Goal: Task Accomplishment & Management: Manage account settings

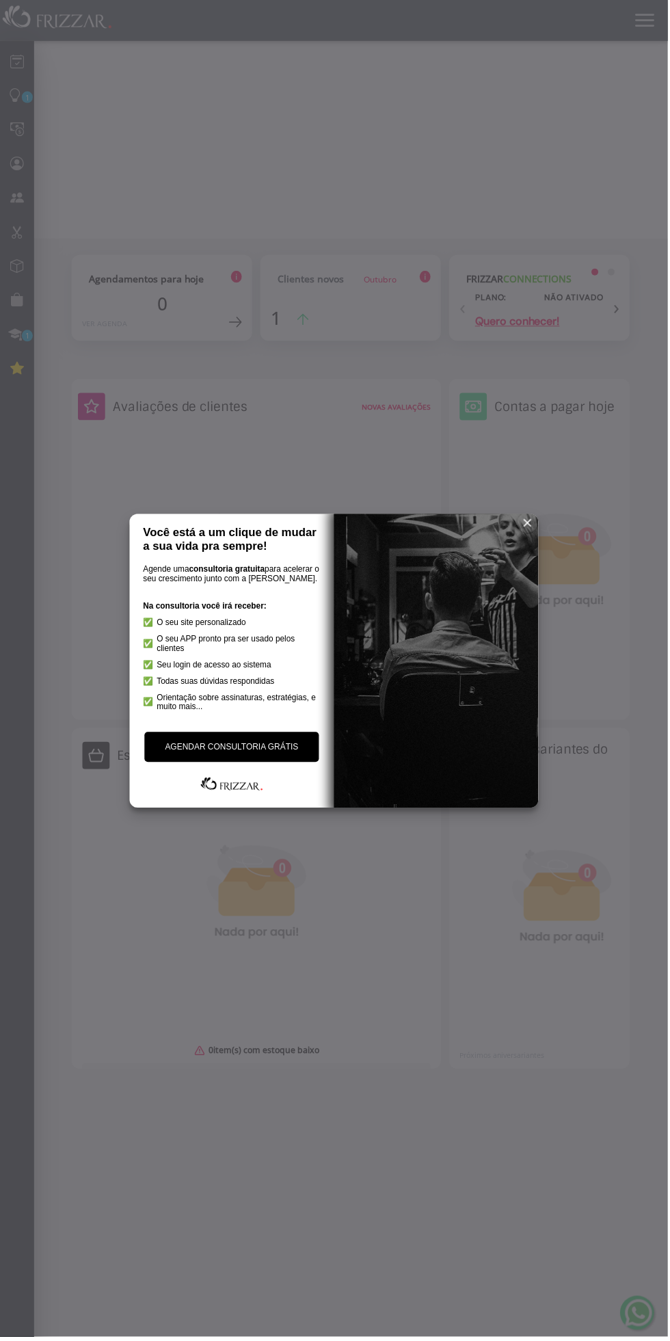
click at [529, 524] on span "reset" at bounding box center [530, 525] width 14 height 14
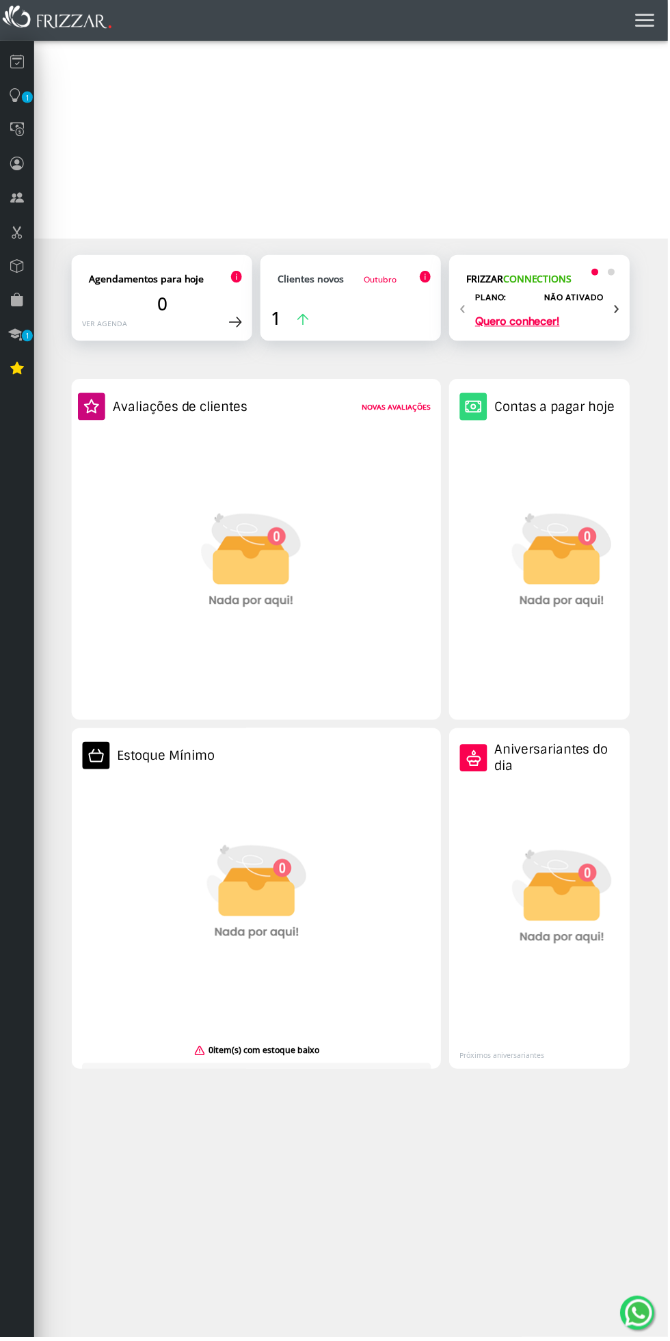
click at [16, 62] on icon at bounding box center [17, 61] width 14 height 18
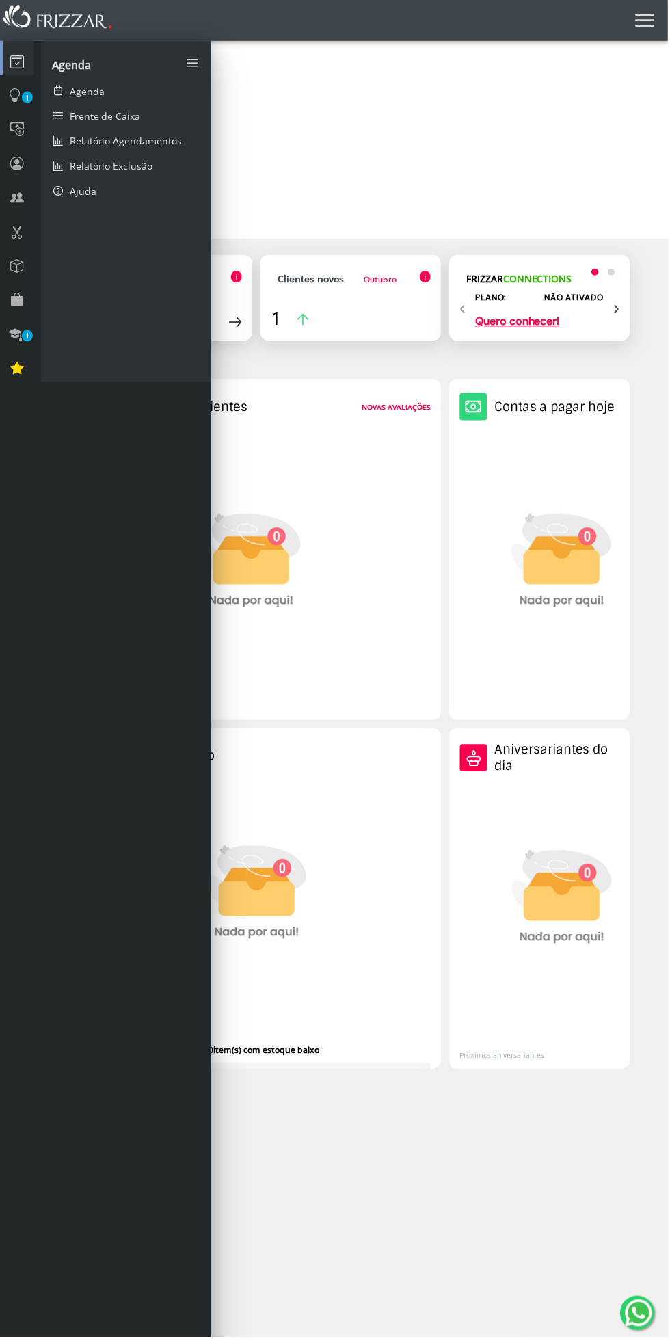
click at [14, 96] on icon at bounding box center [15, 95] width 14 height 18
click at [72, 108] on link "Meu Site" at bounding box center [126, 115] width 171 height 25
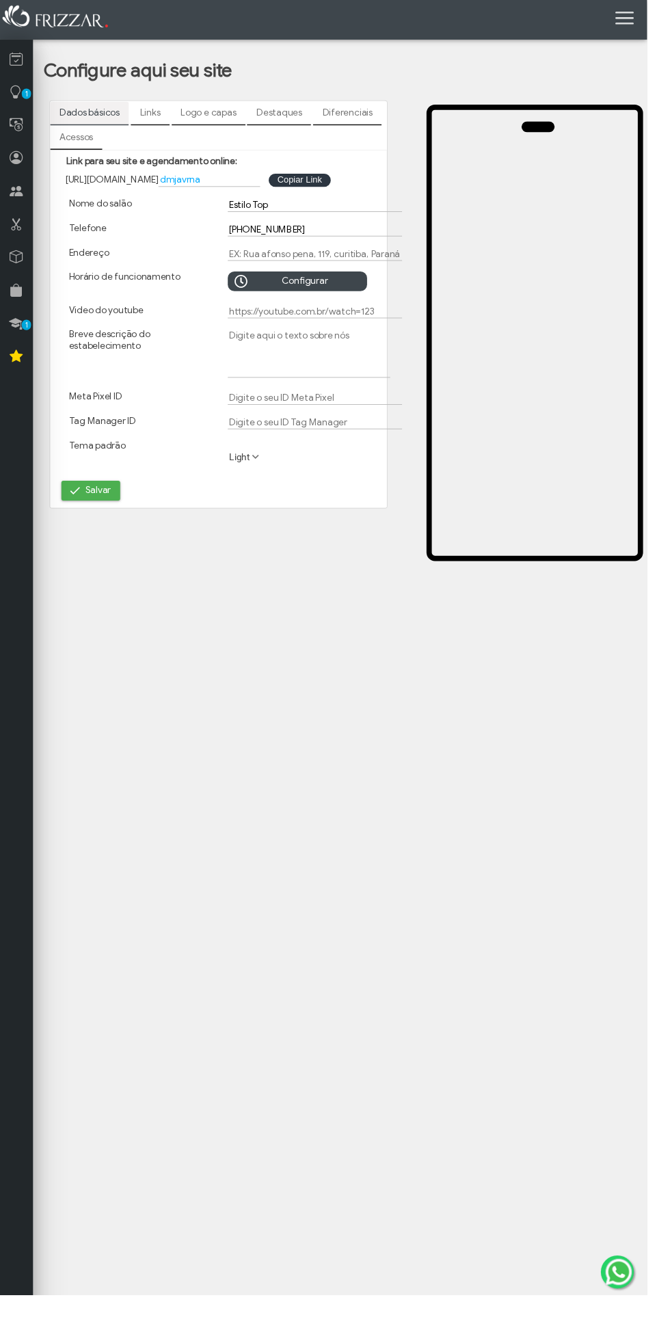
click at [657, 25] on icon at bounding box center [646, 18] width 19 height 19
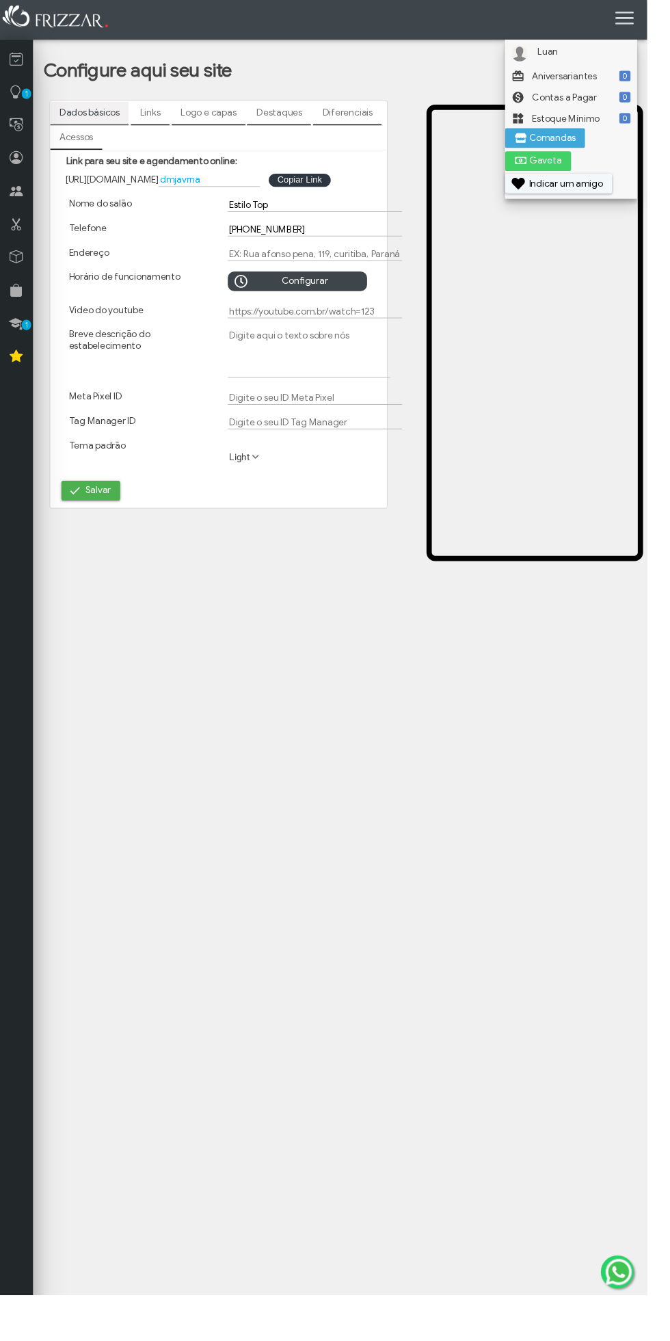
click at [657, 14] on icon at bounding box center [646, 18] width 19 height 19
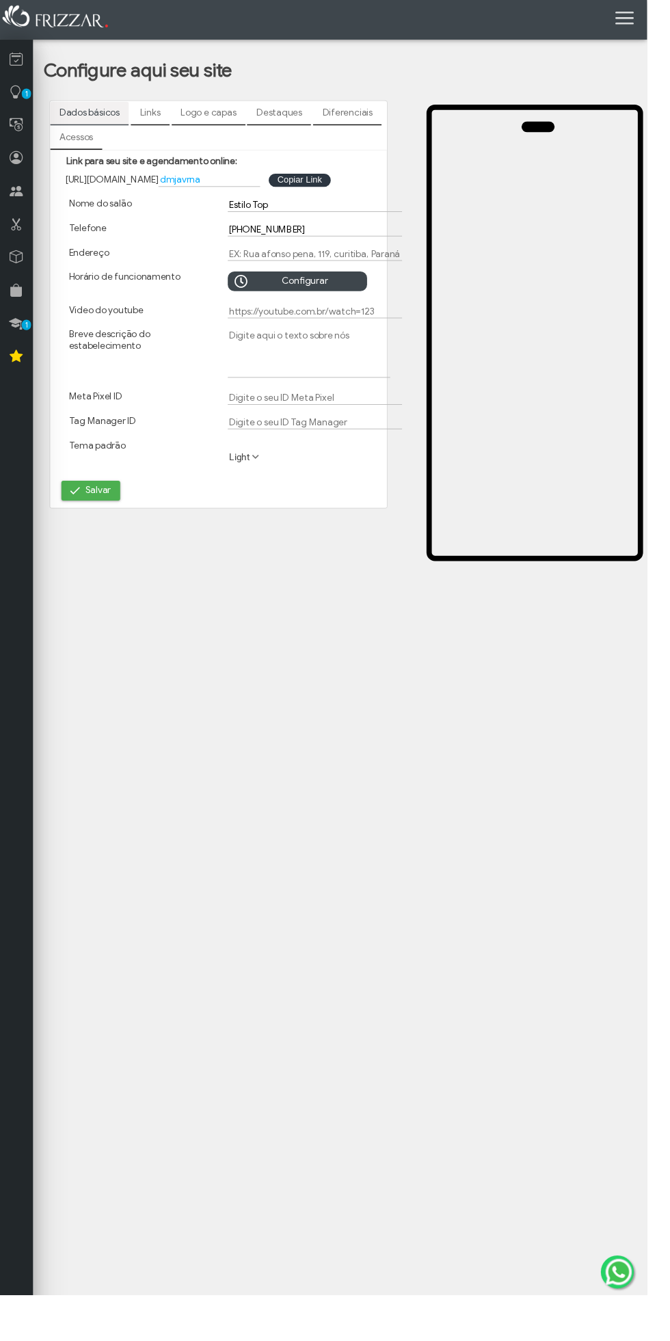
click at [657, 18] on icon at bounding box center [646, 18] width 19 height 19
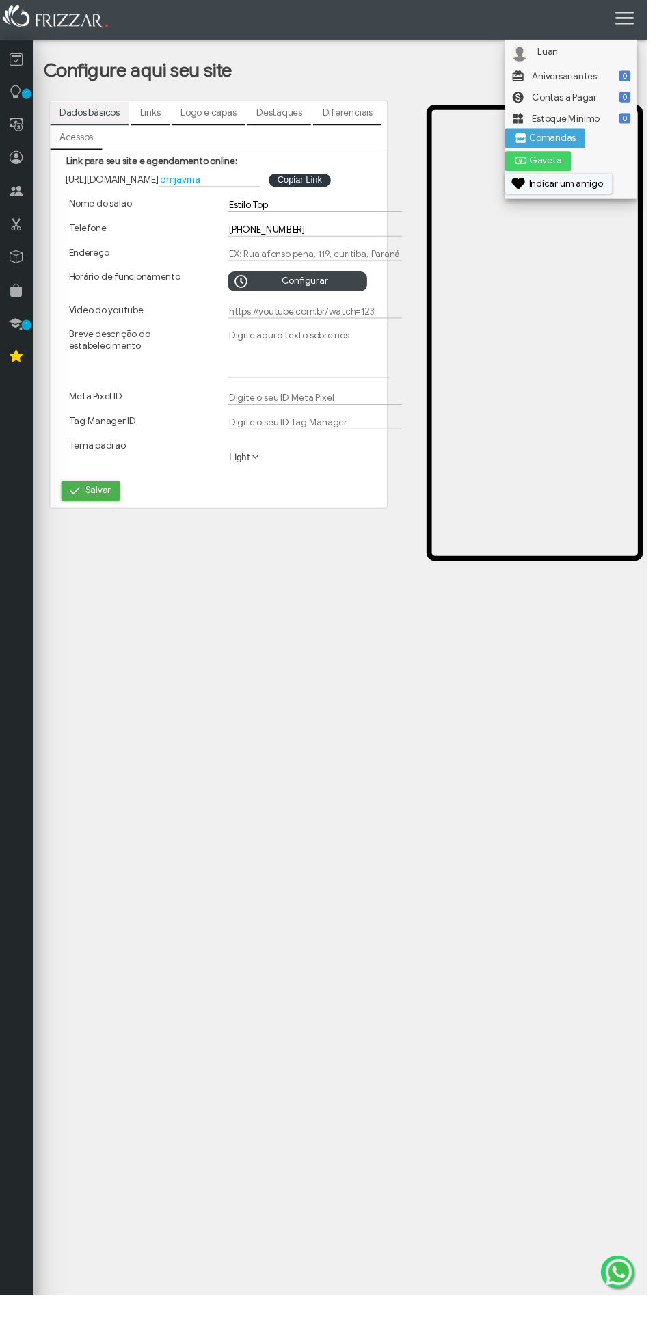
click at [188, 999] on body "ui-button Luan Gerente Minha Conta Home Treinamento Sair" at bounding box center [335, 670] width 670 height 1341
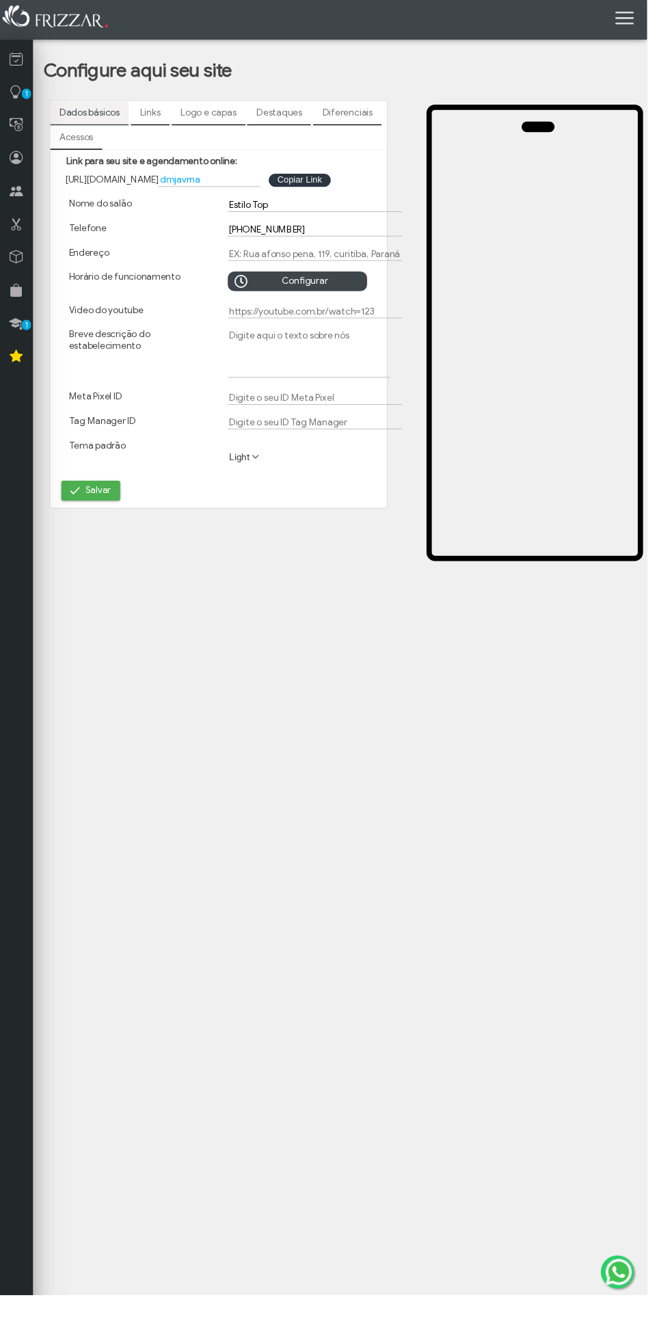
click at [13, 136] on icon at bounding box center [17, 129] width 14 height 17
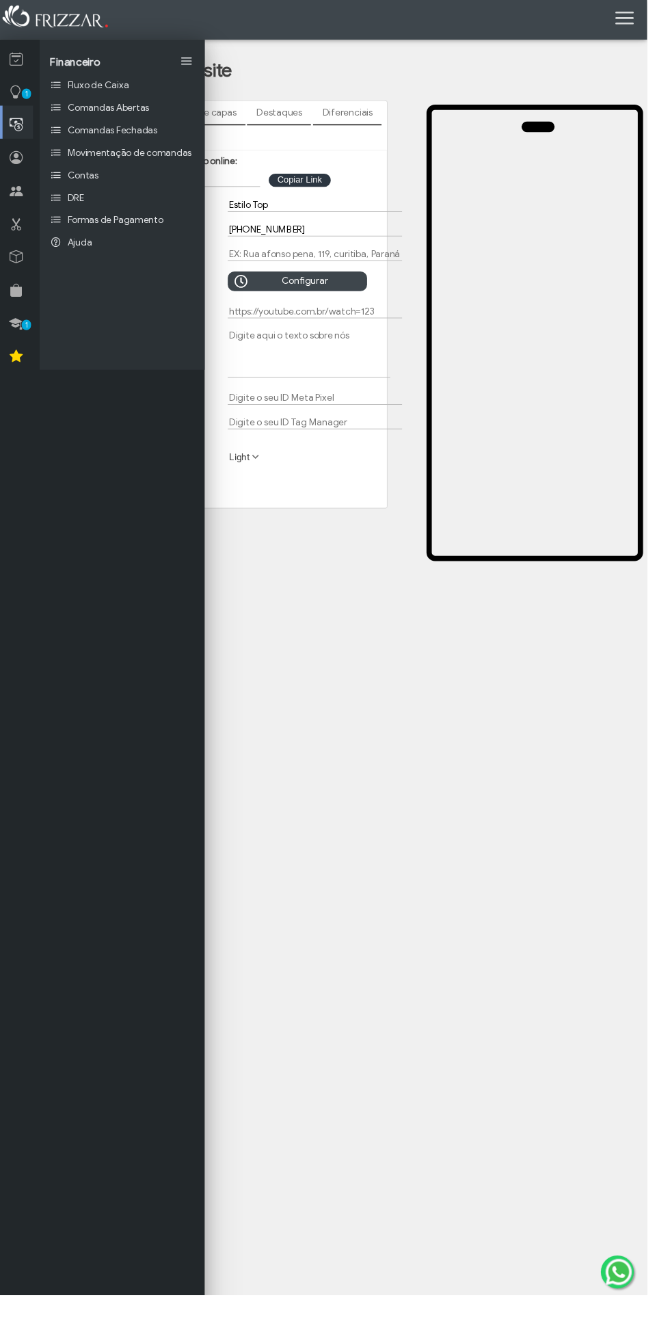
click at [163, 83] on link "Fluxo de Caixa" at bounding box center [126, 88] width 171 height 23
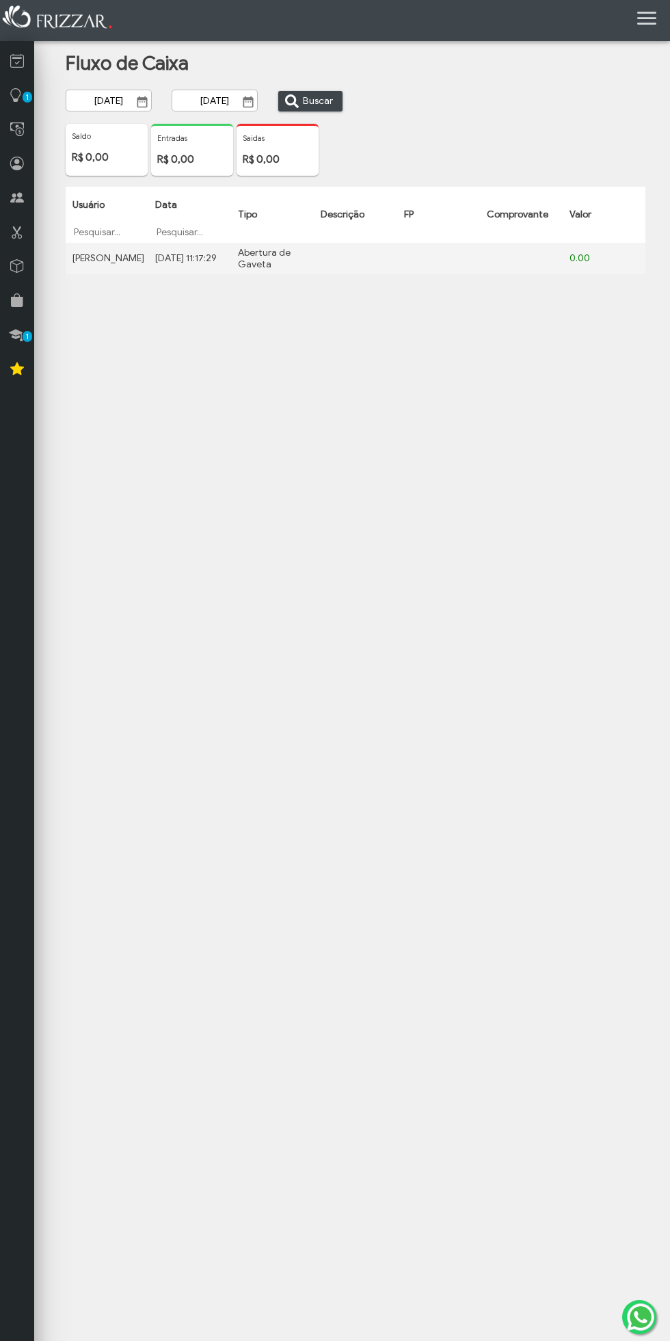
click at [650, 16] on icon at bounding box center [646, 18] width 19 height 19
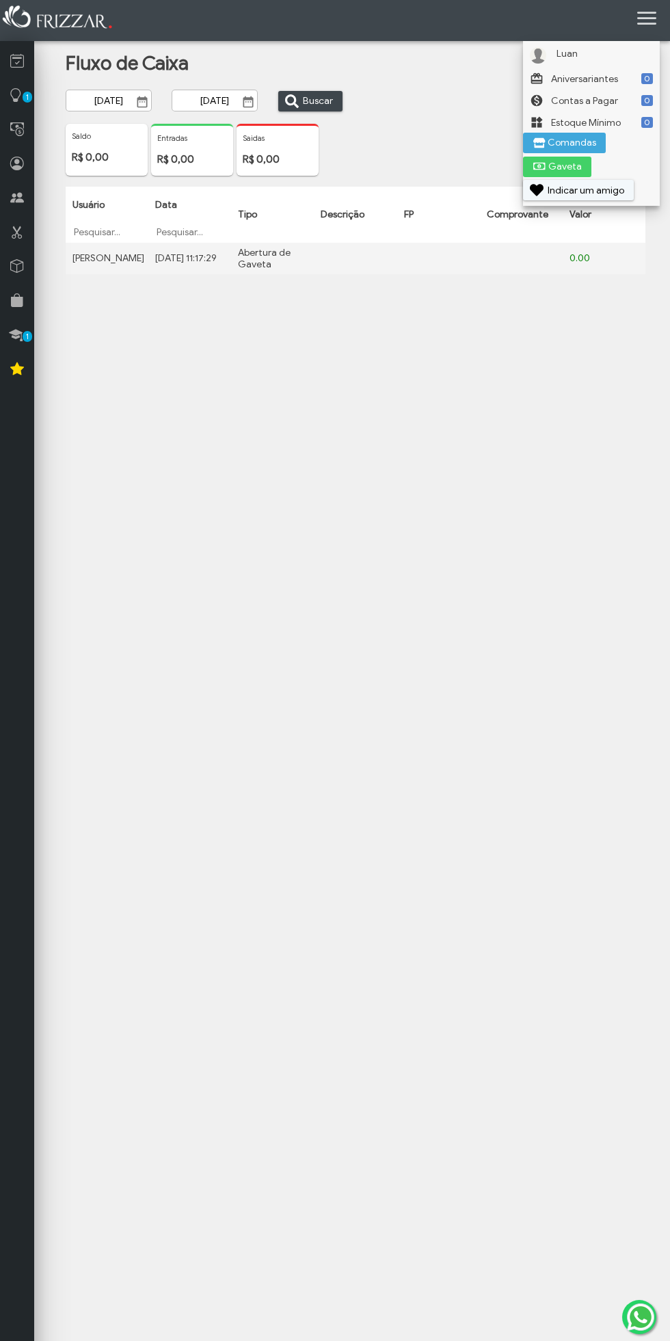
click at [172, 1014] on body "ui-button Luan Gerente Minha Conta Home Treinamento Sair" at bounding box center [335, 670] width 670 height 1341
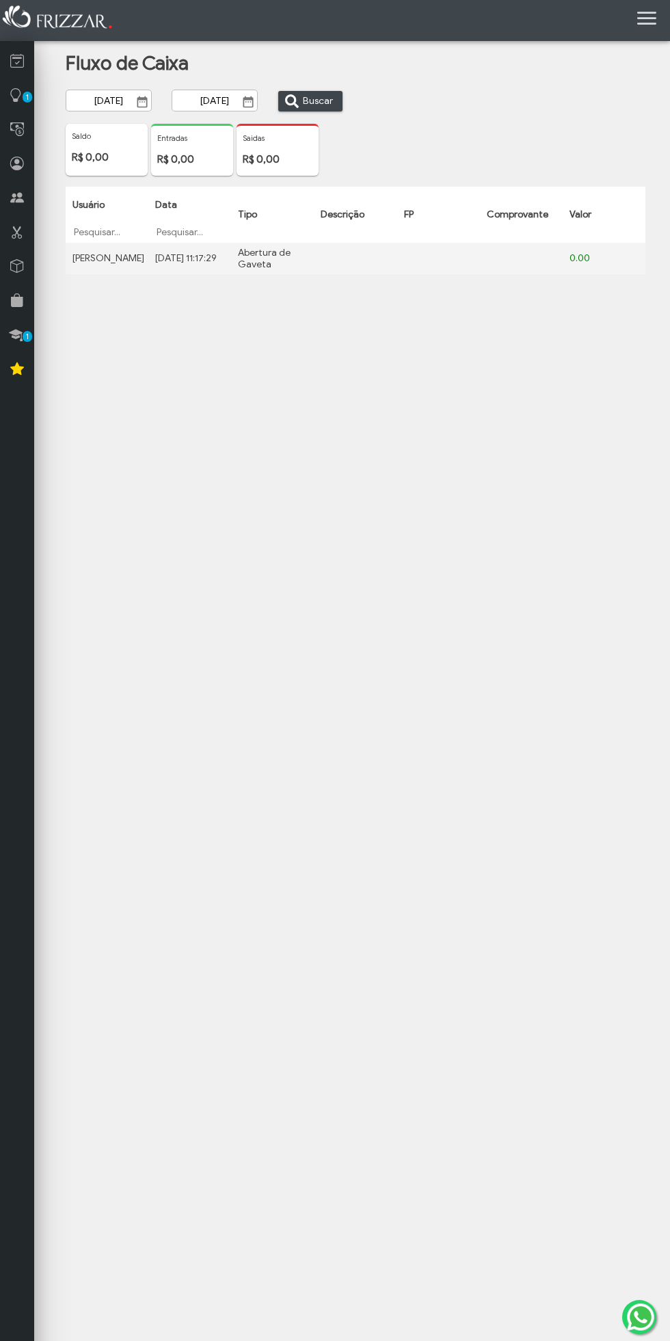
click at [637, 18] on icon at bounding box center [646, 18] width 19 height 19
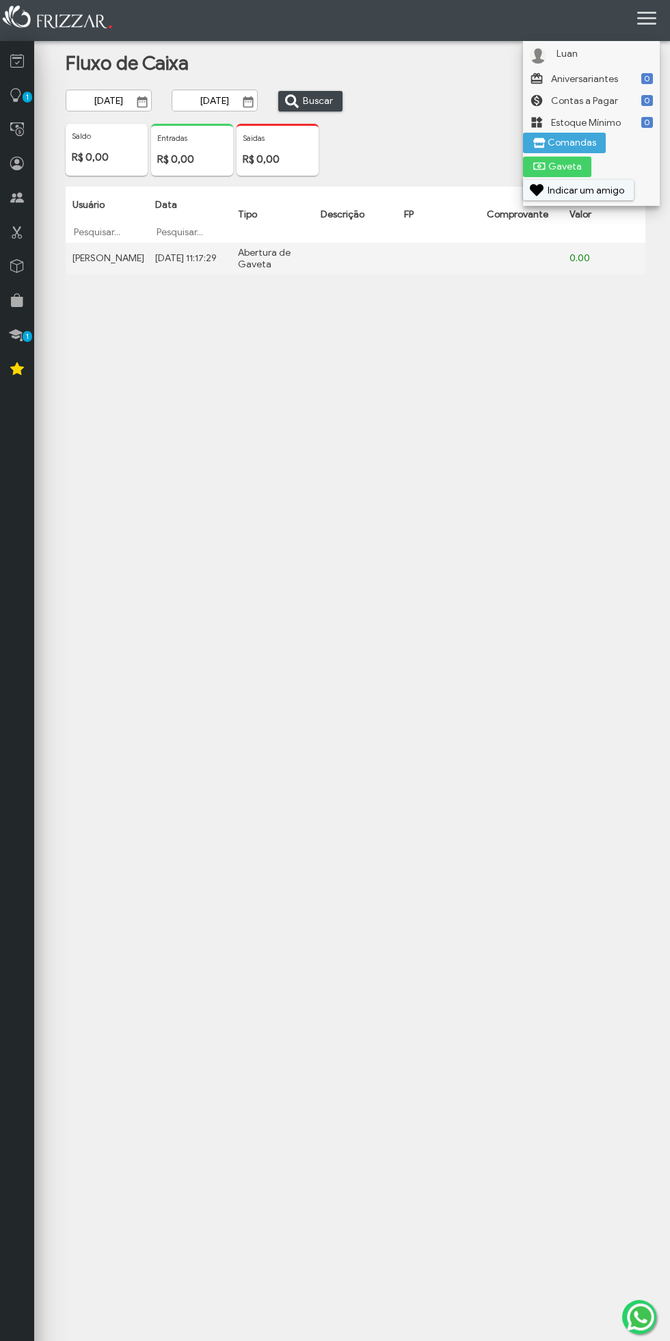
click at [614, 56] on link "Luan Gerente" at bounding box center [591, 55] width 137 height 25
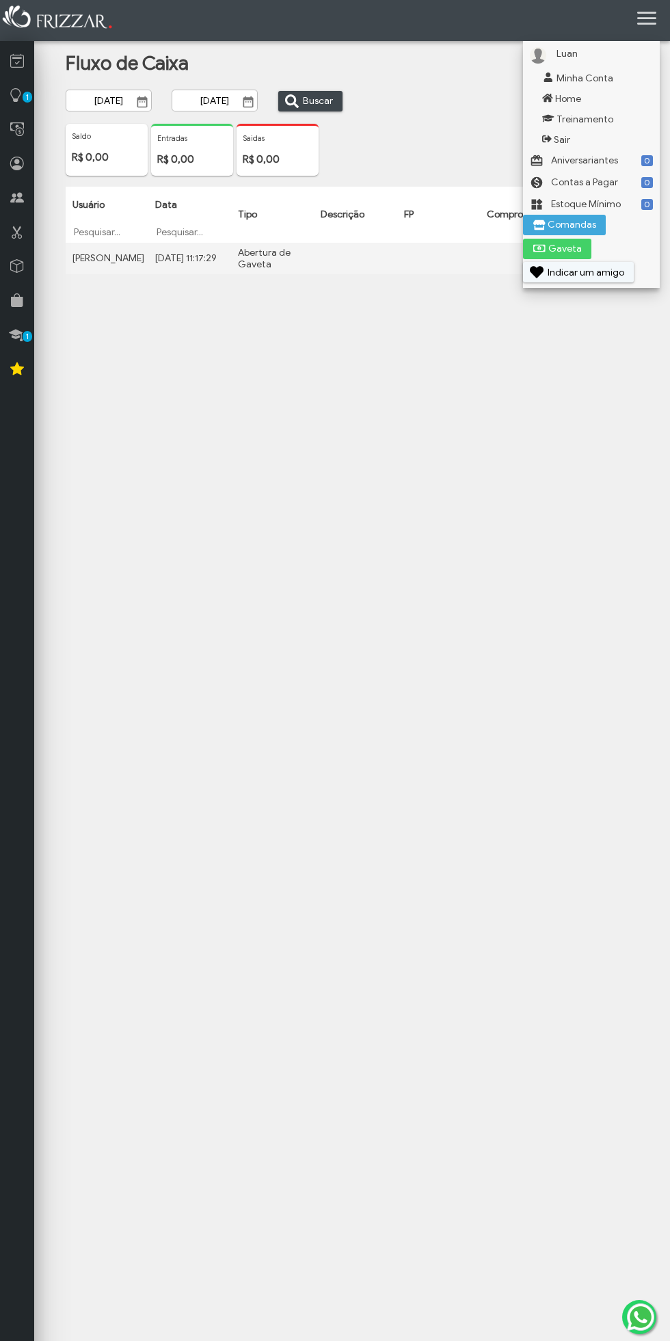
click at [624, 97] on link "Home" at bounding box center [598, 98] width 124 height 21
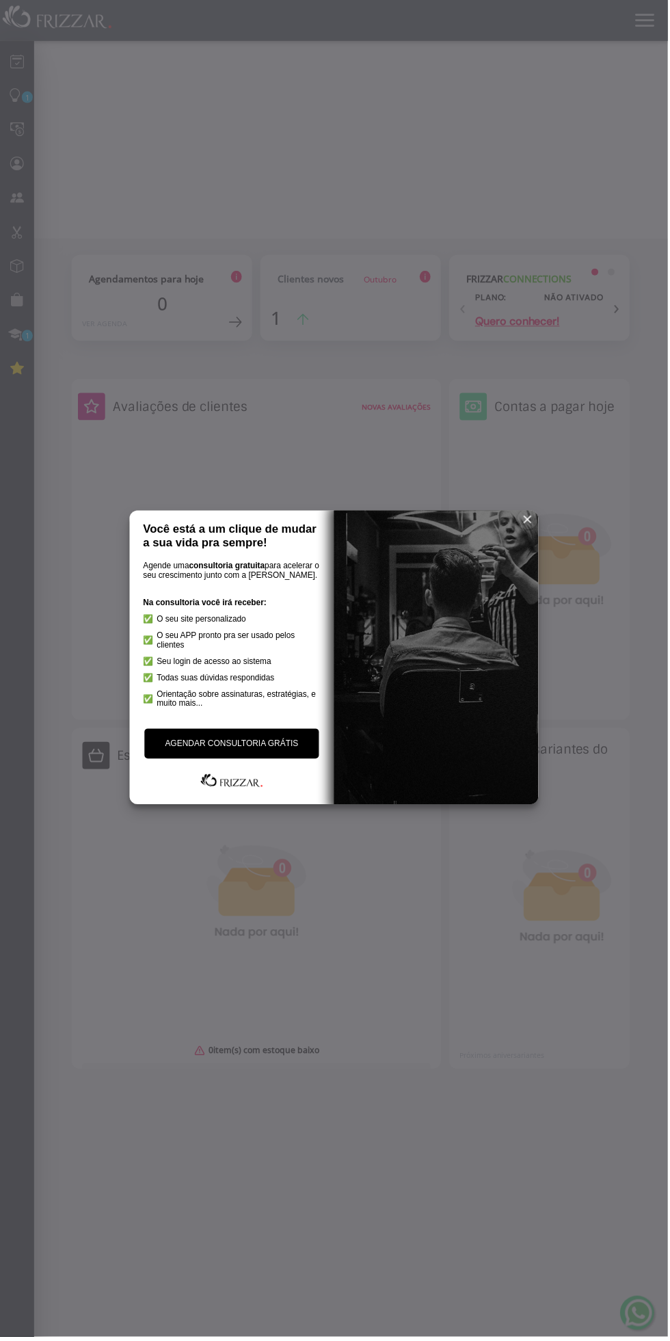
click at [529, 521] on span "reset" at bounding box center [530, 521] width 14 height 14
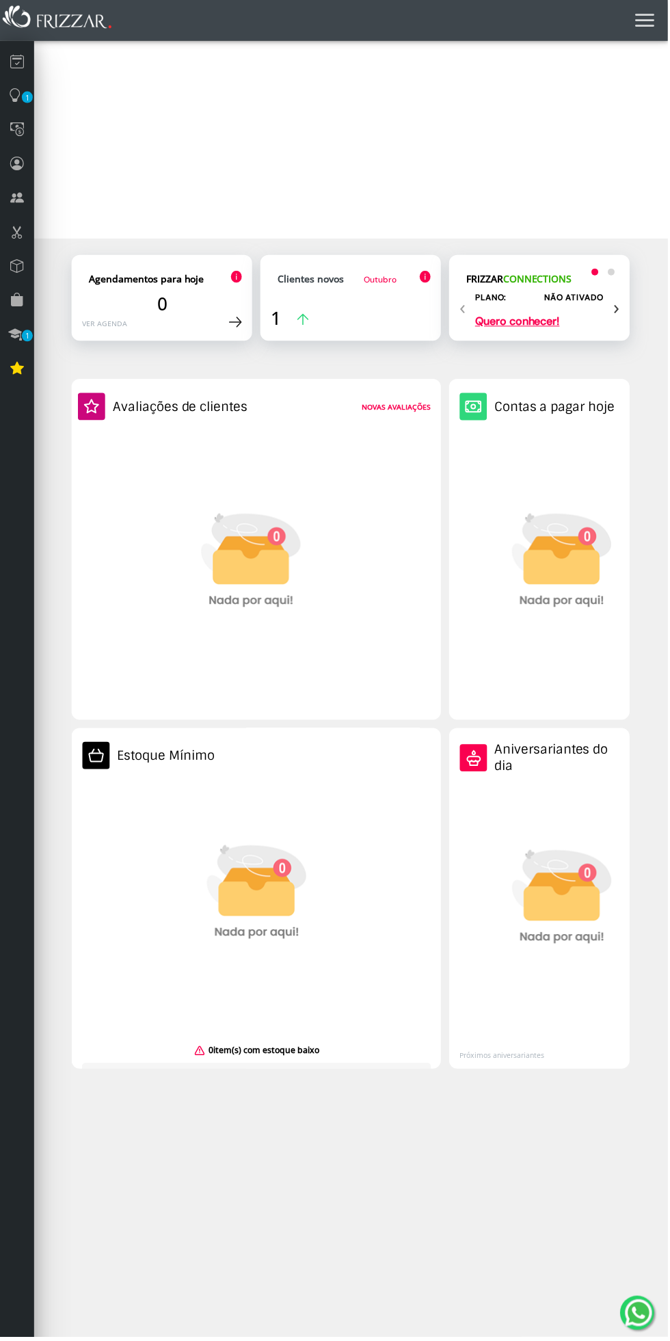
click at [16, 233] on icon at bounding box center [17, 232] width 14 height 18
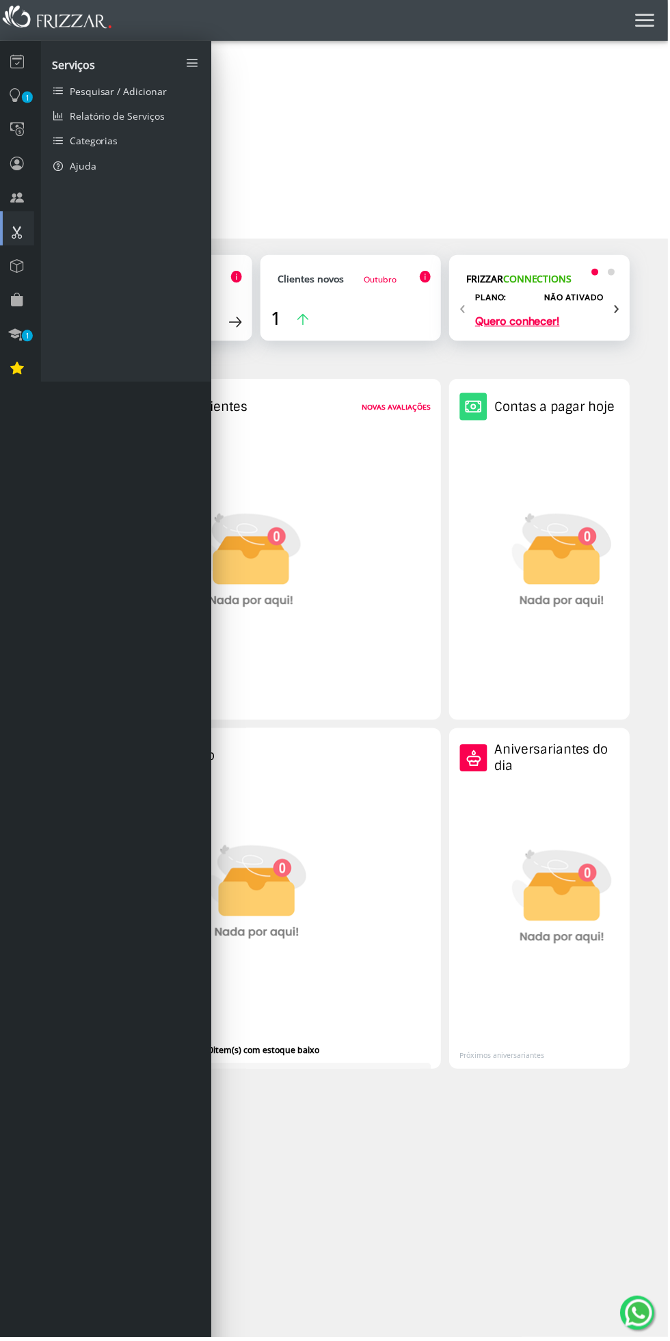
click at [179, 90] on link "Pesquisar / Adicionar" at bounding box center [126, 90] width 171 height 25
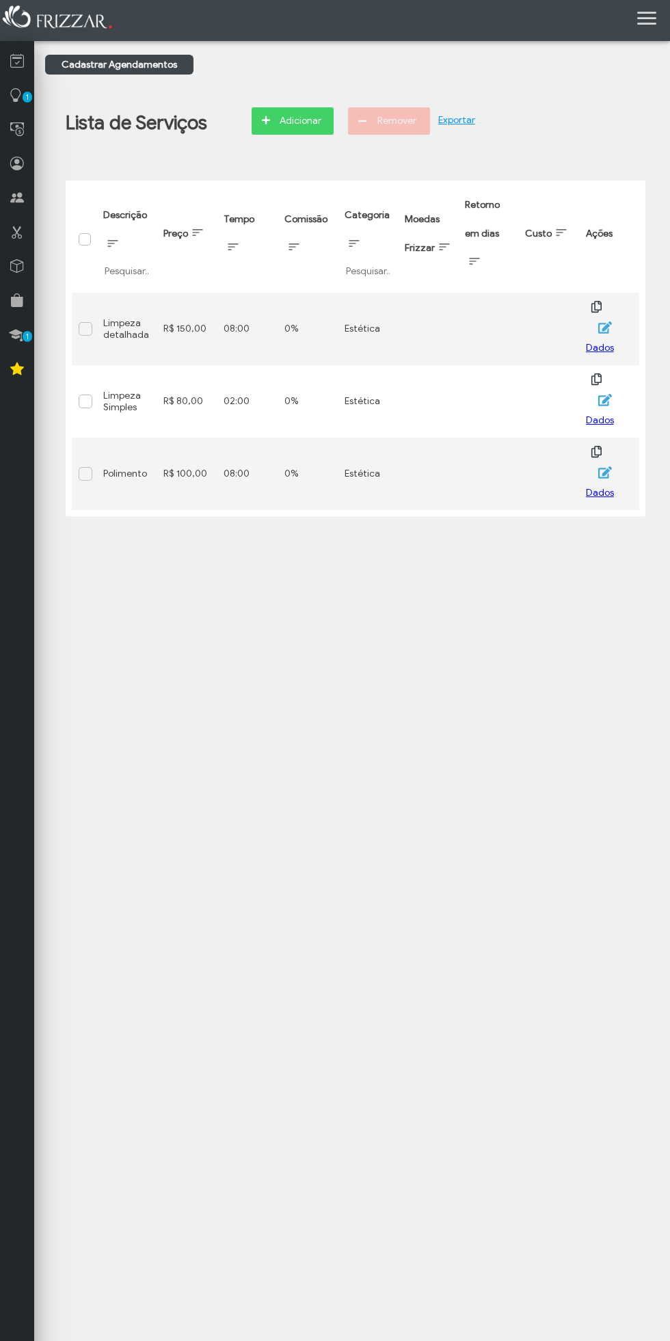
click at [27, 97] on span "1" at bounding box center [28, 97] width 10 height 11
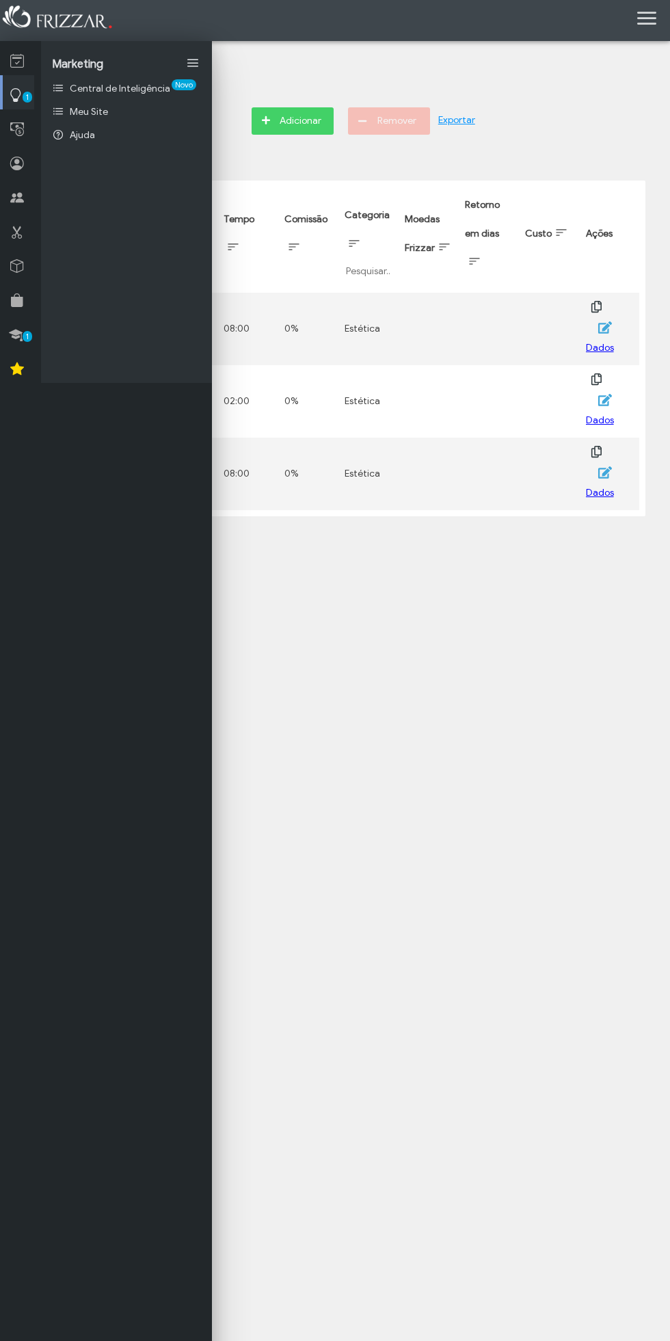
click at [159, 94] on link "Central de Inteligência Novo" at bounding box center [126, 88] width 171 height 23
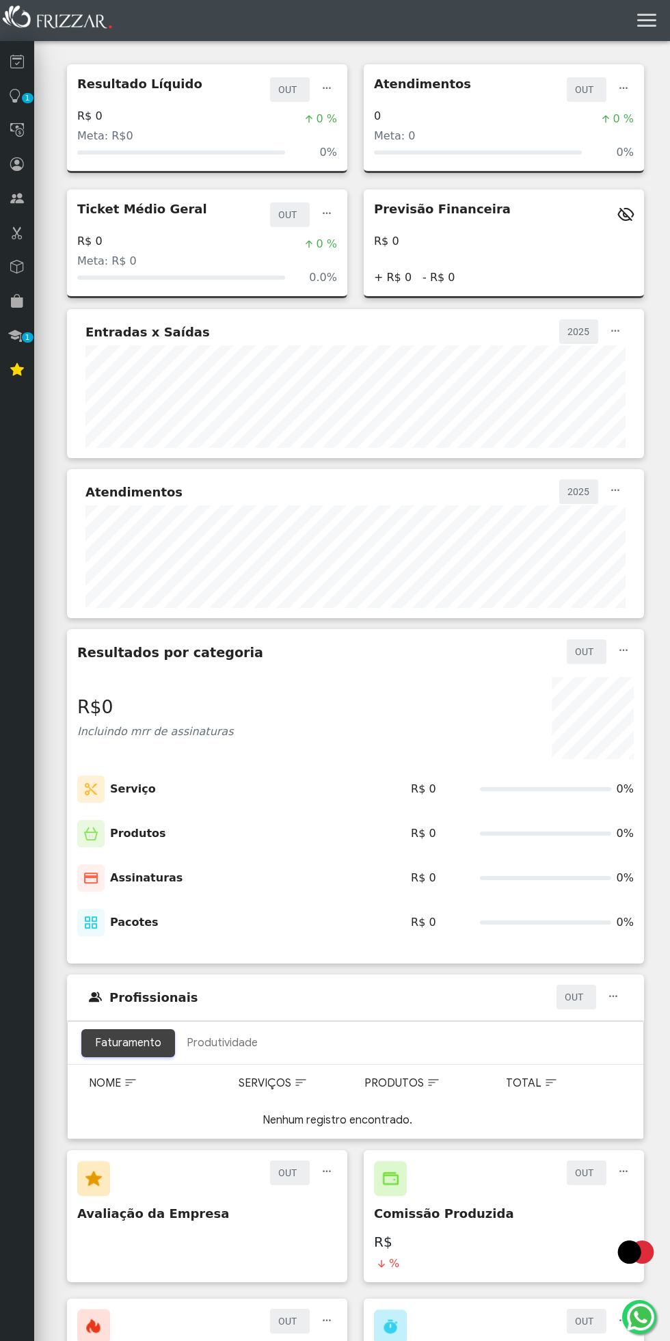
click at [23, 272] on icon at bounding box center [17, 267] width 14 height 16
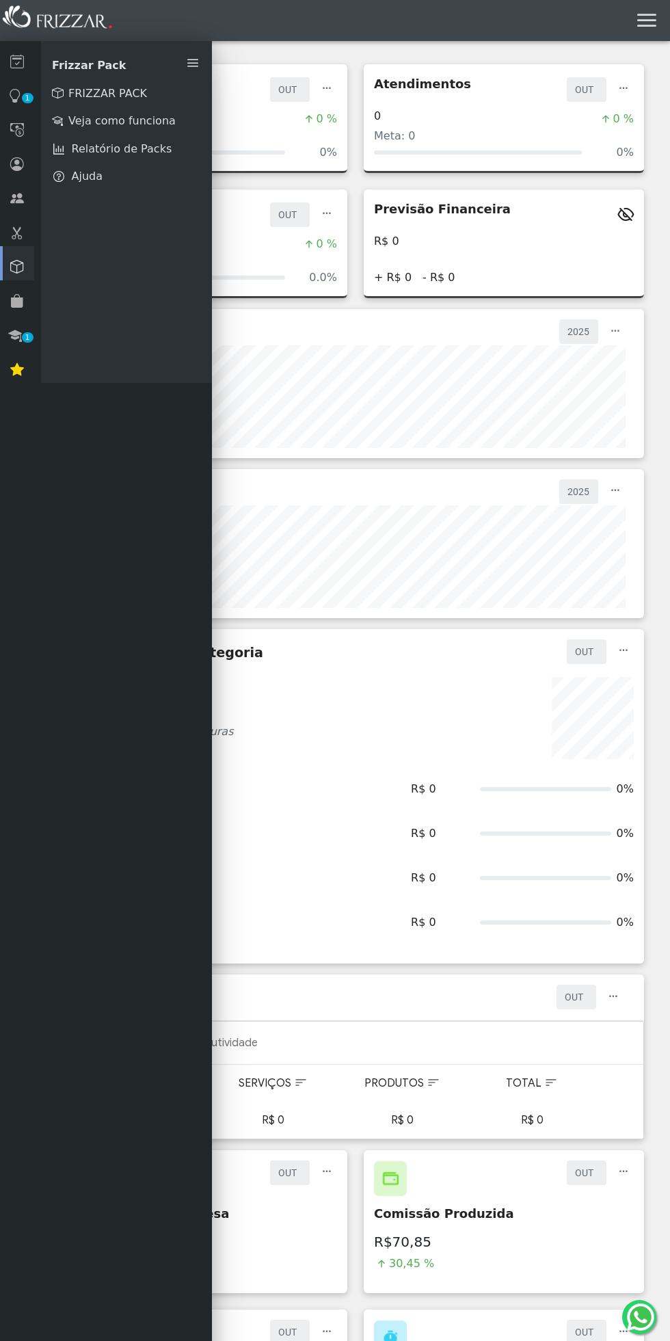
click at [22, 58] on icon at bounding box center [17, 61] width 14 height 16
click at [159, 116] on link "Frente de Caixa" at bounding box center [126, 121] width 171 height 28
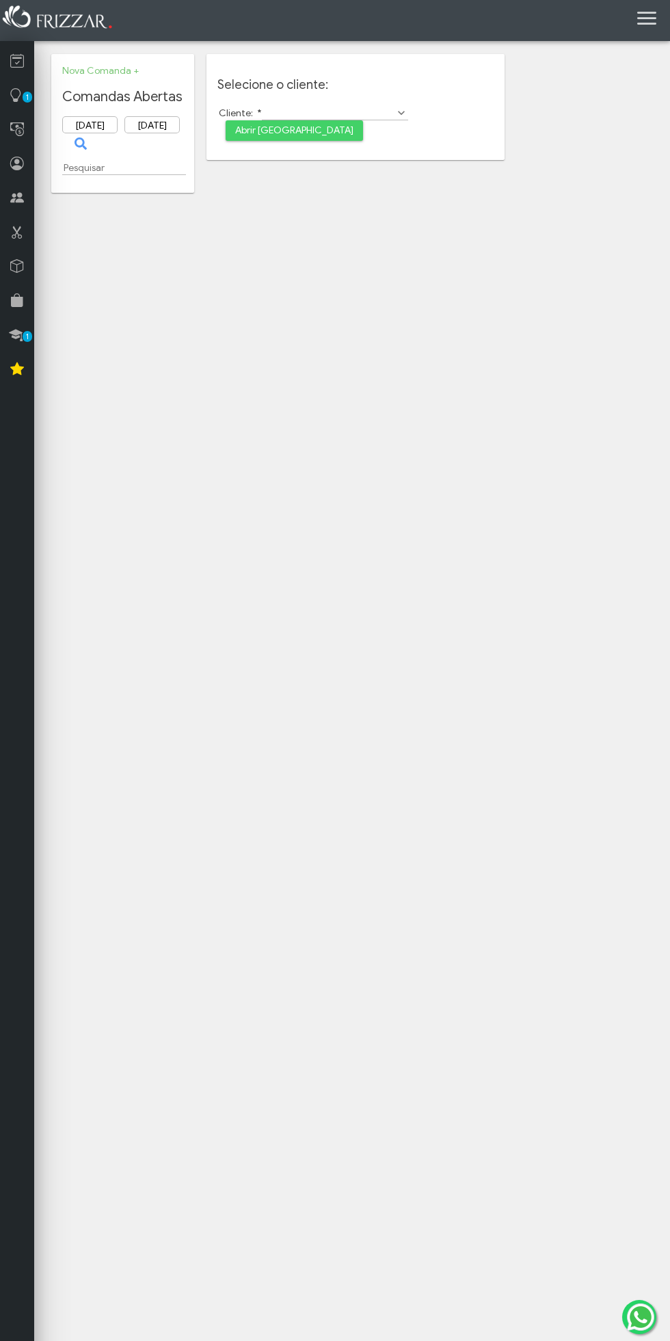
click at [639, 25] on icon at bounding box center [646, 18] width 19 height 19
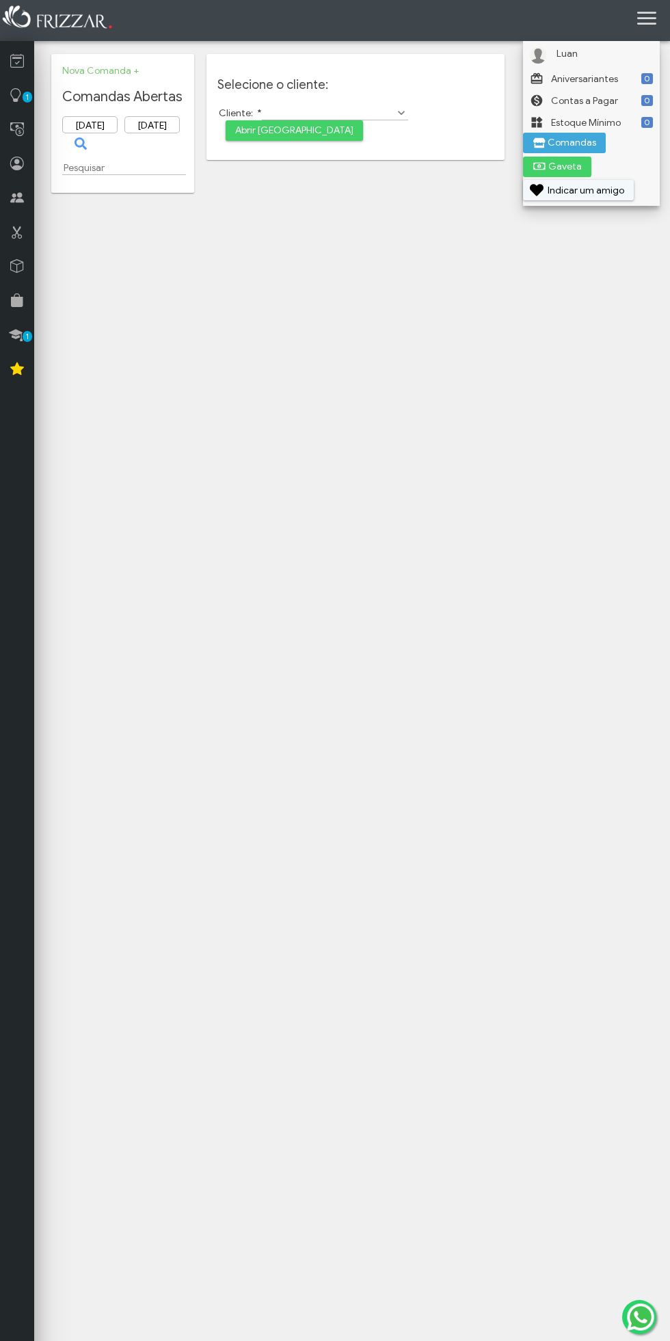
click at [179, 953] on body "ui-button Luan Gerente Minha Conta Home Treinamento Sair" at bounding box center [335, 670] width 670 height 1341
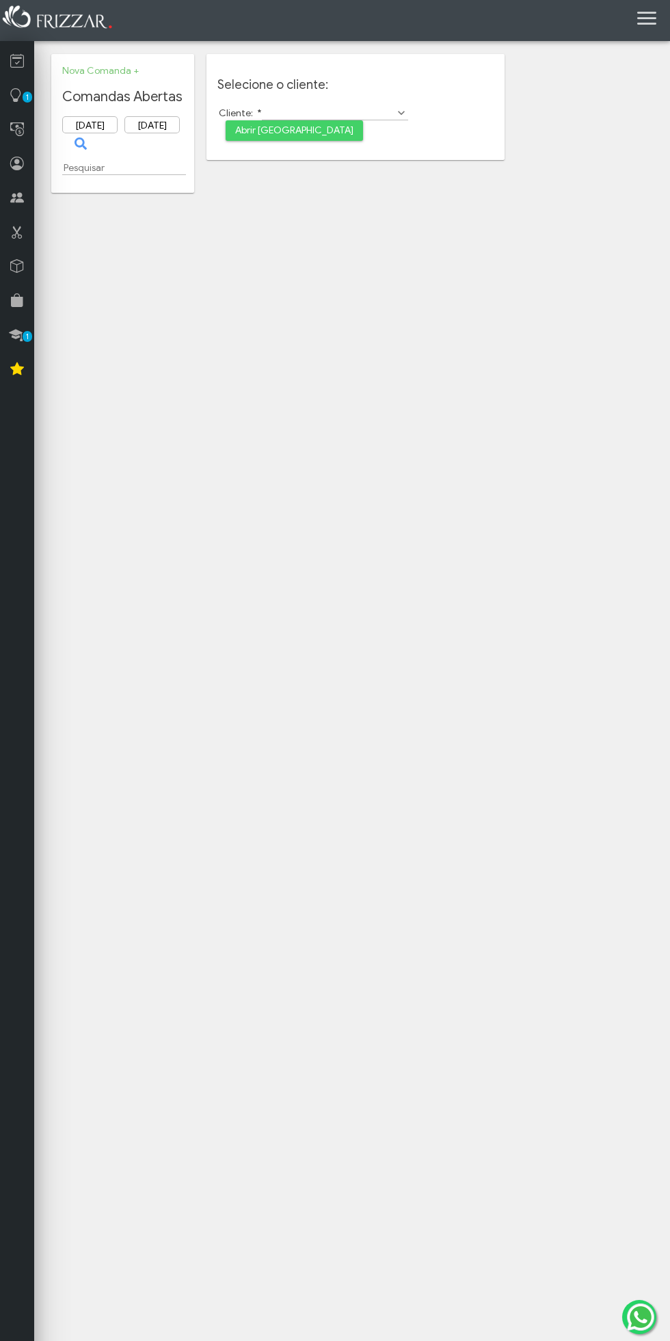
click at [20, 68] on icon at bounding box center [17, 61] width 14 height 17
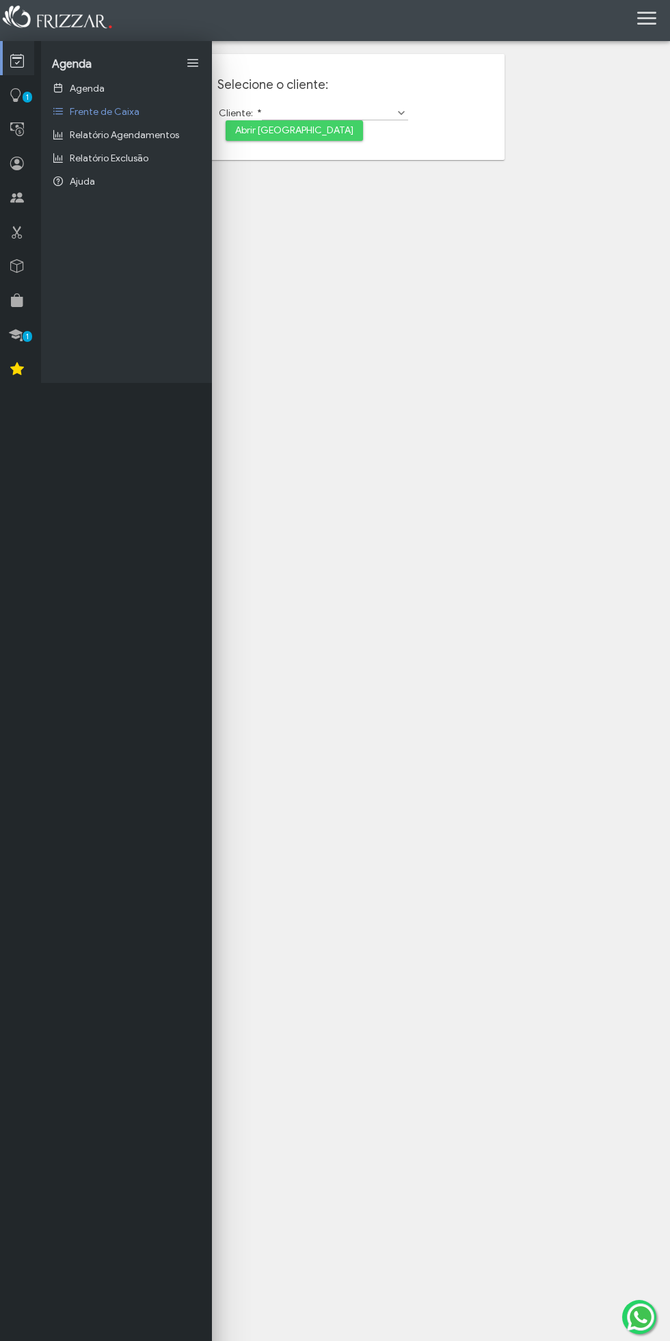
click at [27, 97] on span "1" at bounding box center [28, 97] width 10 height 11
click at [137, 122] on link "Meu Site" at bounding box center [126, 111] width 171 height 23
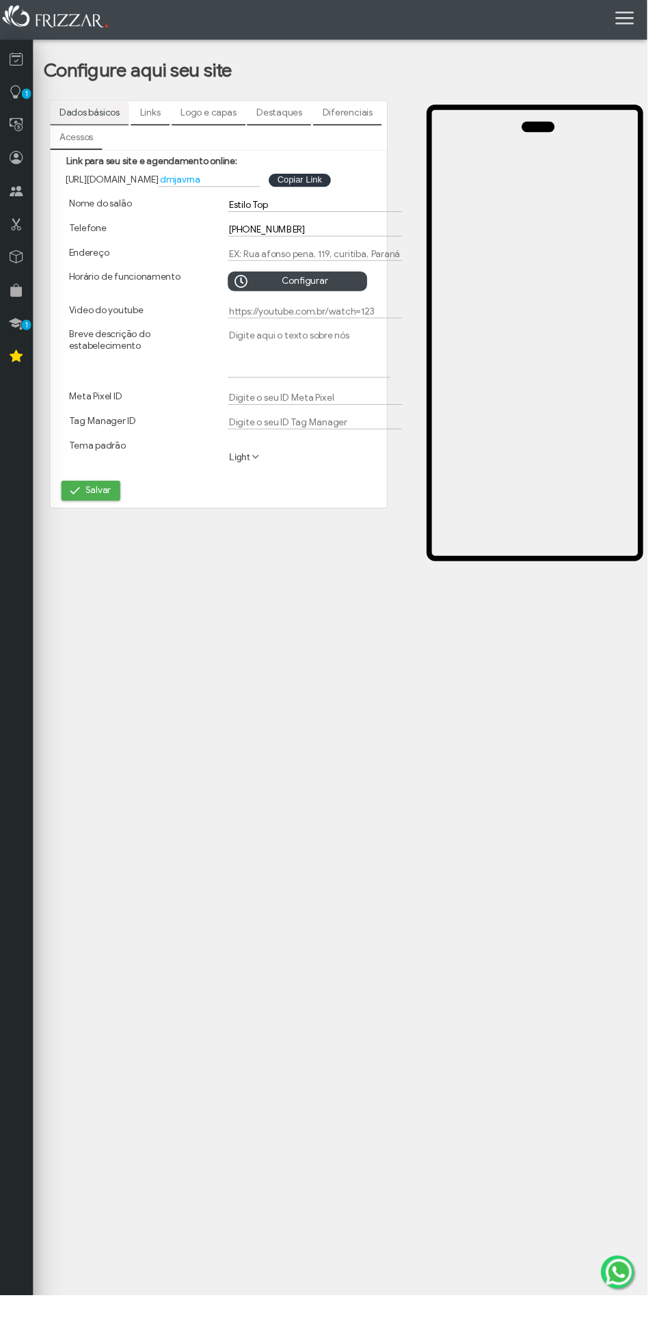
click at [145, 118] on link "Links" at bounding box center [155, 116] width 40 height 23
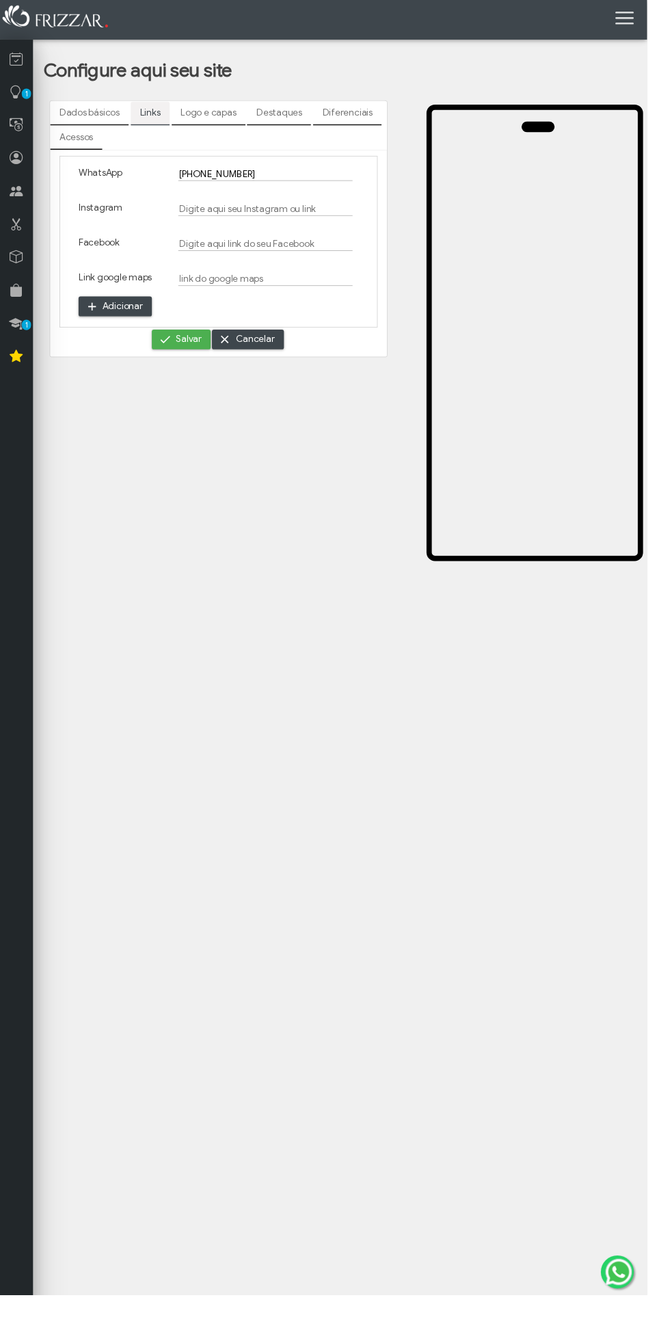
click at [212, 116] on link "Logo e capas" at bounding box center [216, 116] width 77 height 23
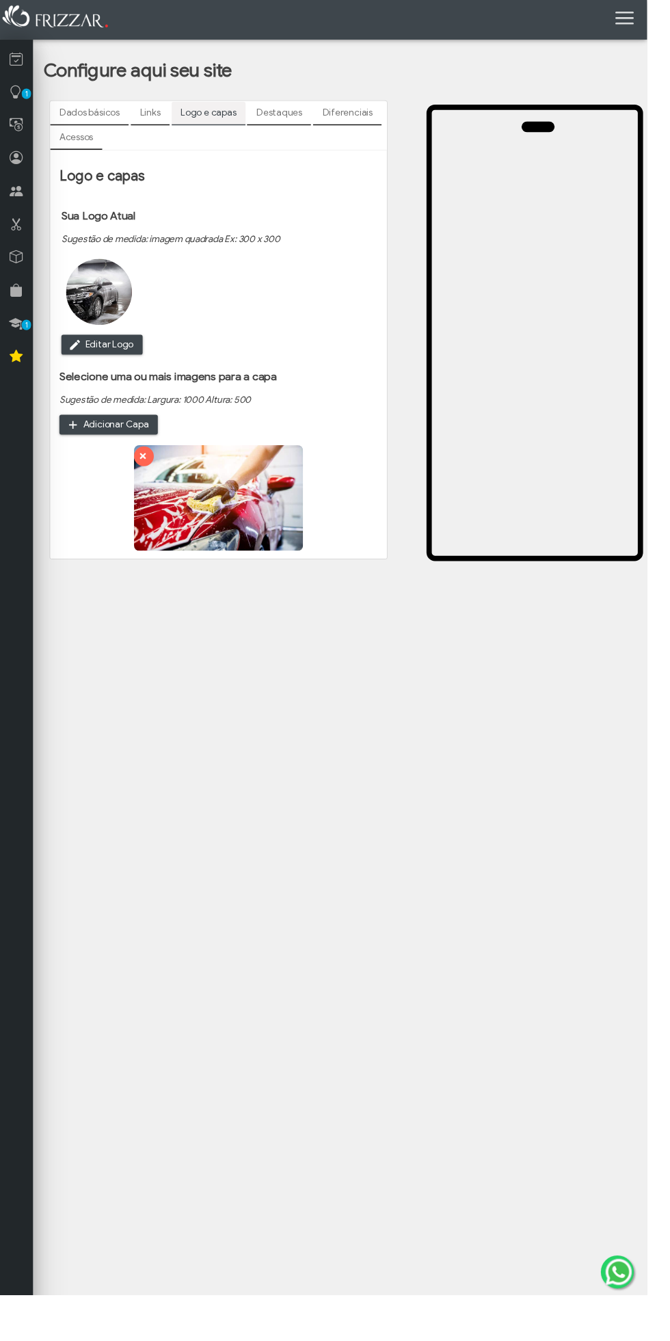
click at [280, 118] on link "Destaques" at bounding box center [289, 116] width 66 height 23
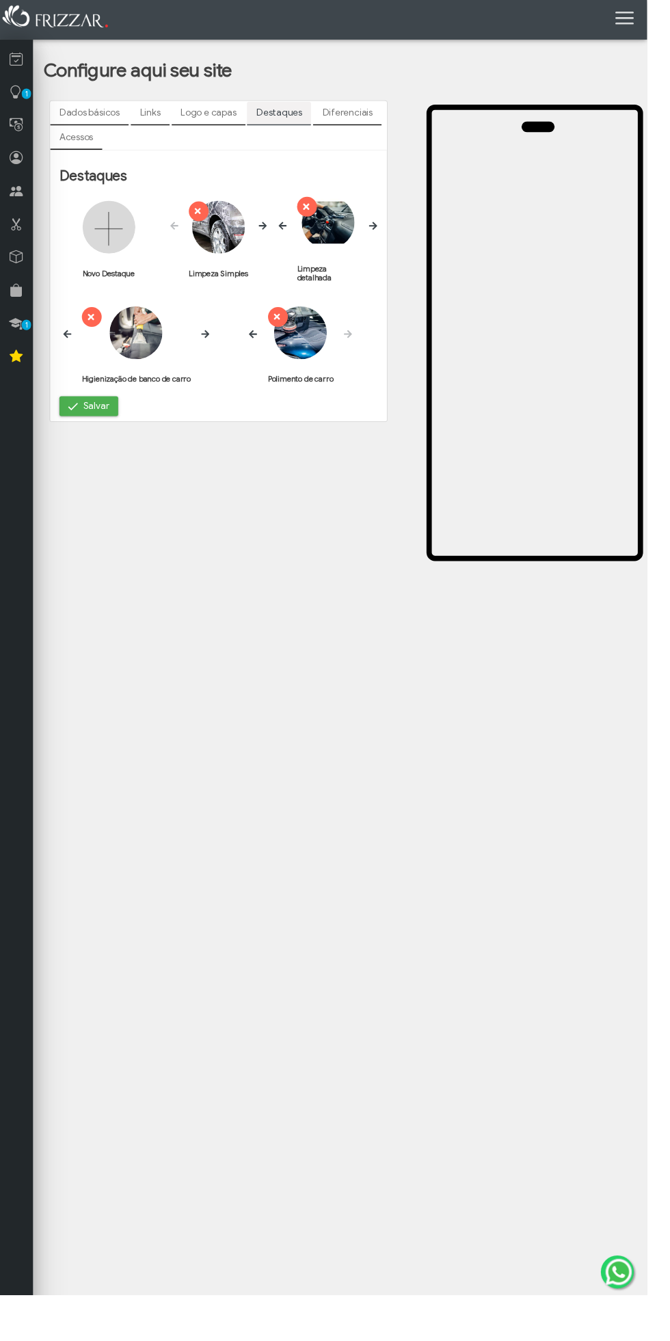
click at [351, 116] on link "Diferenciais" at bounding box center [359, 116] width 71 height 23
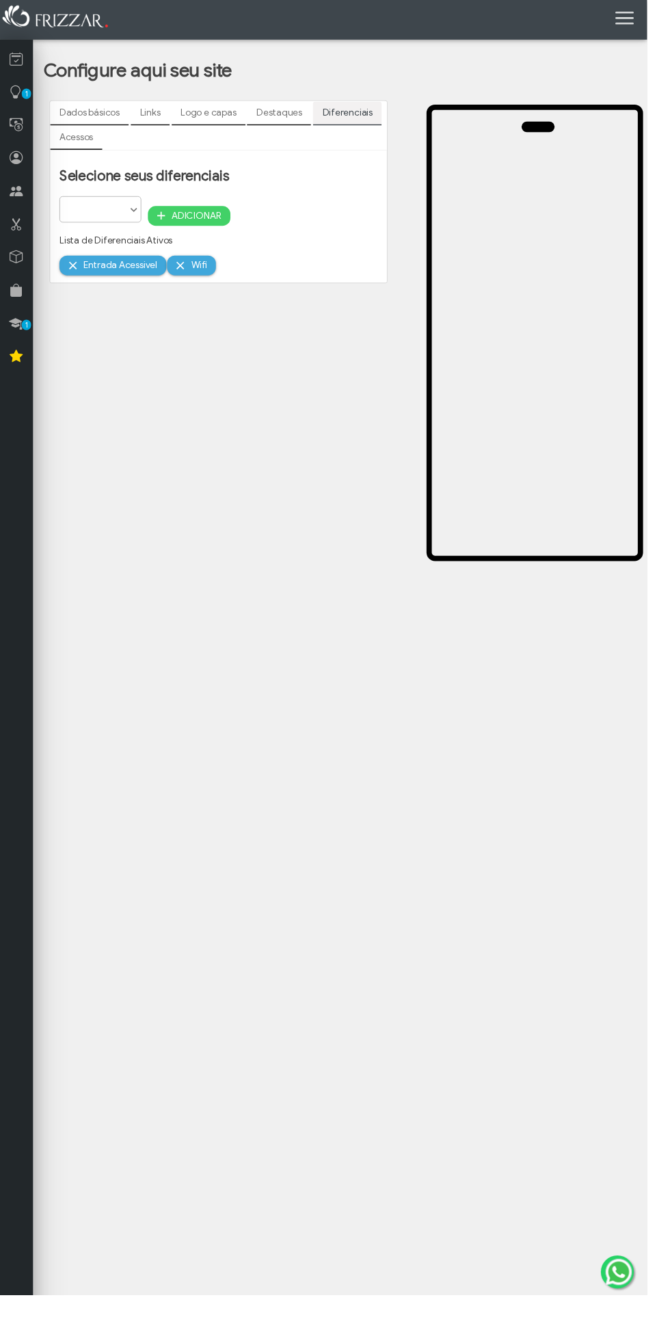
click at [10, 161] on icon at bounding box center [17, 163] width 14 height 17
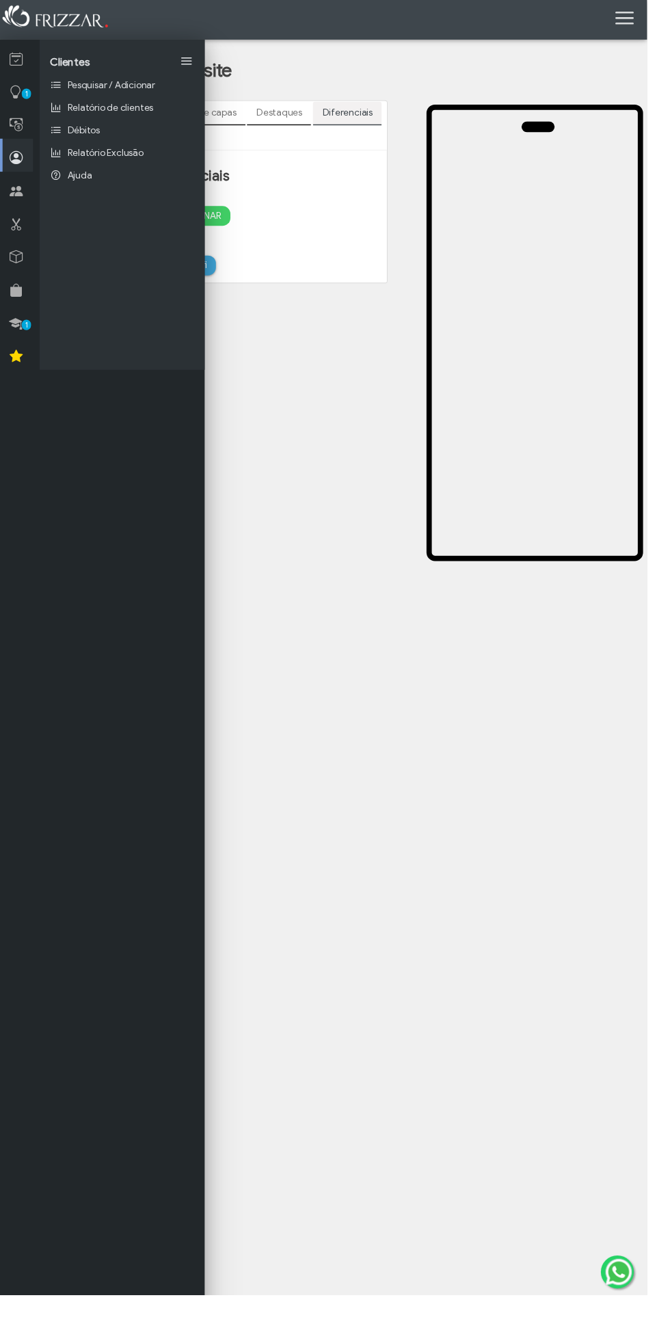
click at [87, 92] on span "Pesquisar / Adicionar" at bounding box center [115, 89] width 91 height 12
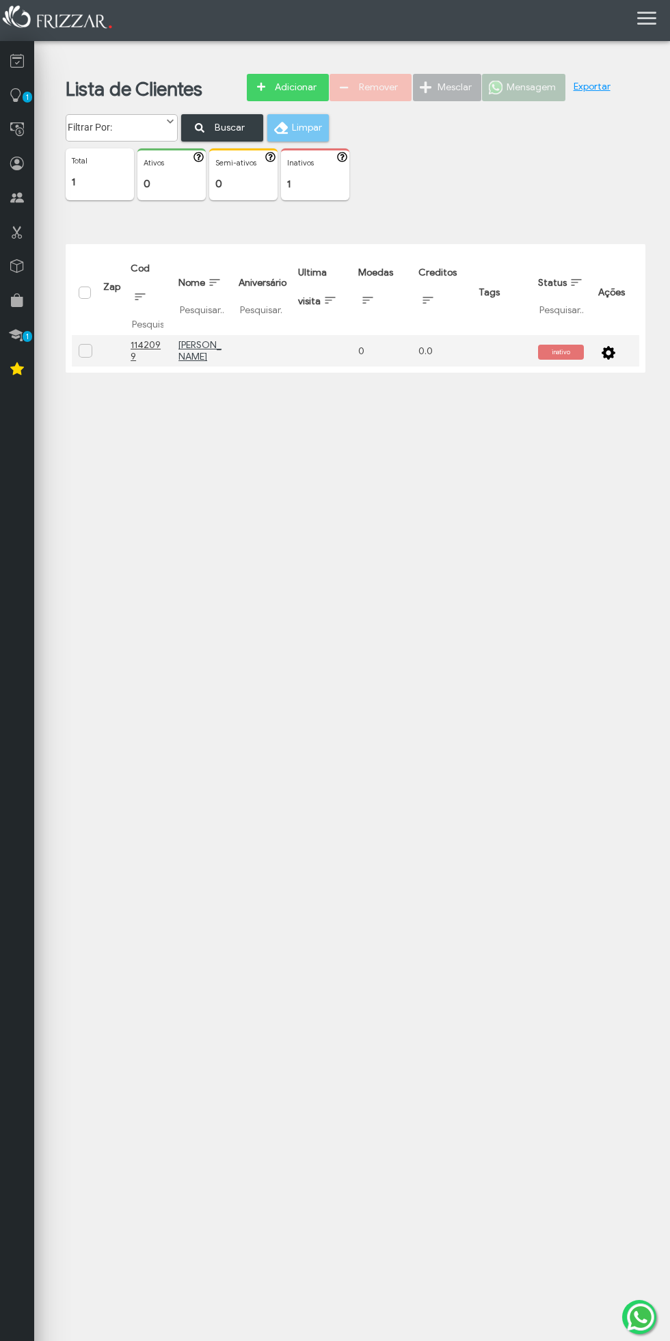
click at [265, 87] on icon "submit" at bounding box center [261, 87] width 8 height 8
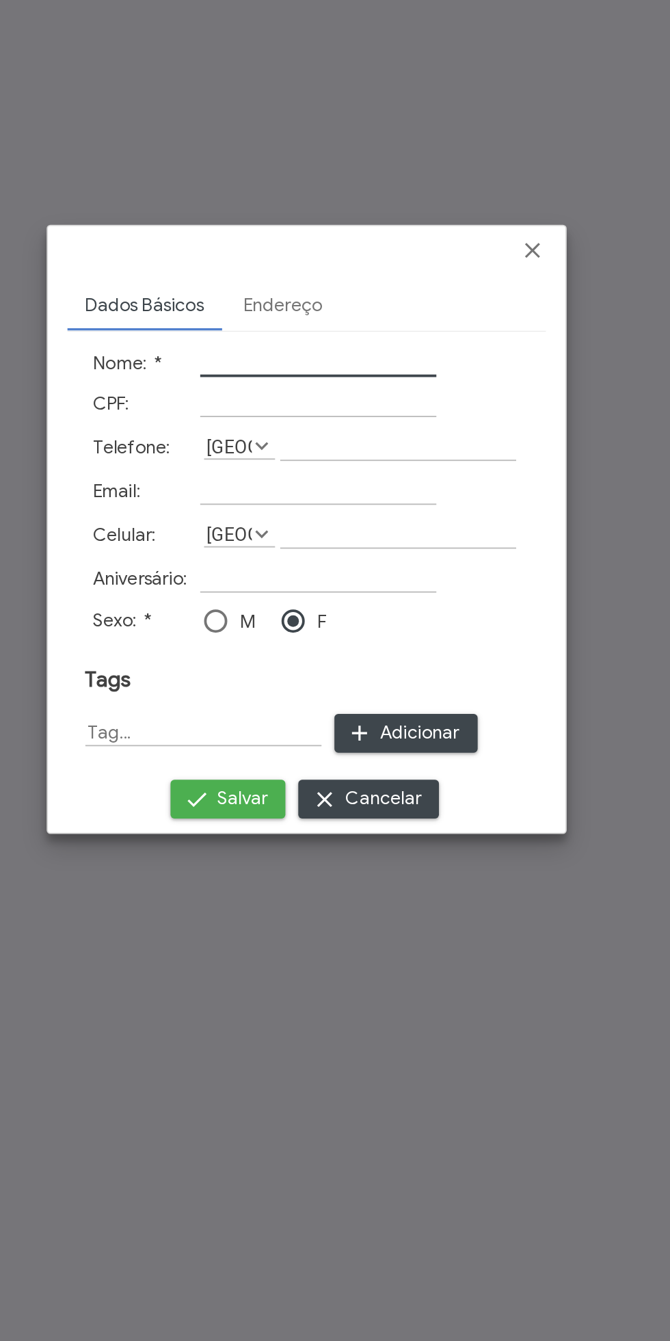
click at [222, 454] on div at bounding box center [335, 670] width 670 height 1341
click at [456, 509] on div at bounding box center [335, 670] width 670 height 1341
click at [452, 509] on div at bounding box center [335, 670] width 670 height 1341
click at [452, 523] on span "Fechar" at bounding box center [455, 524] width 14 height 14
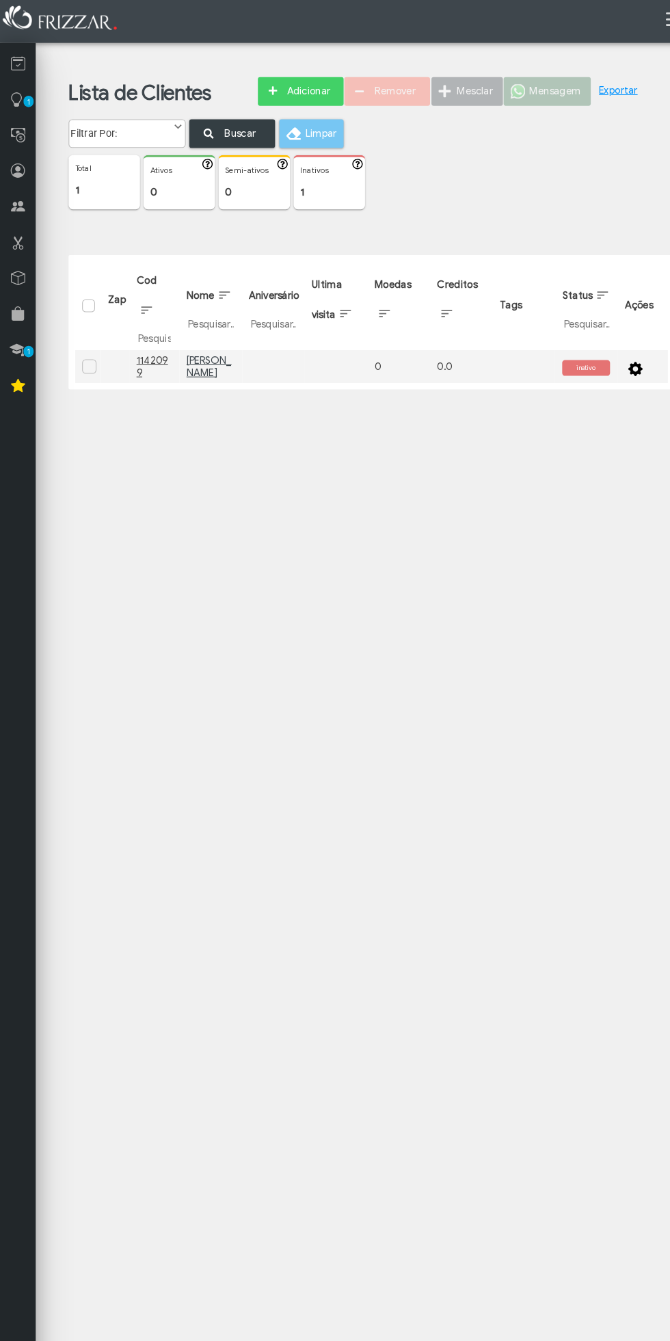
click at [16, 129] on icon at bounding box center [17, 129] width 14 height 17
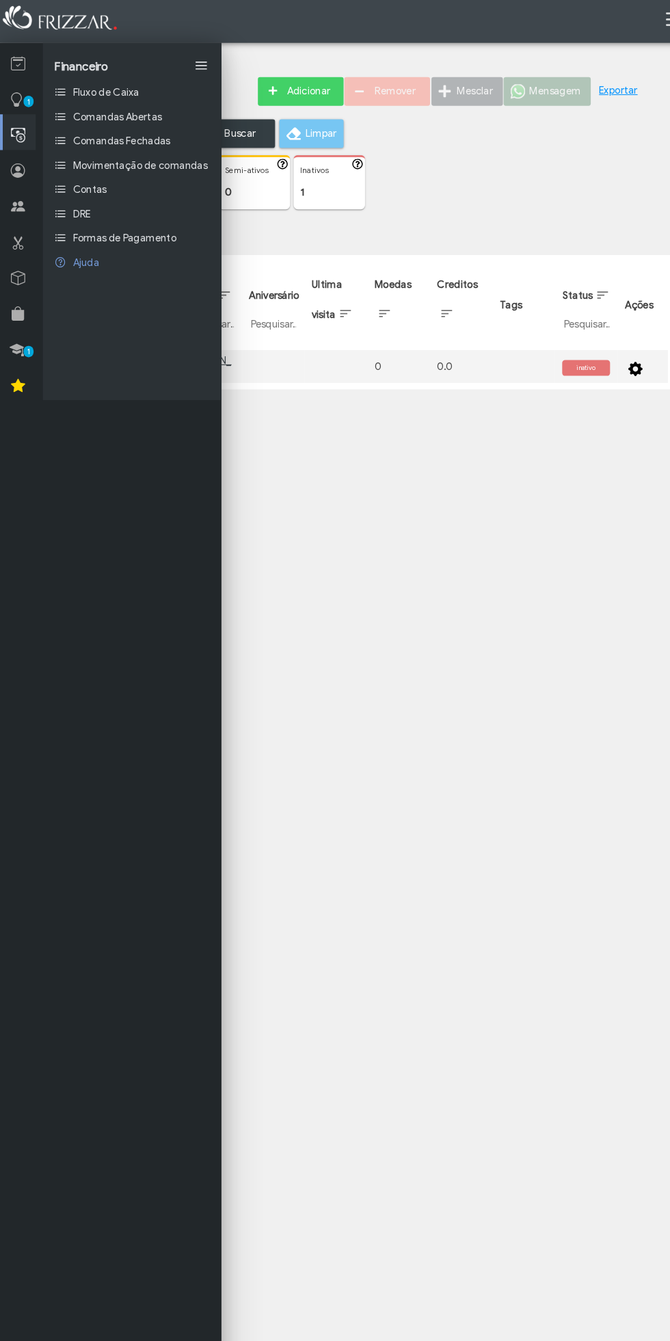
click at [16, 197] on icon at bounding box center [17, 197] width 14 height 17
click at [27, 250] on link at bounding box center [17, 263] width 34 height 34
click at [14, 226] on icon at bounding box center [17, 232] width 14 height 17
click at [23, 319] on link "1" at bounding box center [17, 332] width 34 height 34
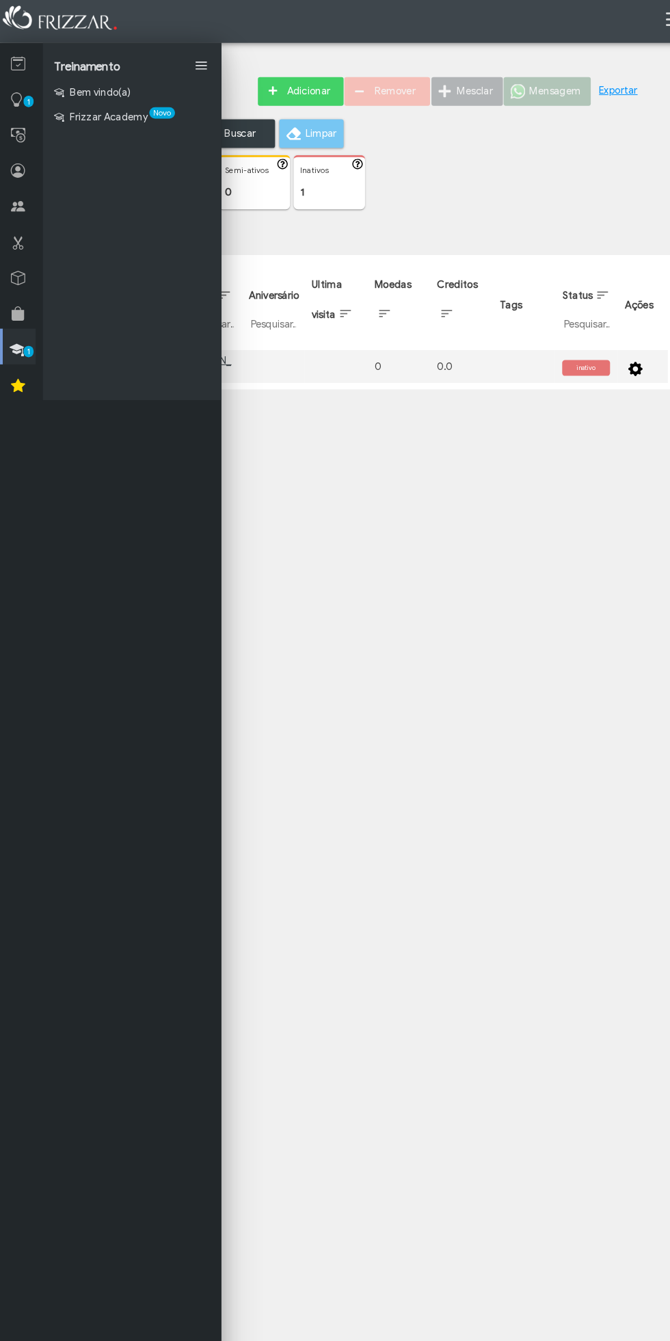
click at [14, 298] on icon at bounding box center [17, 300] width 14 height 17
click at [22, 77] on link "1" at bounding box center [17, 92] width 34 height 34
click at [33, 68] on link at bounding box center [17, 58] width 34 height 34
click at [187, 83] on link "Agenda" at bounding box center [126, 88] width 171 height 23
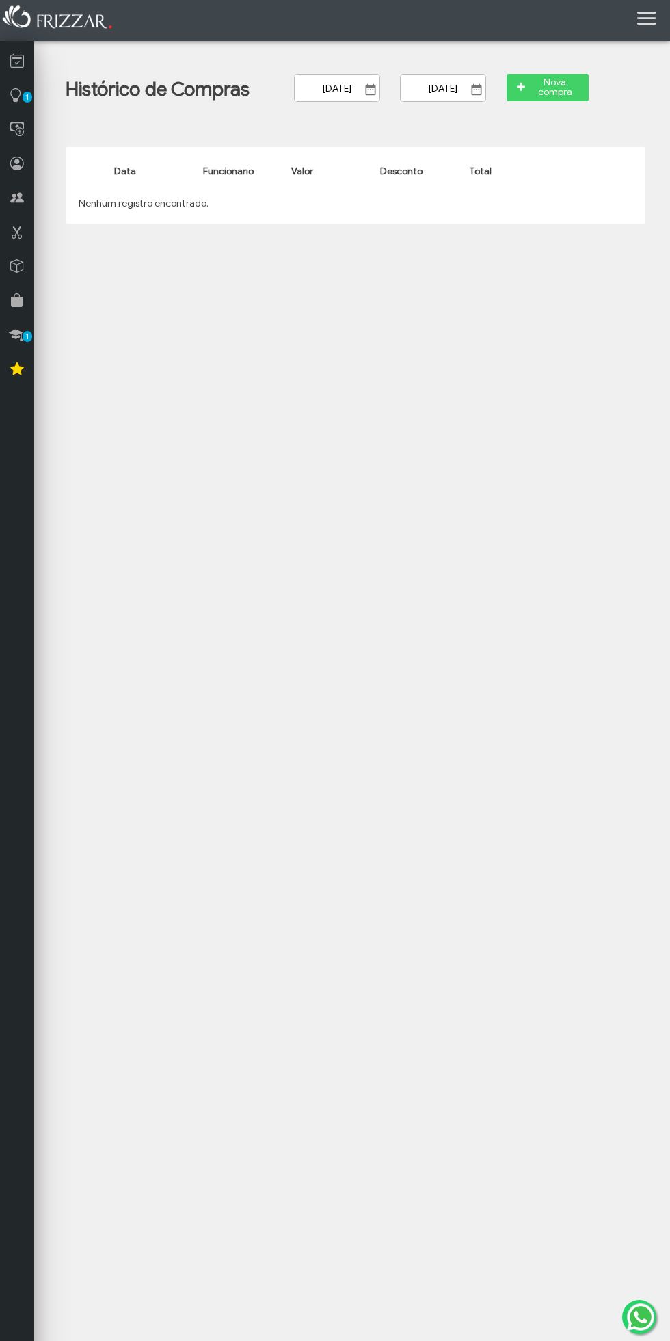
click at [27, 66] on link at bounding box center [17, 58] width 34 height 34
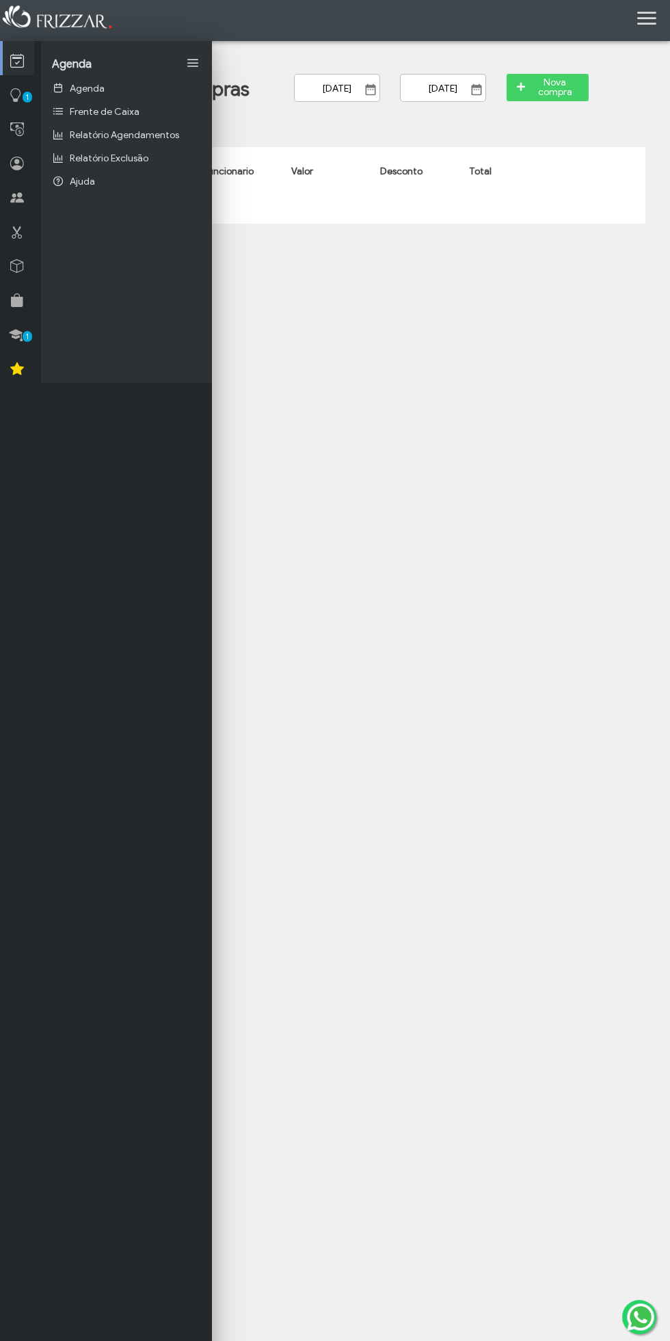
click at [56, 18] on img at bounding box center [58, 18] width 116 height 30
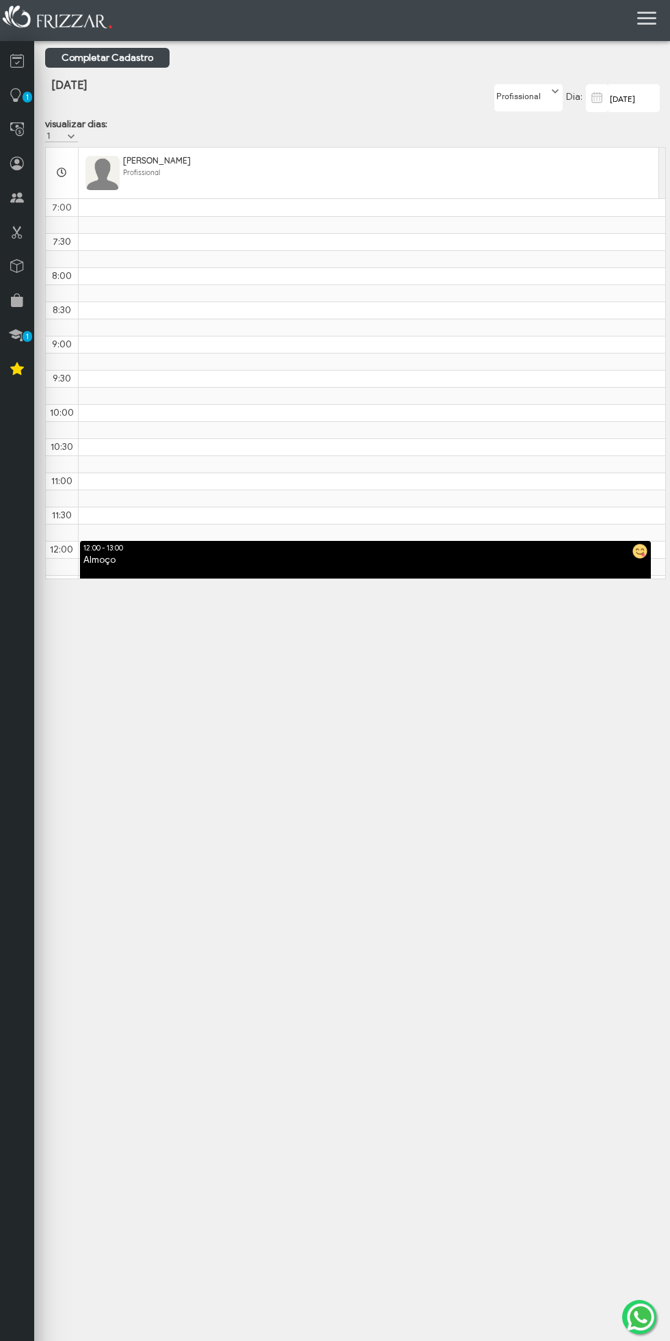
scroll to position [343, 0]
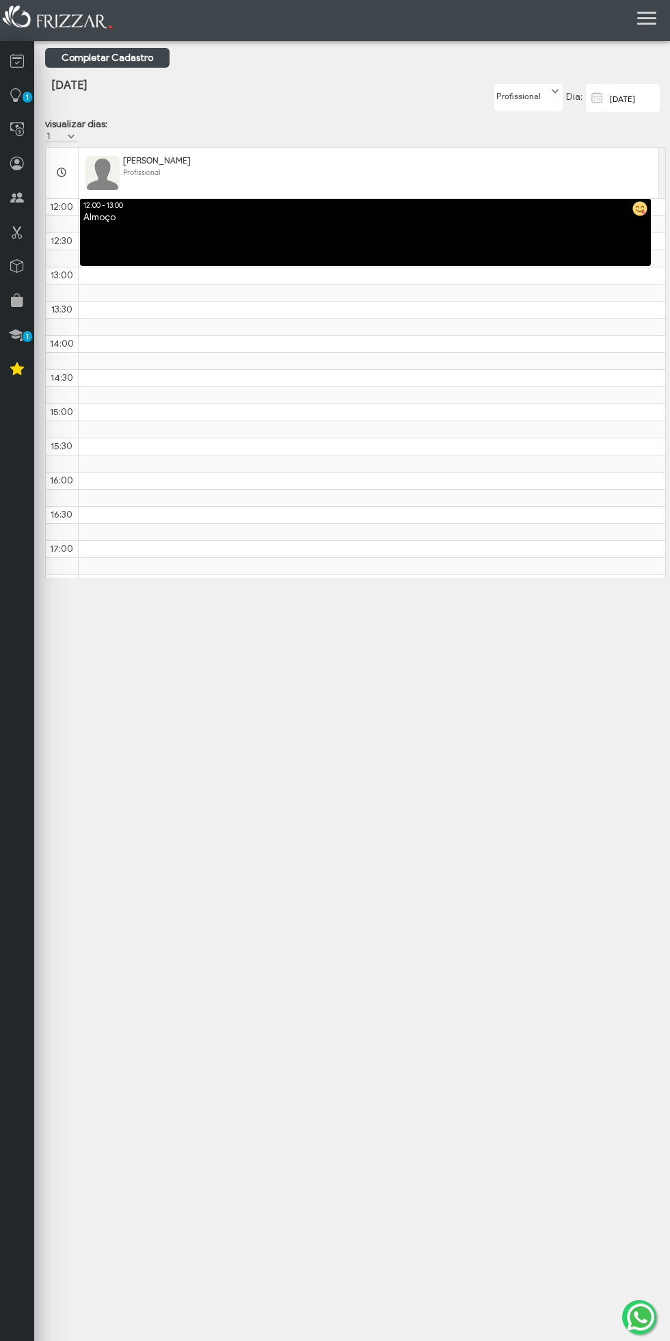
click at [20, 69] on icon at bounding box center [17, 61] width 14 height 17
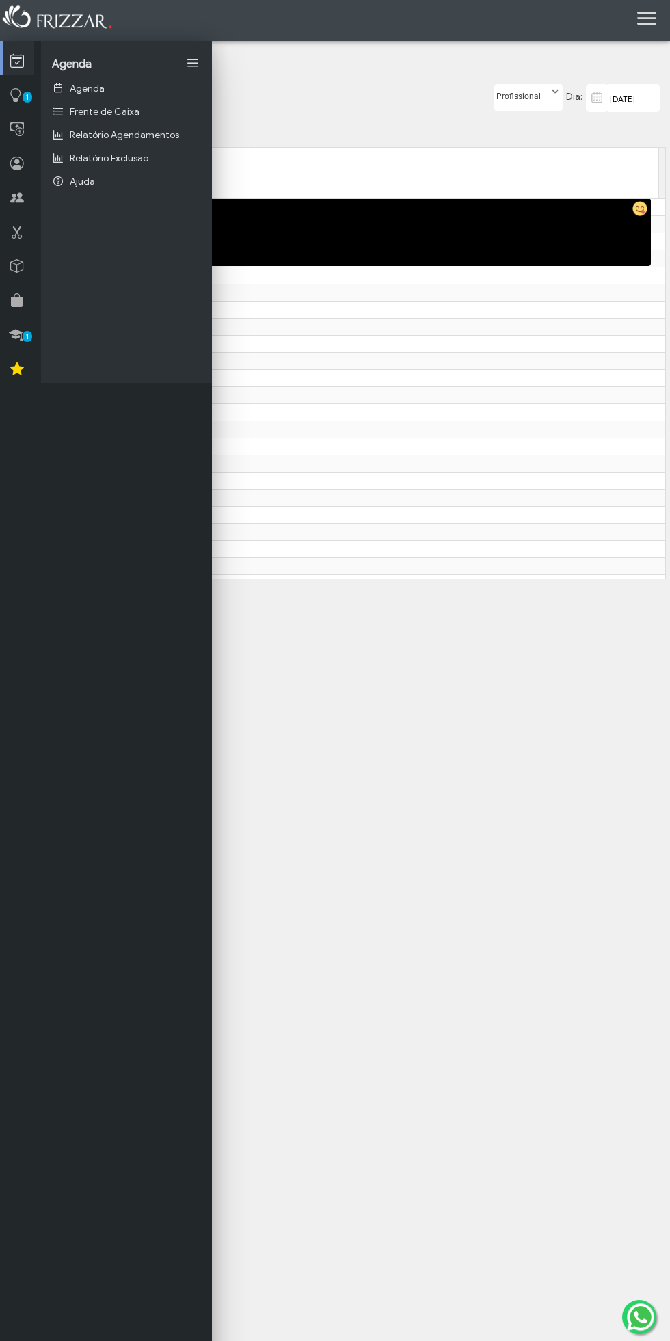
click at [27, 97] on span "1" at bounding box center [28, 97] width 10 height 11
click at [157, 81] on link "Central de Inteligência Novo" at bounding box center [126, 88] width 171 height 23
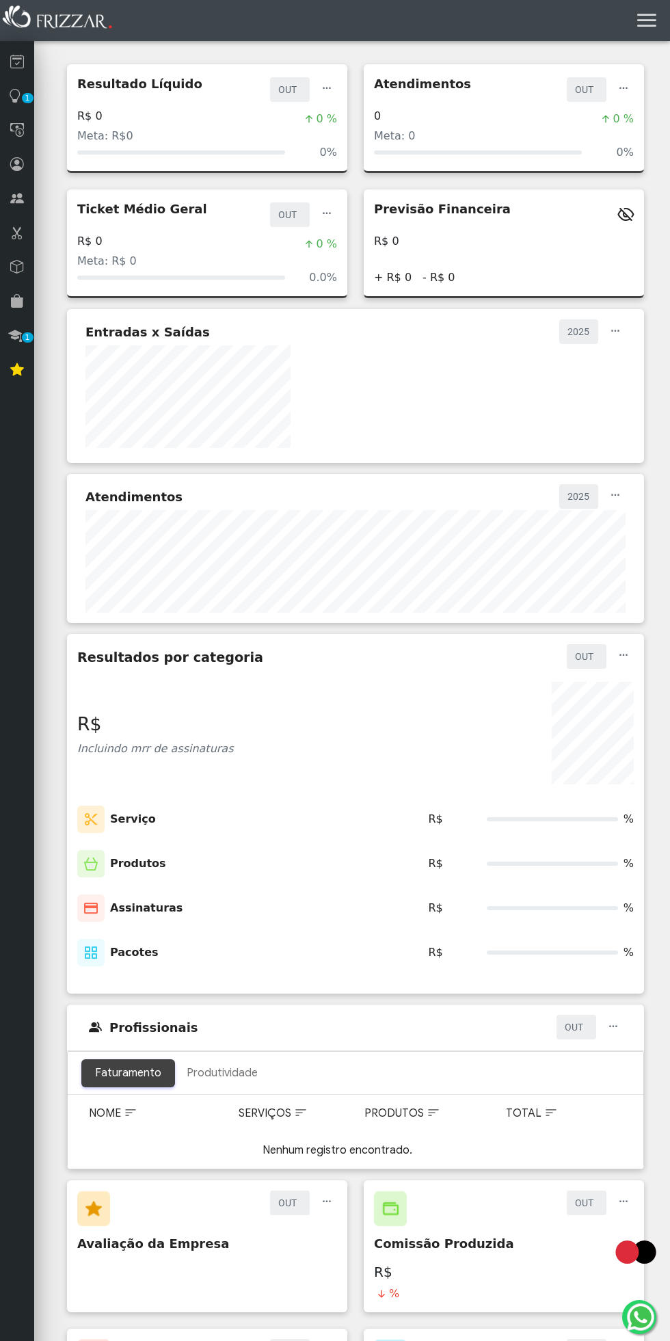
click at [17, 372] on icon at bounding box center [17, 369] width 14 height 16
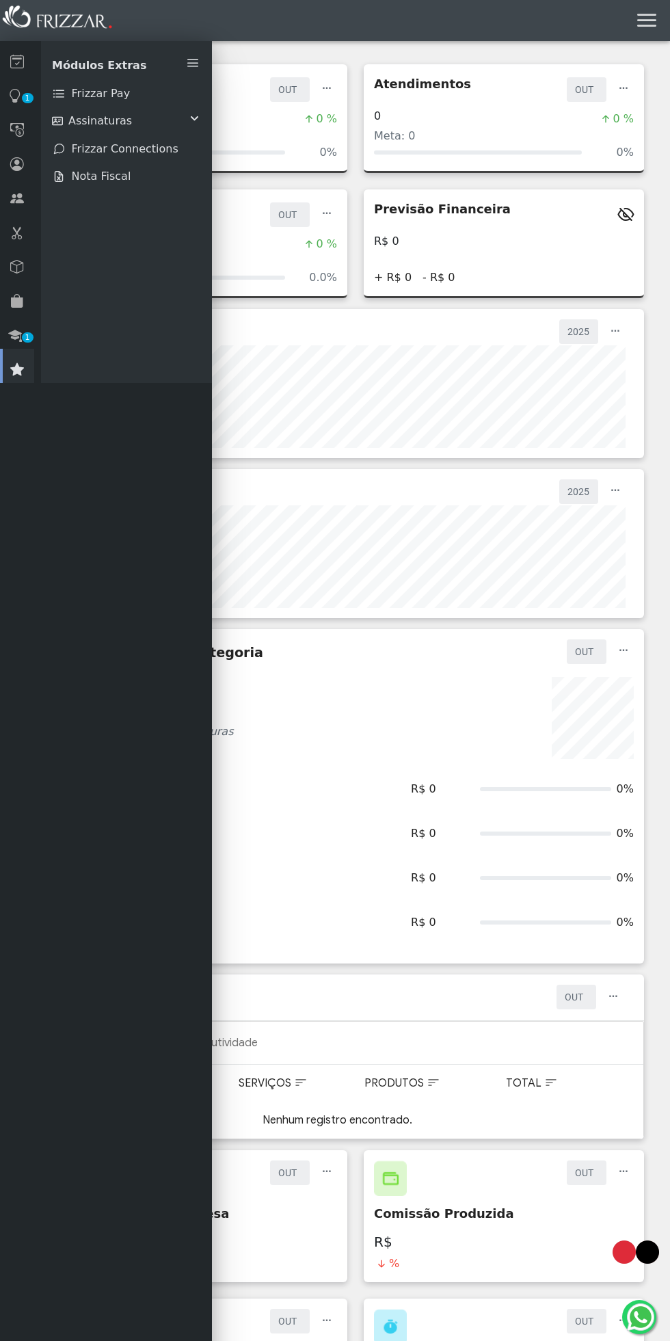
click at [27, 336] on span "1" at bounding box center [28, 337] width 12 height 10
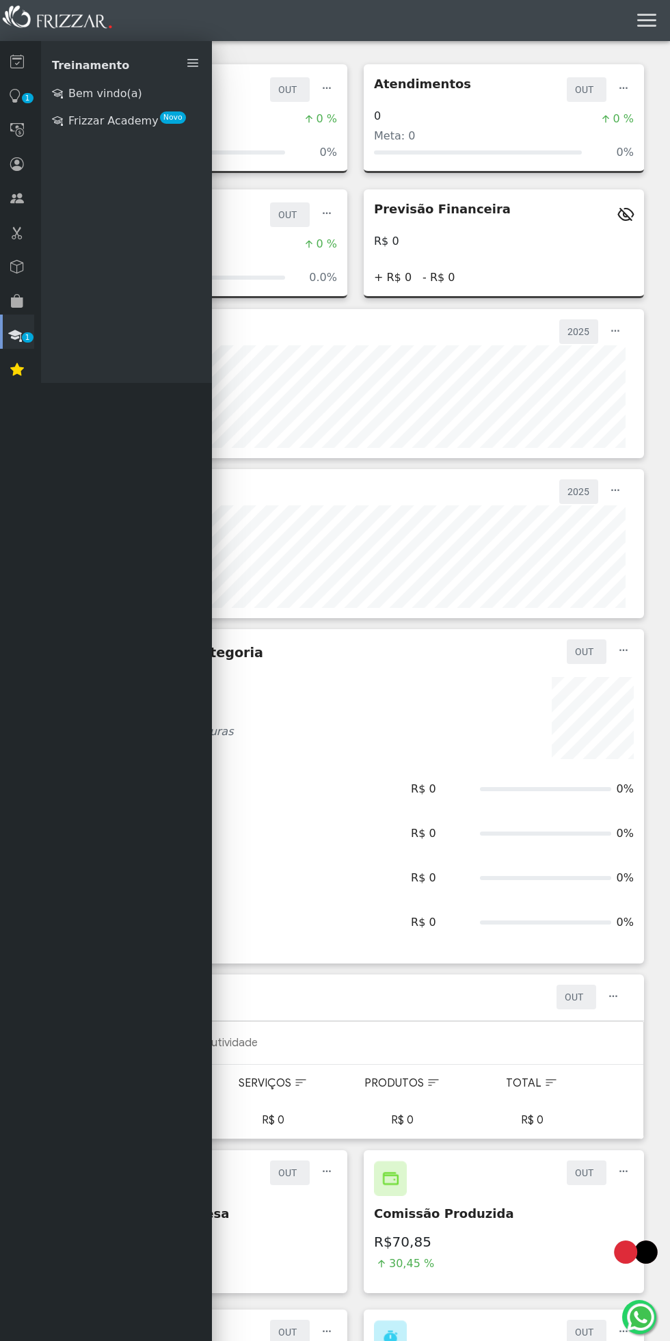
click at [23, 297] on icon at bounding box center [17, 301] width 14 height 16
click at [164, 93] on span "Pesquisar / Adicionar" at bounding box center [129, 93] width 114 height 16
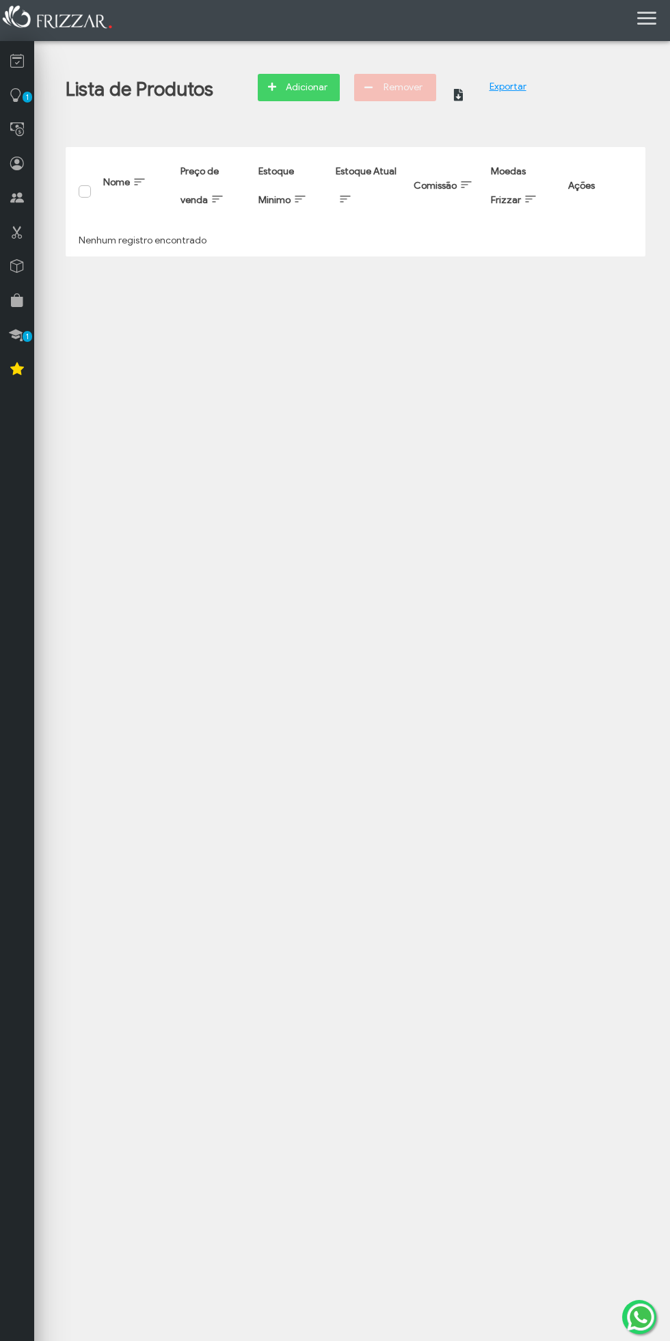
click at [276, 87] on icon "submit" at bounding box center [272, 87] width 8 height 8
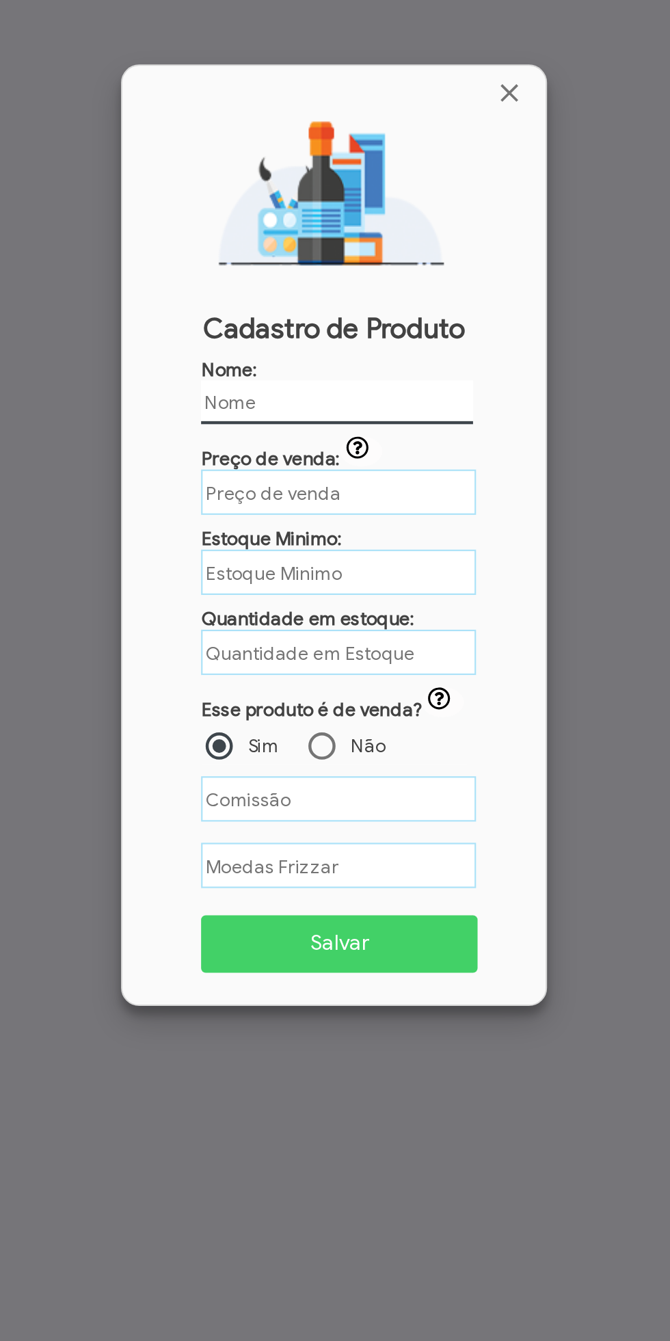
click at [205, 709] on div at bounding box center [335, 670] width 670 height 1341
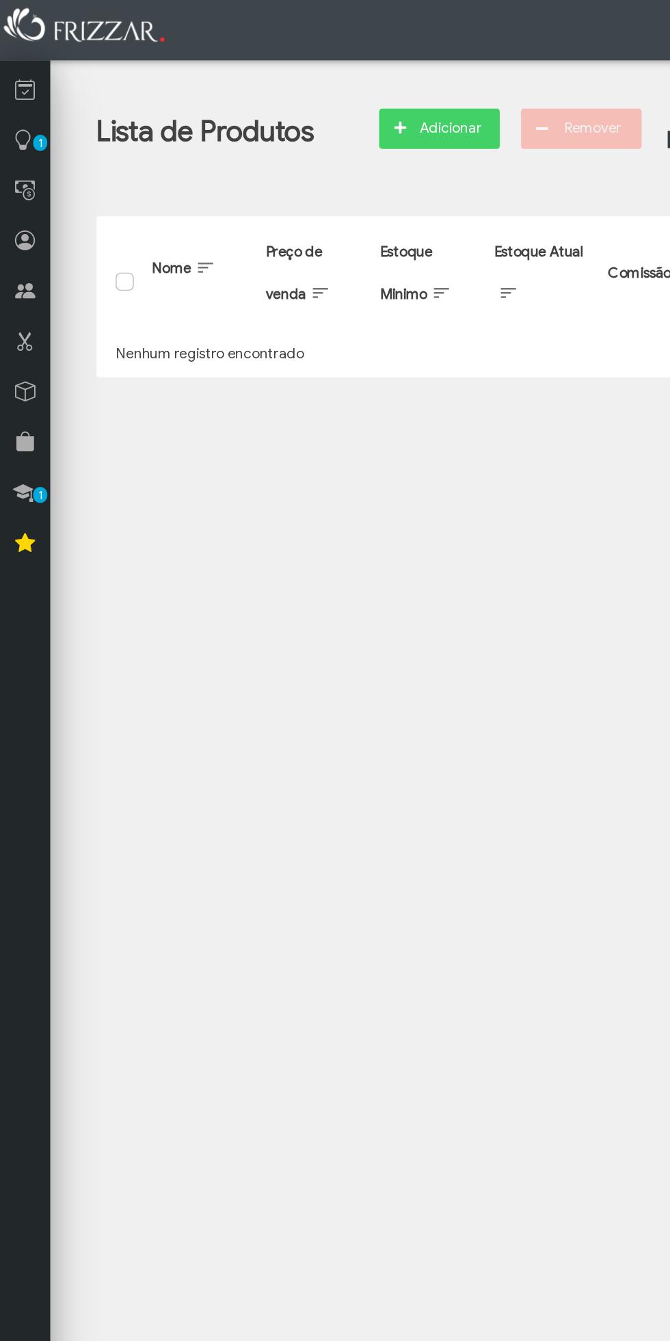
click at [24, 276] on link at bounding box center [17, 263] width 34 height 34
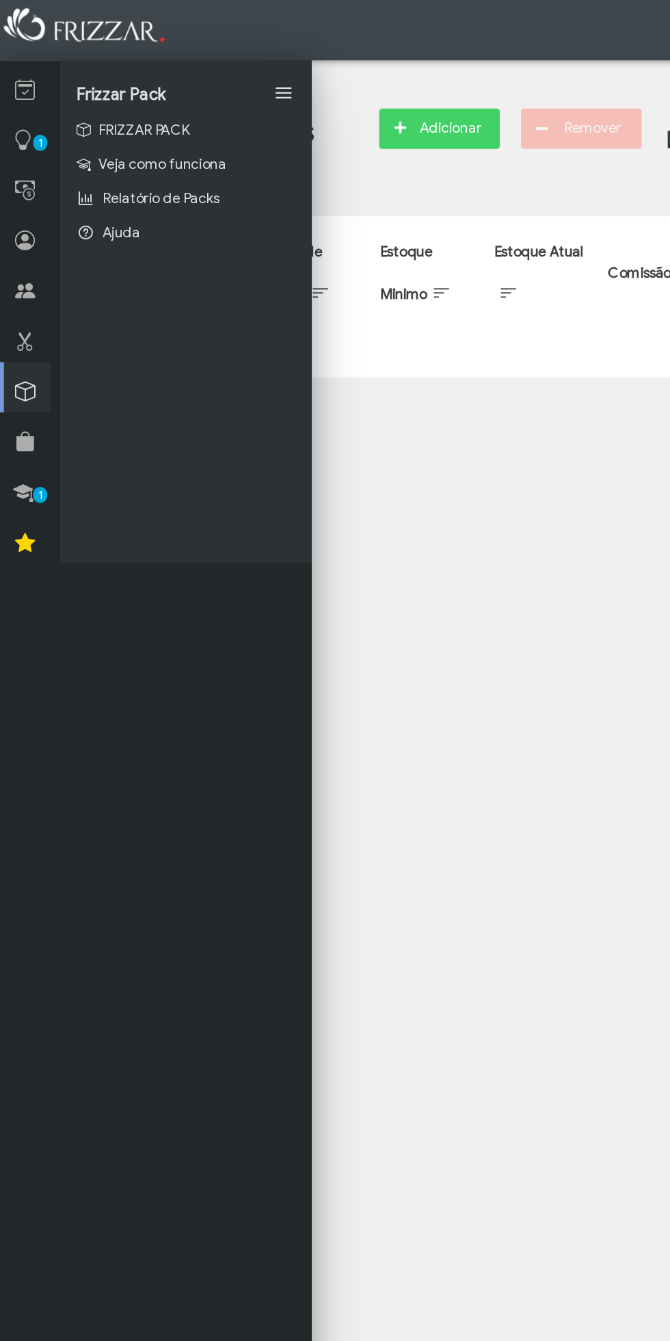
click at [24, 225] on link at bounding box center [17, 229] width 34 height 34
click at [29, 194] on link at bounding box center [17, 195] width 34 height 34
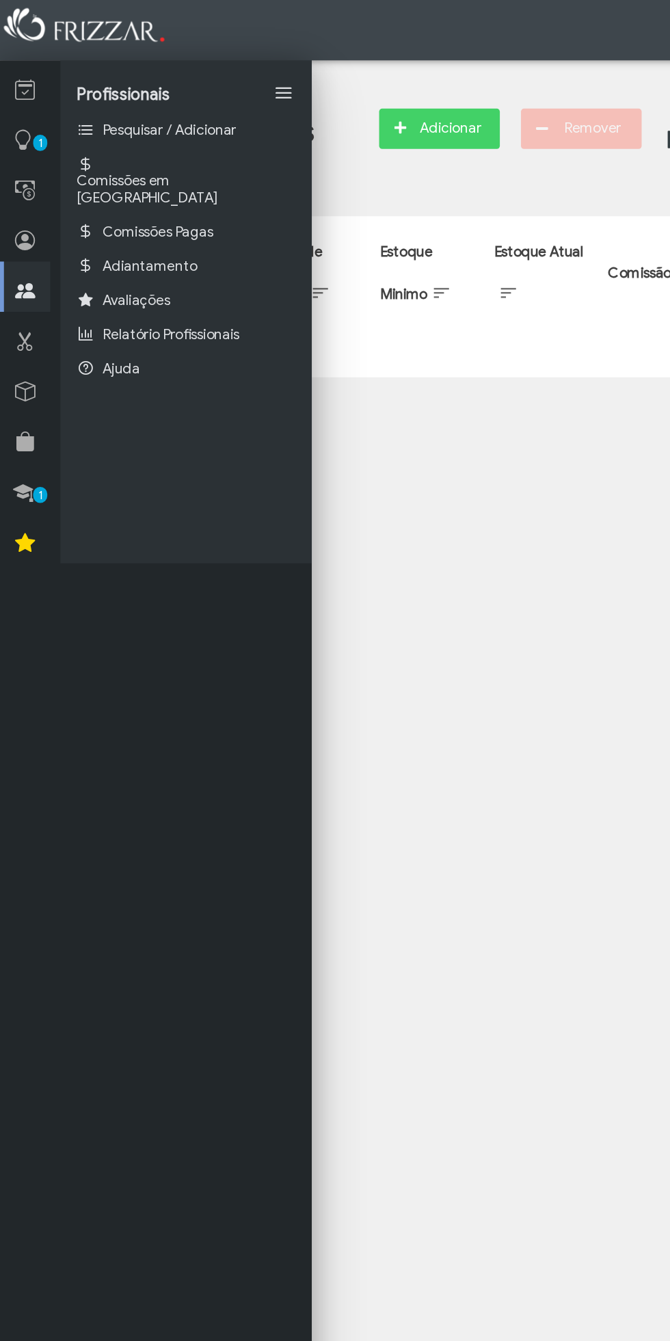
click at [150, 87] on span "Pesquisar / Adicionar" at bounding box center [115, 89] width 91 height 12
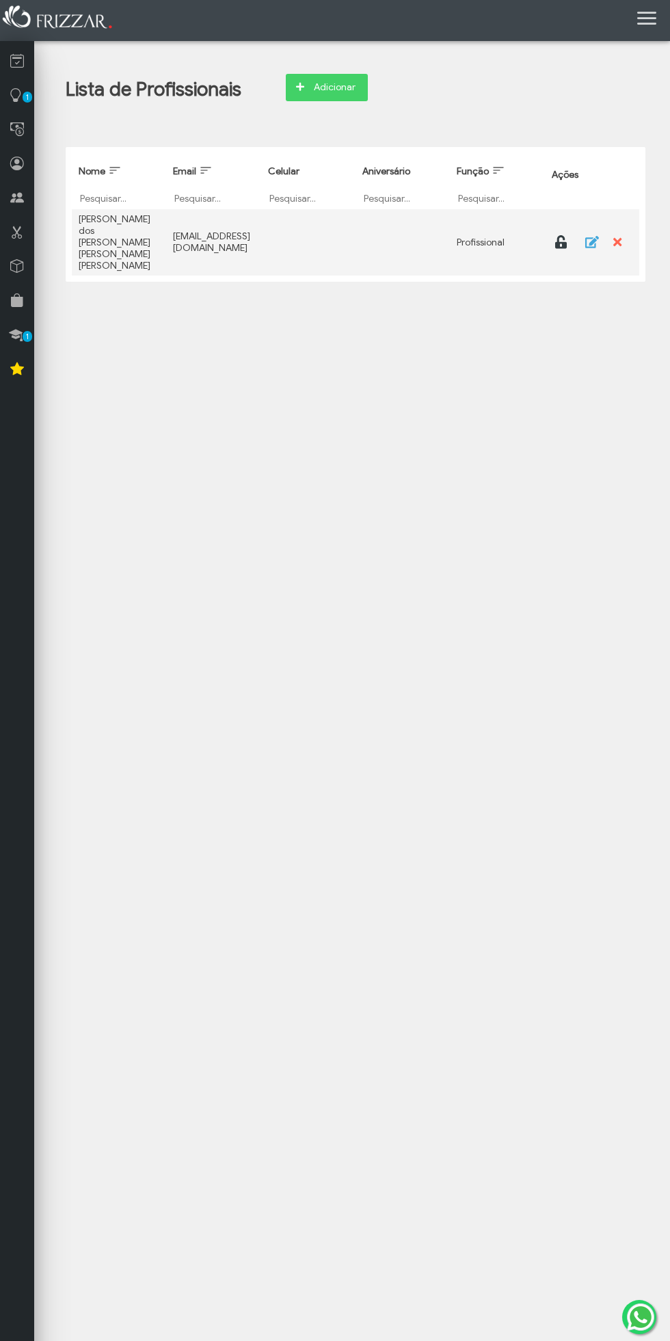
click at [337, 89] on span "Adicionar" at bounding box center [334, 87] width 48 height 21
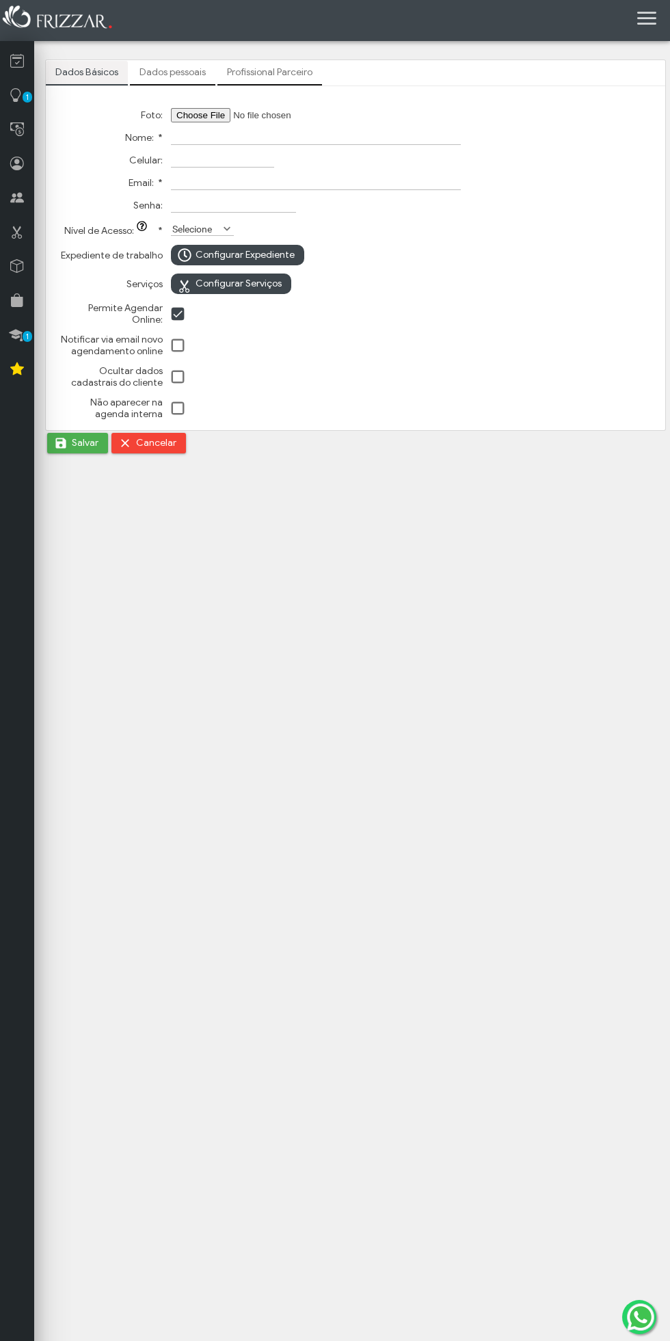
click at [344, 121] on input "Foto:" at bounding box center [257, 115] width 173 height 14
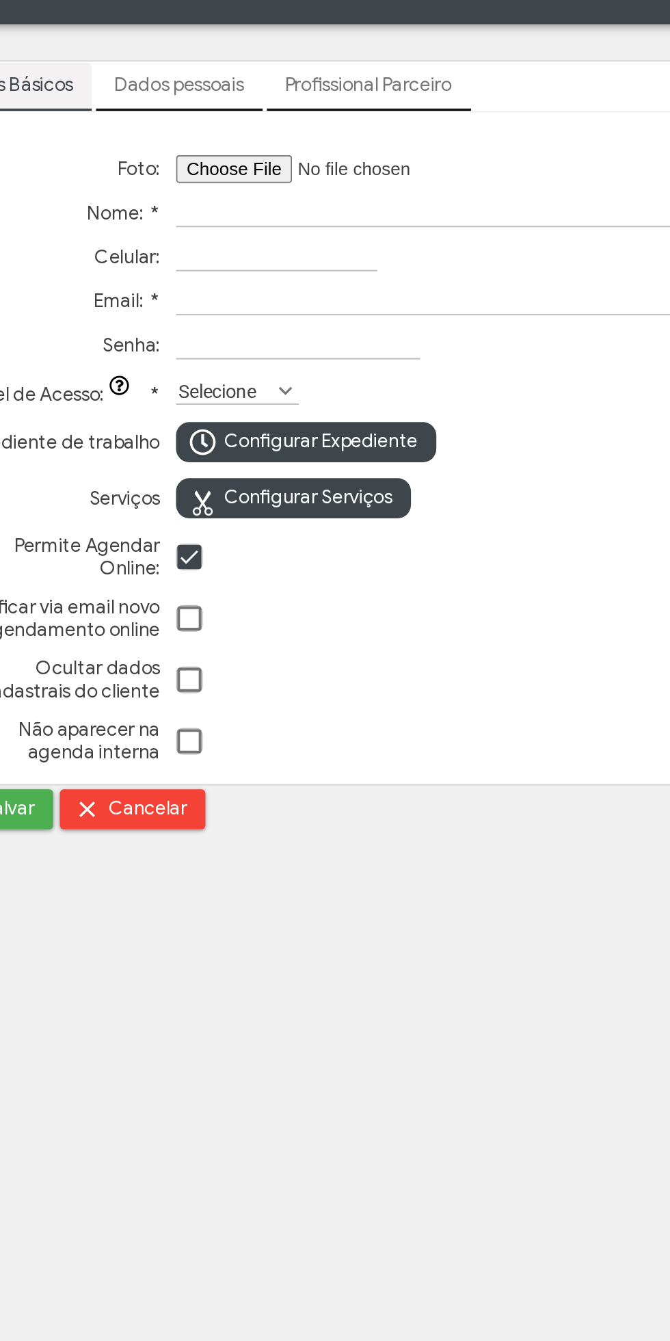
click at [232, 139] on input "Nome: *" at bounding box center [316, 138] width 290 height 14
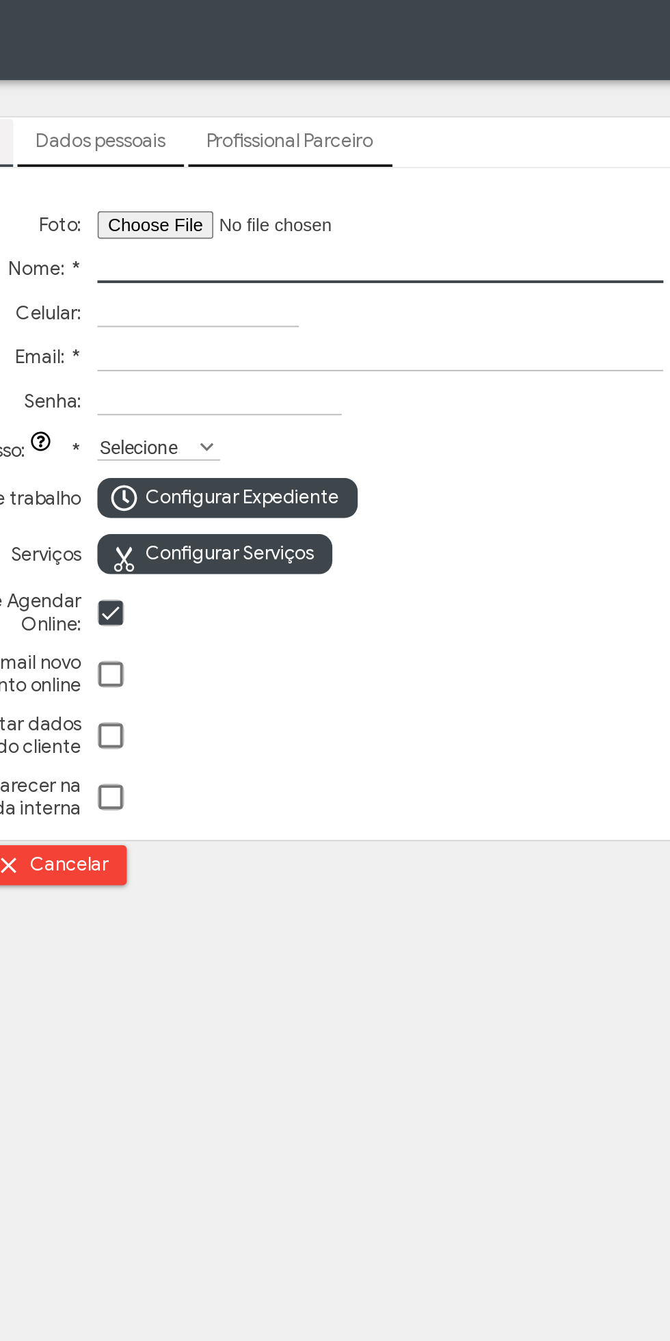
type input "L"
type input "Higor santos Jesus Alves"
click at [222, 158] on input "Celular:" at bounding box center [222, 160] width 103 height 14
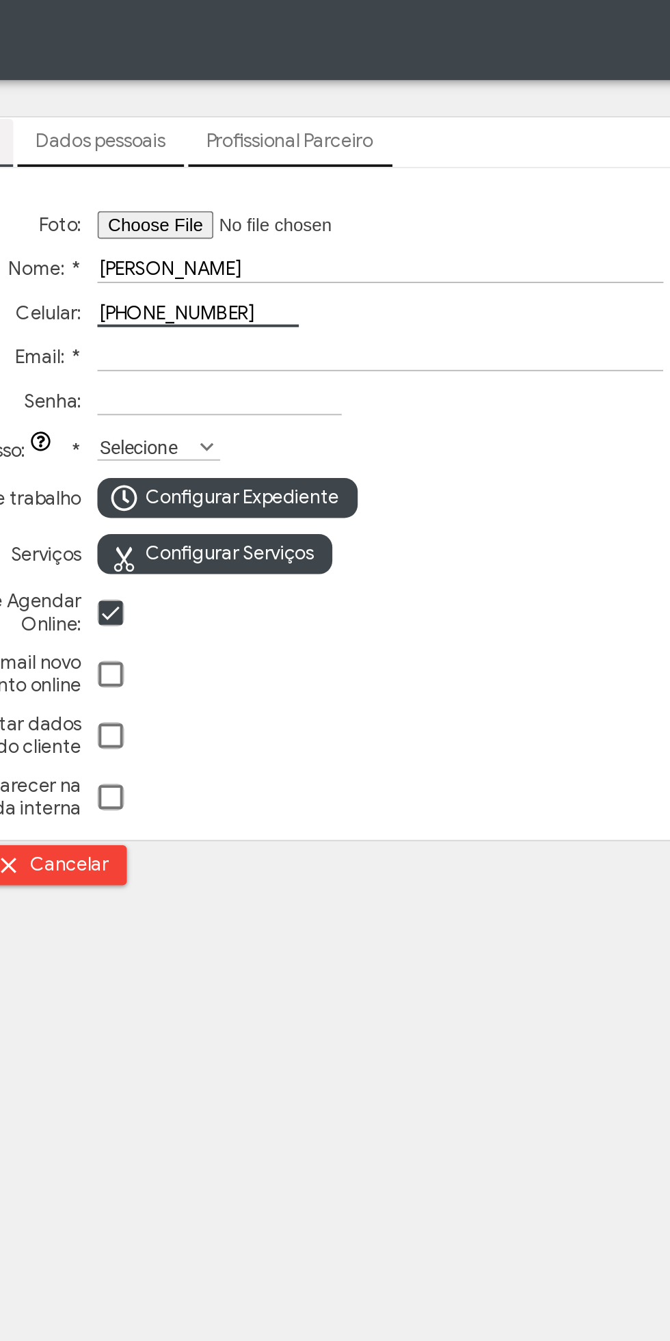
type input "(27) 99706-2890"
click at [181, 187] on input "Email: *" at bounding box center [316, 183] width 290 height 14
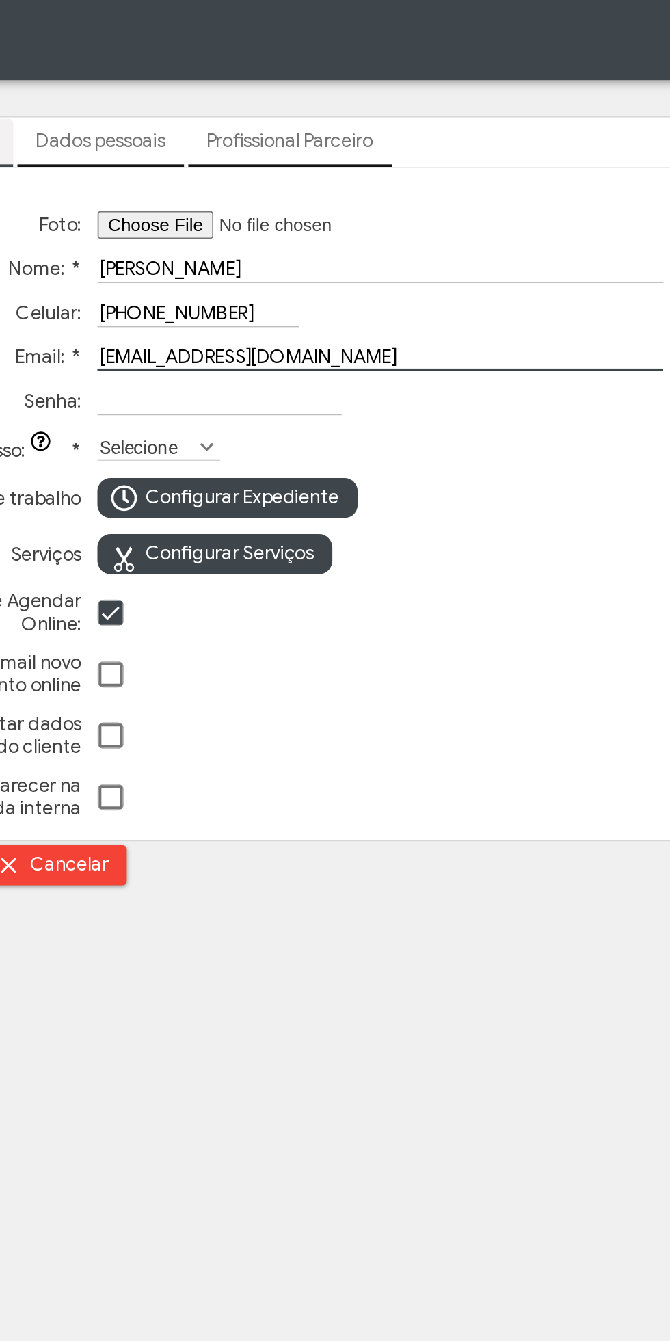
type input "higorsantos7070@gmail.com"
click at [198, 206] on input "Senha:" at bounding box center [233, 205] width 125 height 14
type input "H"
type input "higor3333"
click at [332, 290] on td "Configurar Serviços" at bounding box center [316, 283] width 297 height 27
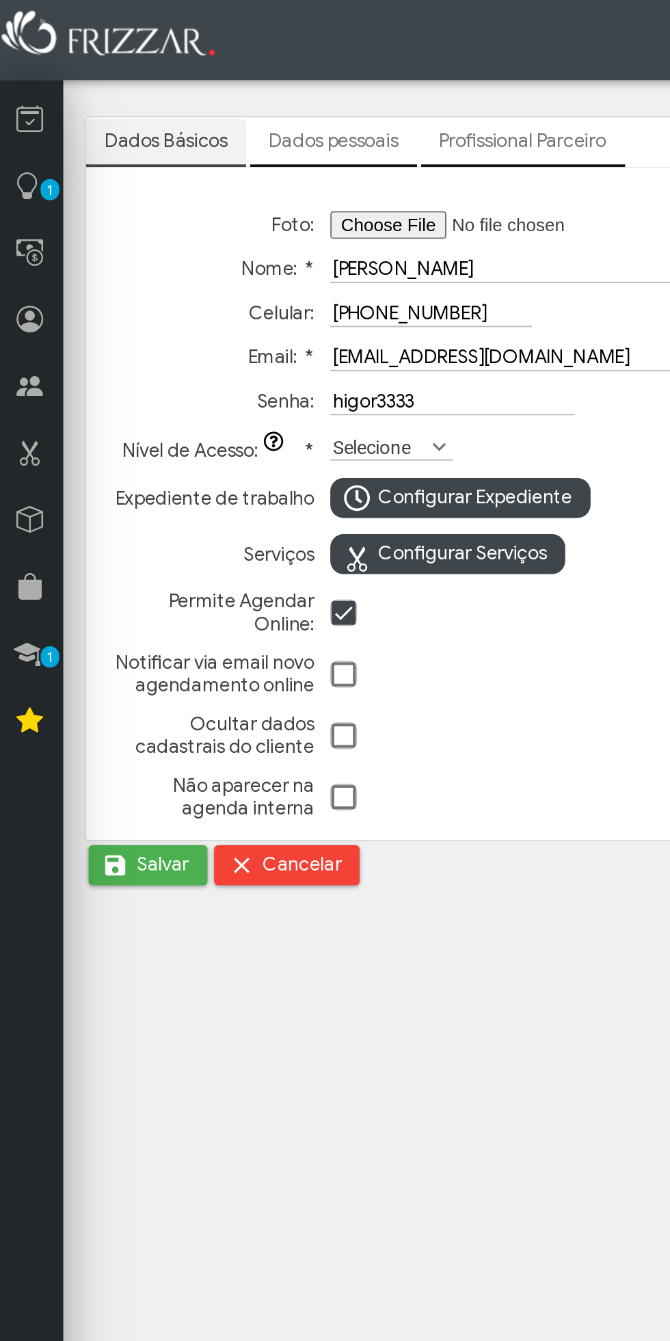
click at [278, 254] on span "Configurar Expediente" at bounding box center [245, 255] width 99 height 21
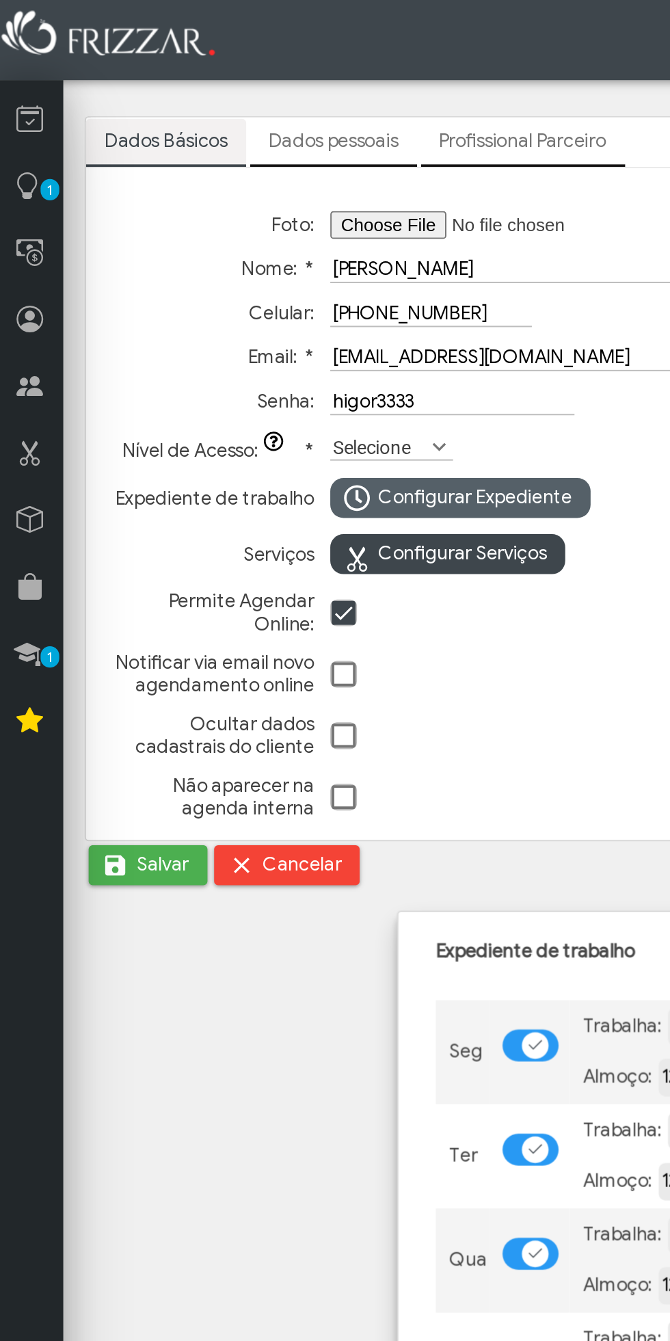
scroll to position [7, 8]
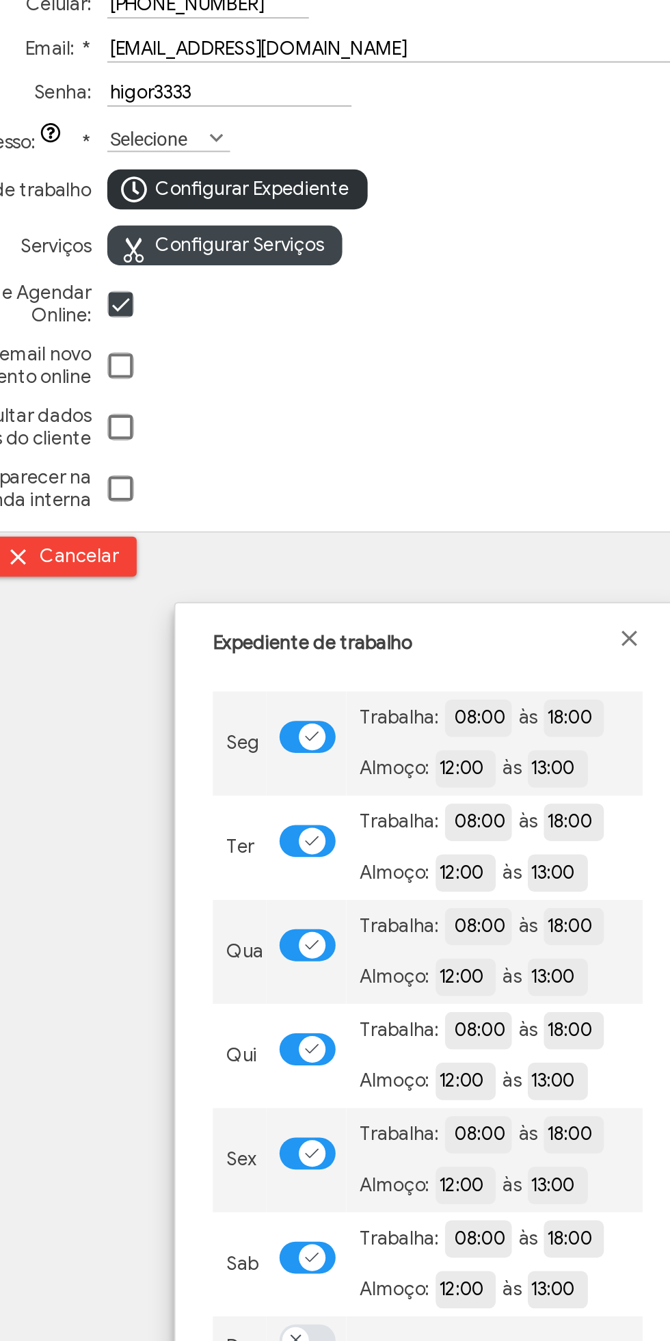
click at [276, 803] on span at bounding box center [276, 802] width 8 height 7
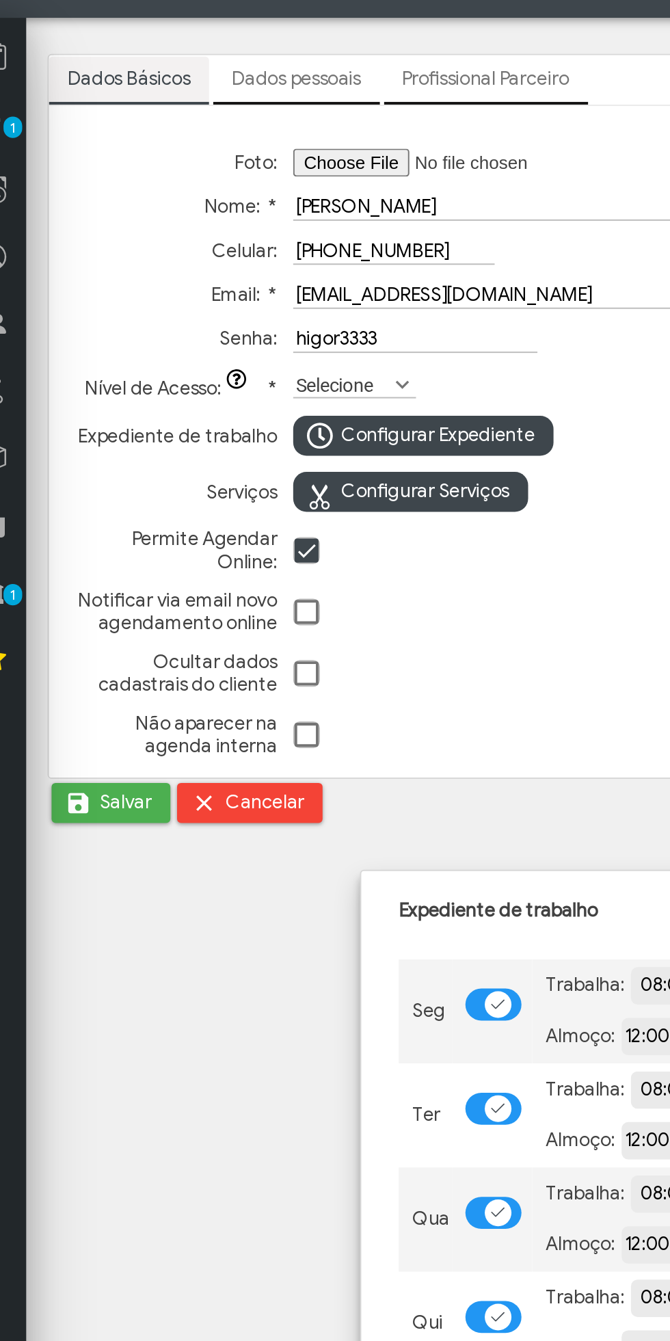
click at [140, 570] on body "ui-button Luan Gerente Minha Conta Home Treinamento Sair" at bounding box center [335, 670] width 670 height 1341
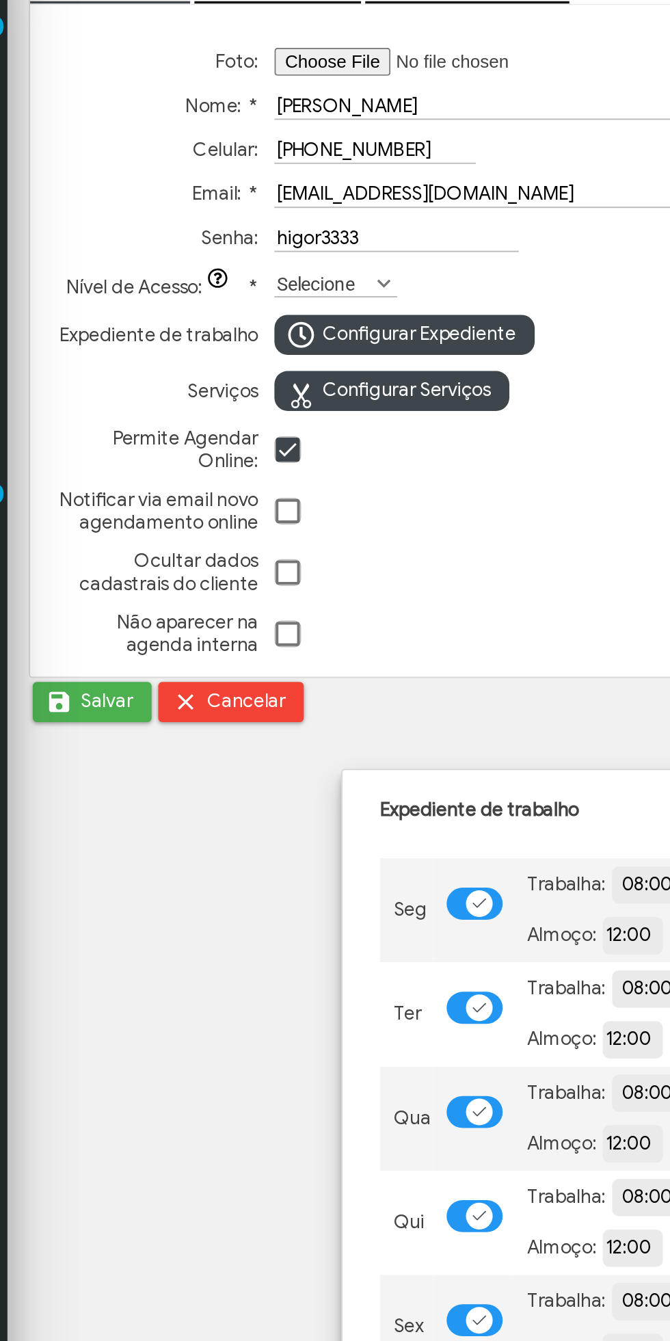
click at [262, 259] on span "Configurar Expediente" at bounding box center [245, 255] width 99 height 21
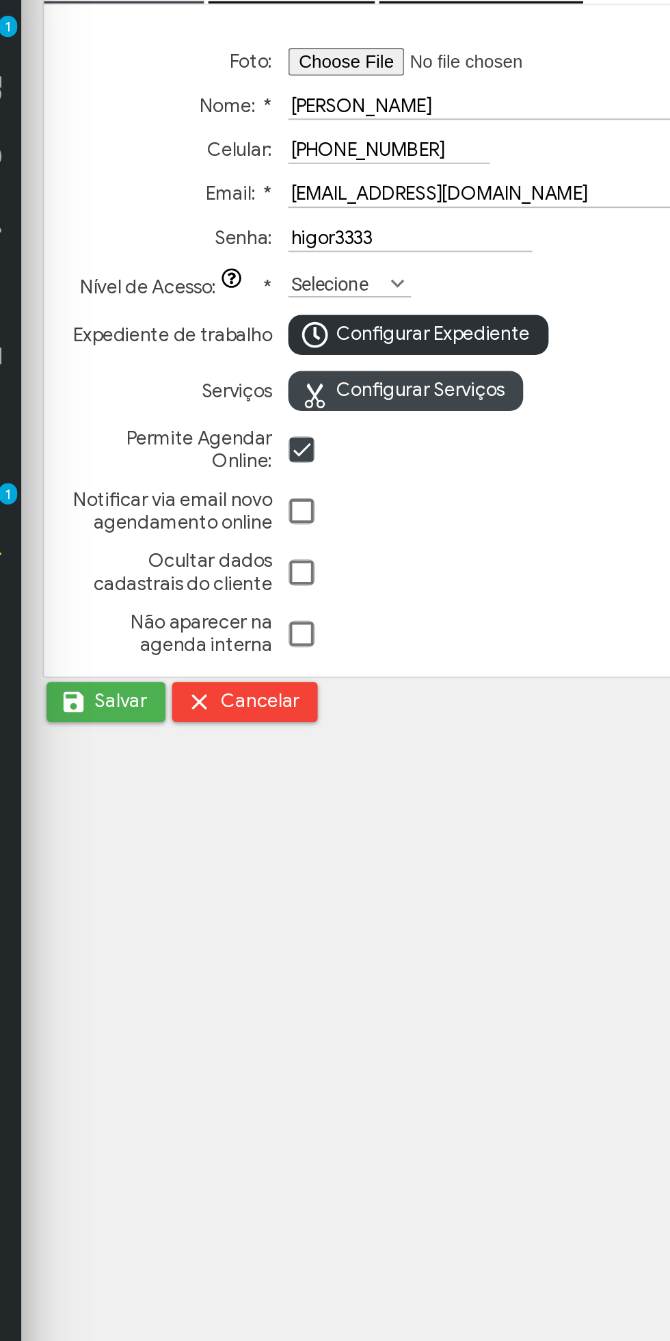
click at [259, 284] on span "Configurar Serviços" at bounding box center [239, 284] width 86 height 21
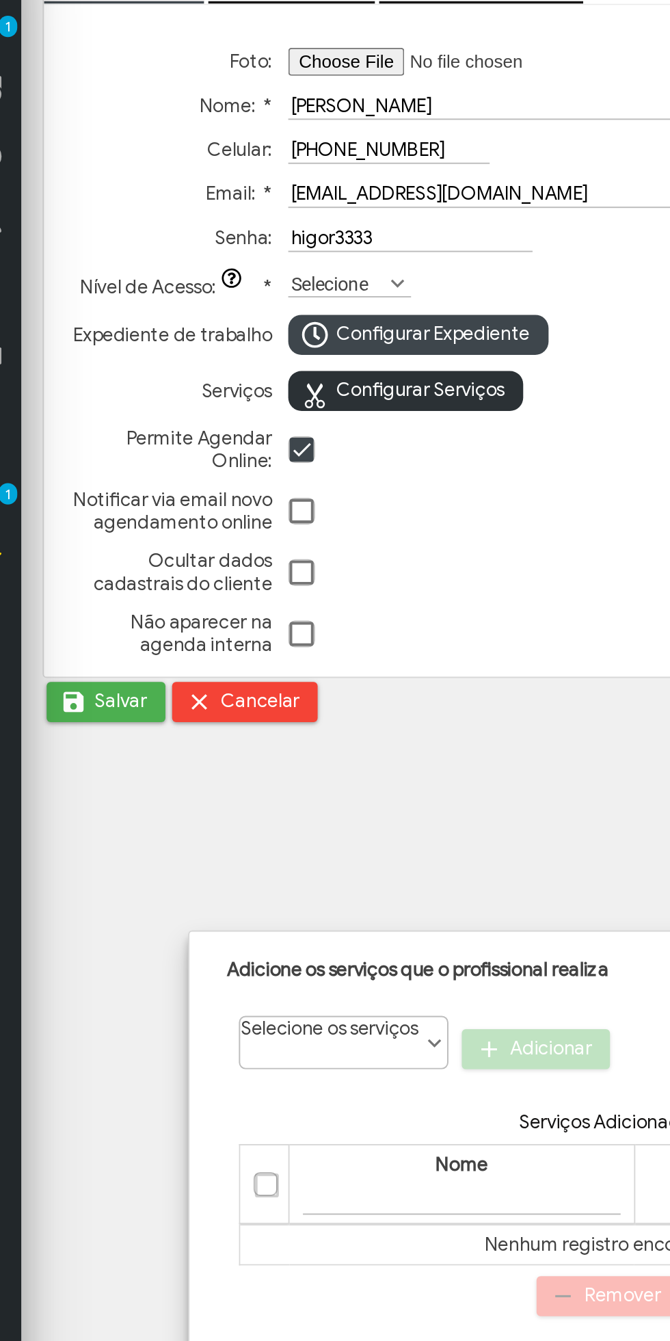
scroll to position [8, 55]
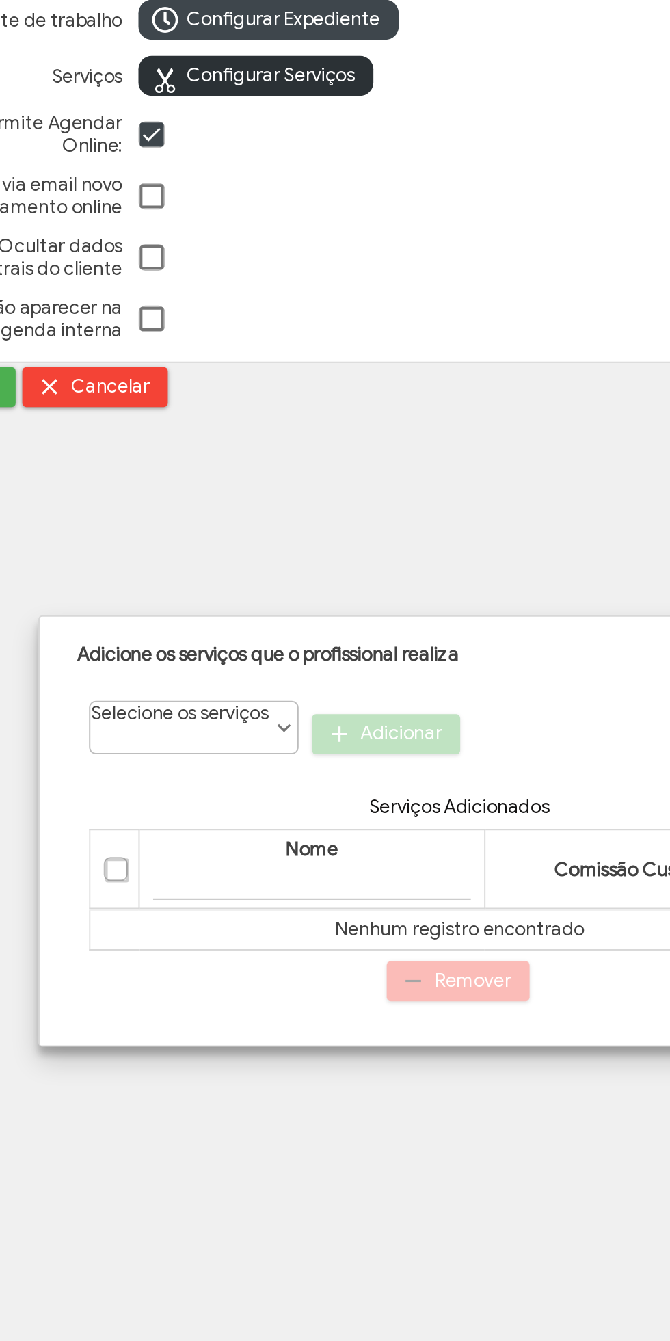
click at [251, 624] on span at bounding box center [246, 618] width 14 height 14
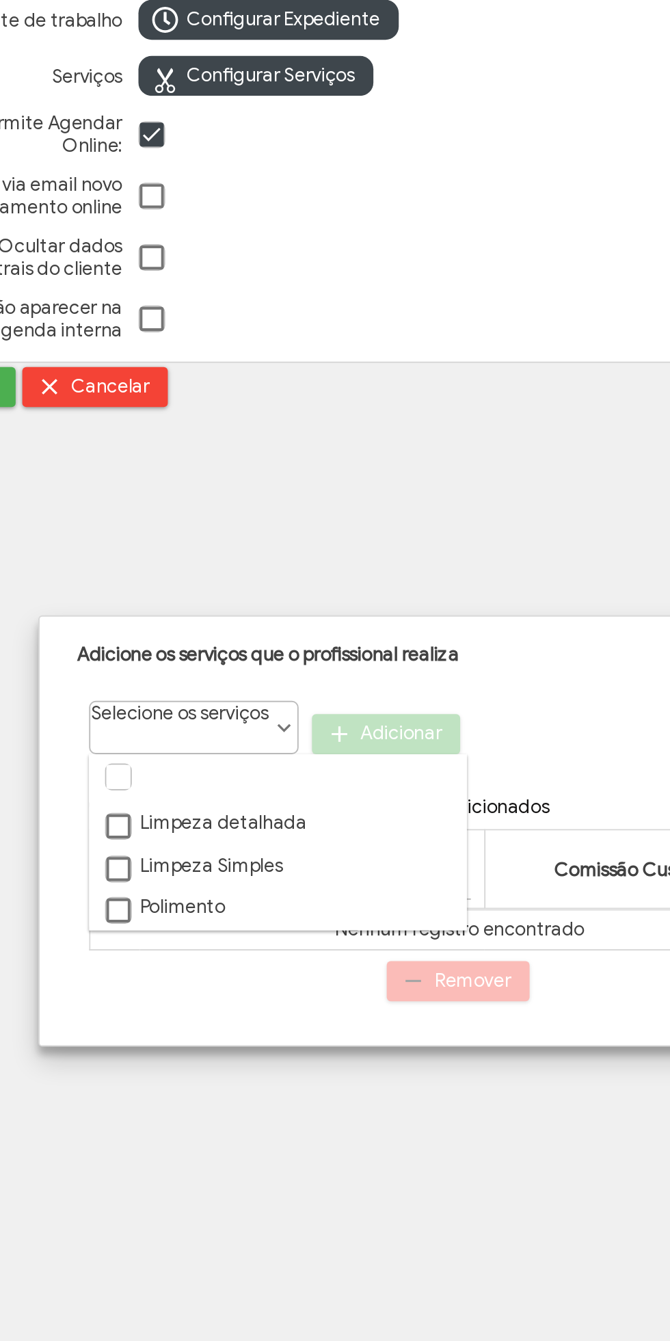
click at [168, 669] on label "Limpeza detalhada" at bounding box center [205, 667] width 105 height 12
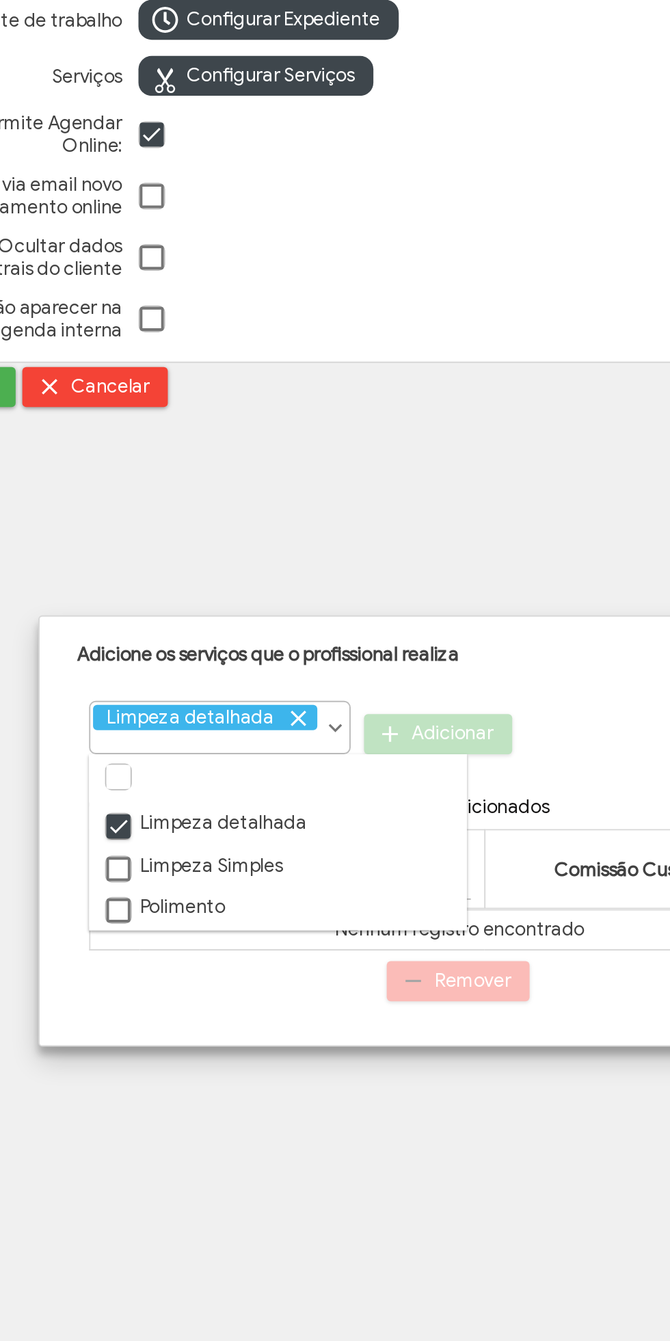
scroll to position [7, 8]
click at [154, 687] on div at bounding box center [161, 690] width 14 height 14
click at [160, 687] on span at bounding box center [162, 691] width 14 height 14
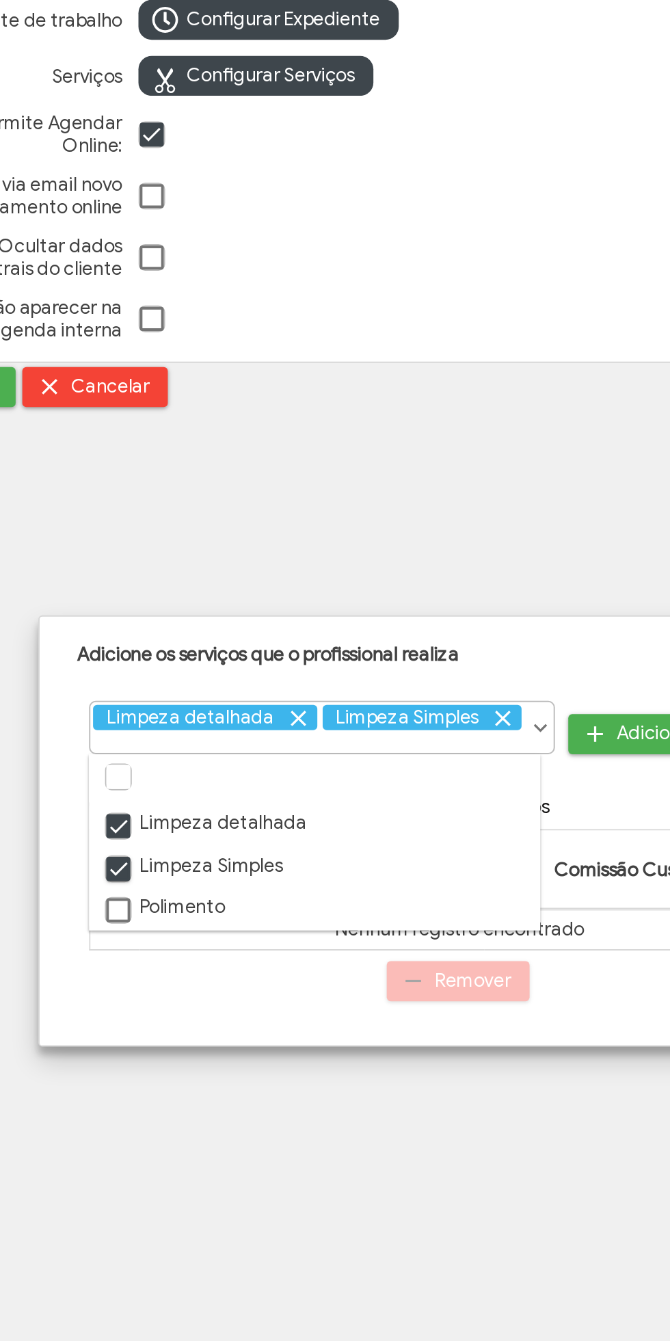
click at [215, 825] on body "ui-button Luan Gerente Minha Conta Home Treinamento Sair" at bounding box center [335, 670] width 670 height 1341
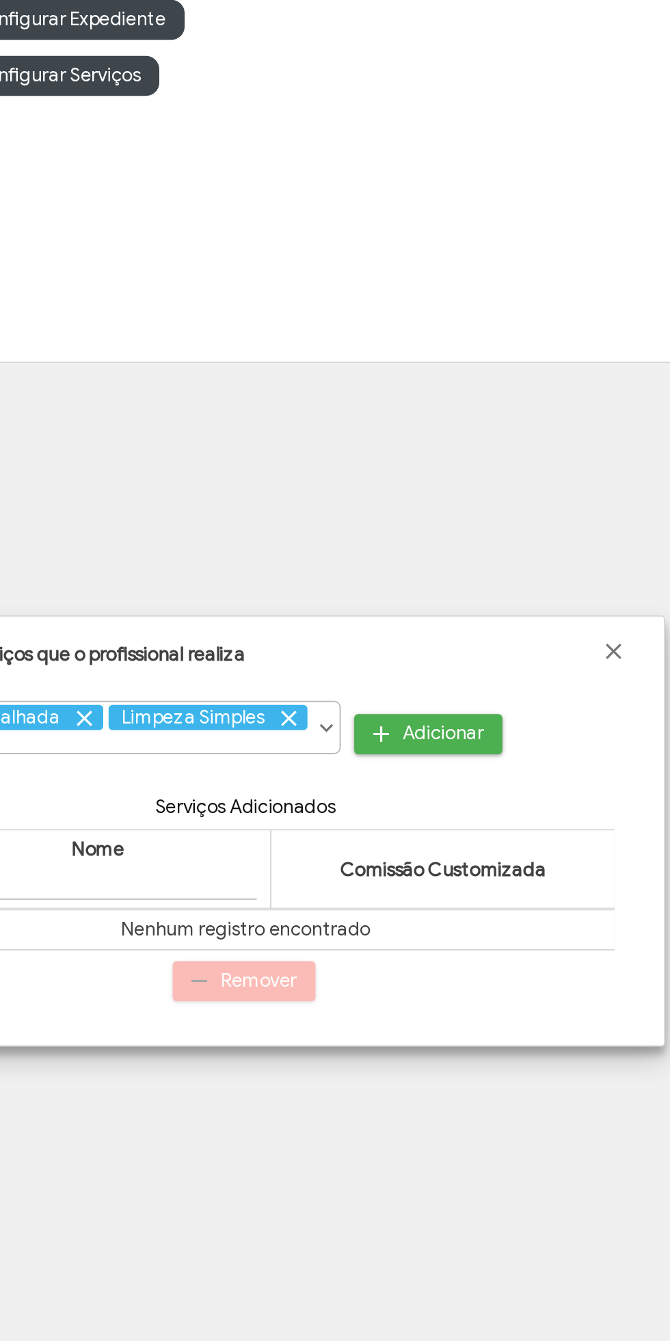
click at [432, 620] on span "Adicionar" at bounding box center [437, 621] width 42 height 21
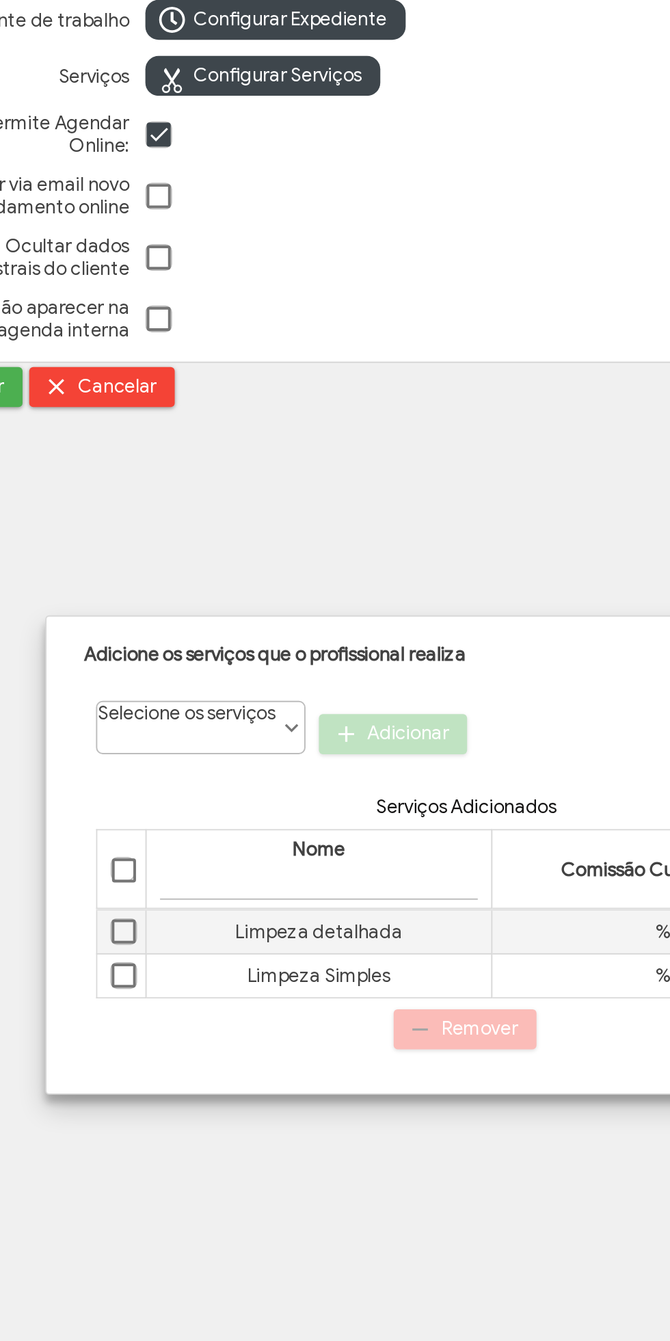
click at [362, 505] on body "ui-button Luan Gerente Minha Conta Home Treinamento Sair" at bounding box center [335, 670] width 670 height 1341
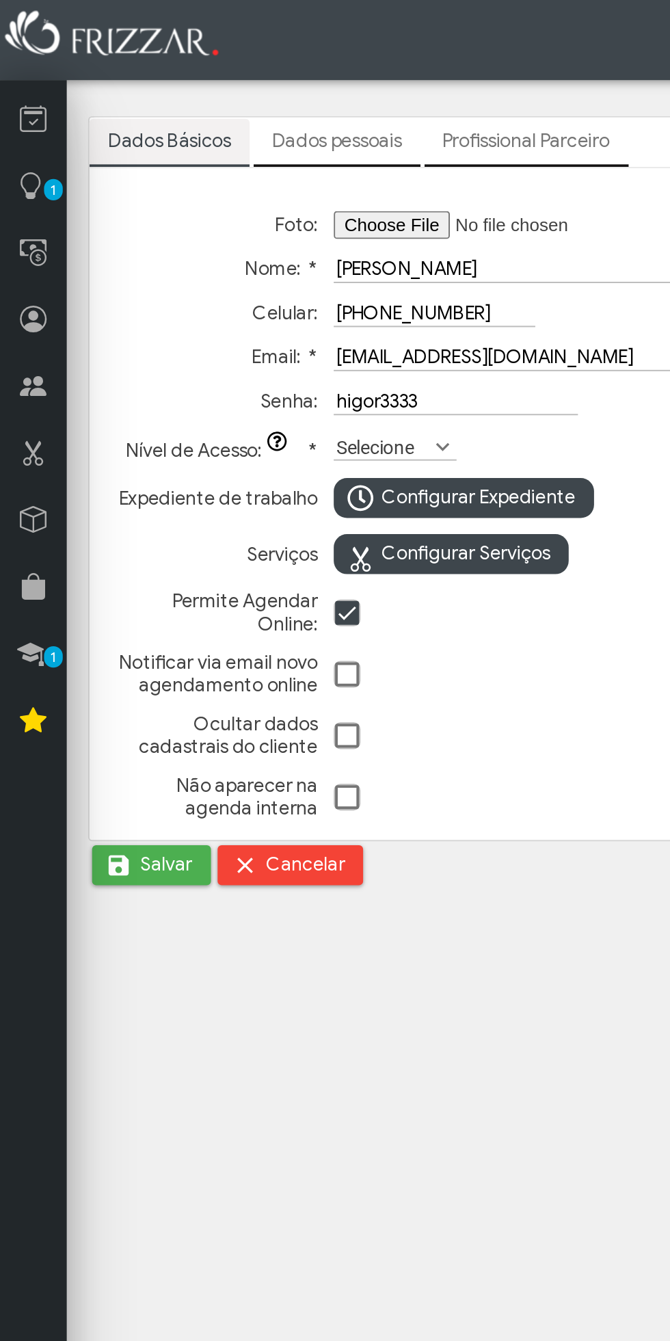
click at [224, 120] on input "Foto:" at bounding box center [257, 115] width 173 height 14
type input "C:\fakepath\IMG-20251006-WA0012.jpg"
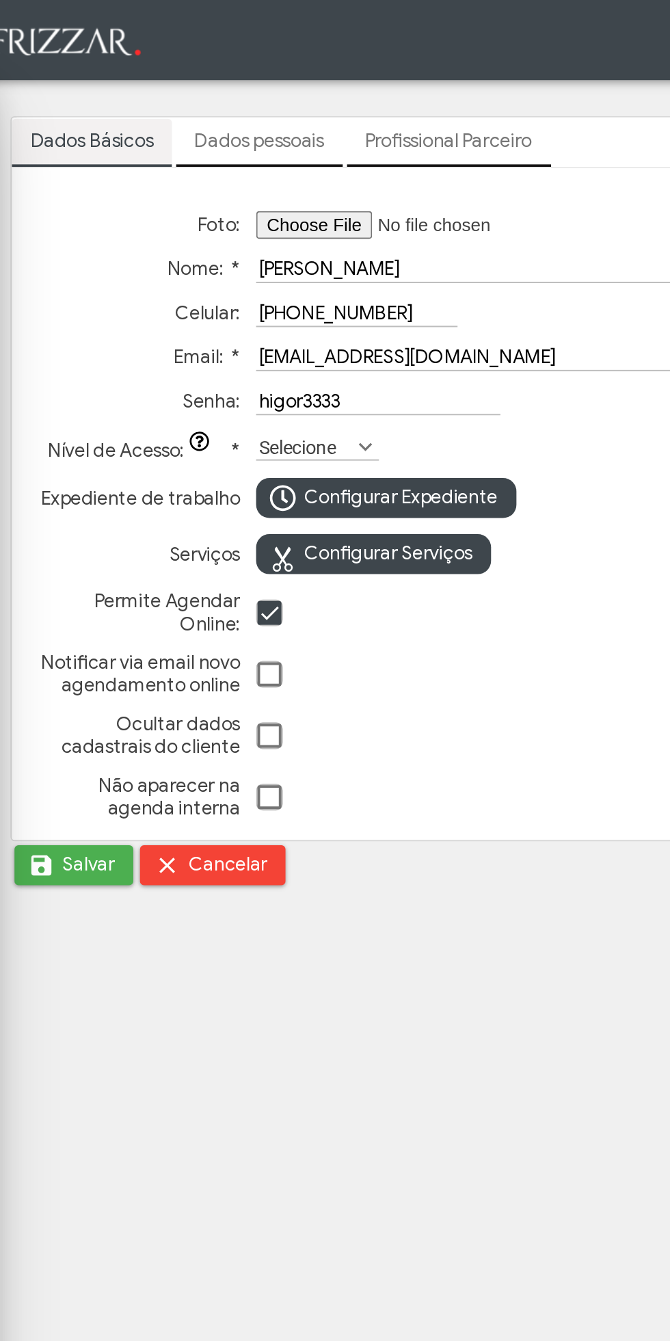
click at [76, 442] on span "Salvar" at bounding box center [85, 443] width 27 height 21
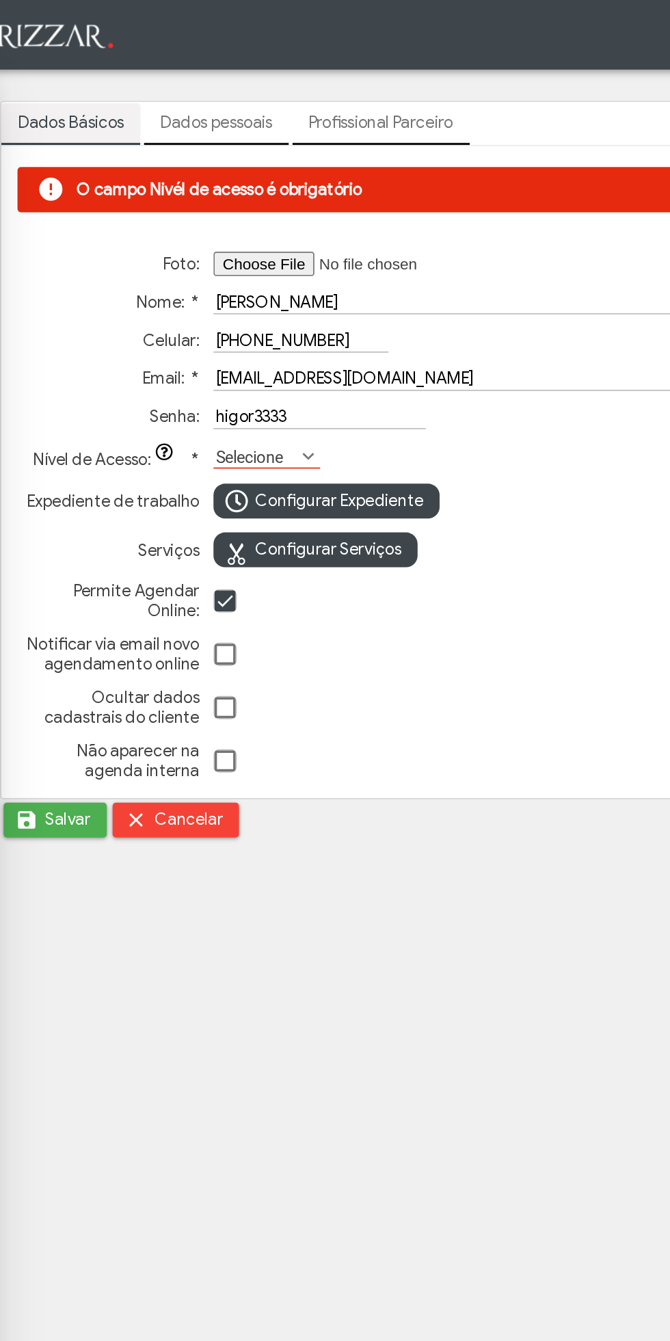
click at [228, 154] on input "Foto:" at bounding box center [257, 155] width 173 height 14
type input "C:\fakepath\IMG-20251006-WA0012.jpg"
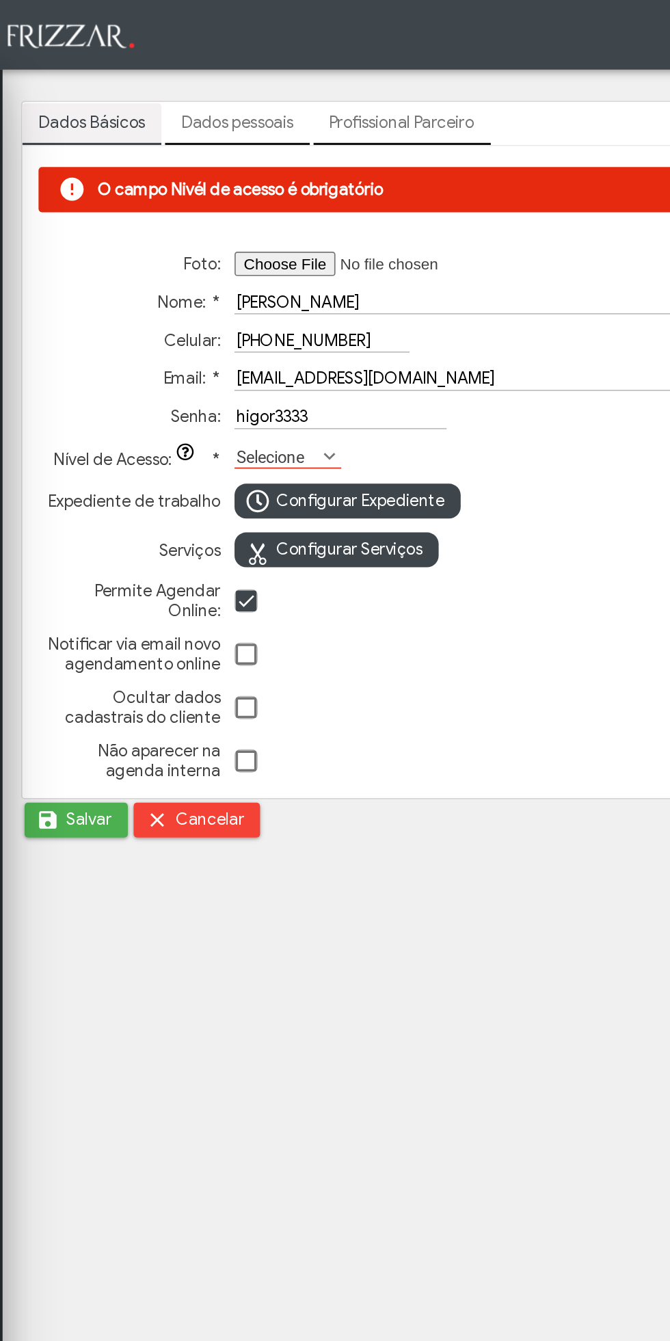
click at [217, 271] on label "Selecione" at bounding box center [196, 269] width 51 height 13
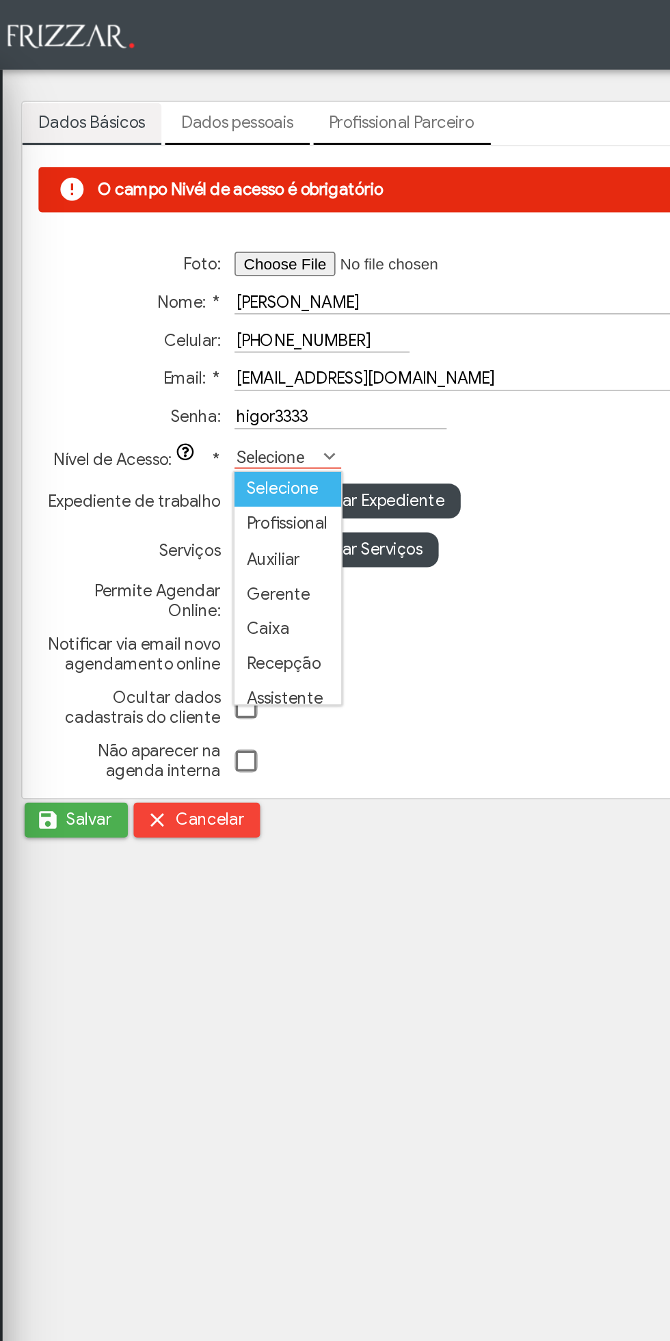
click at [225, 313] on li "Profissional" at bounding box center [202, 309] width 63 height 21
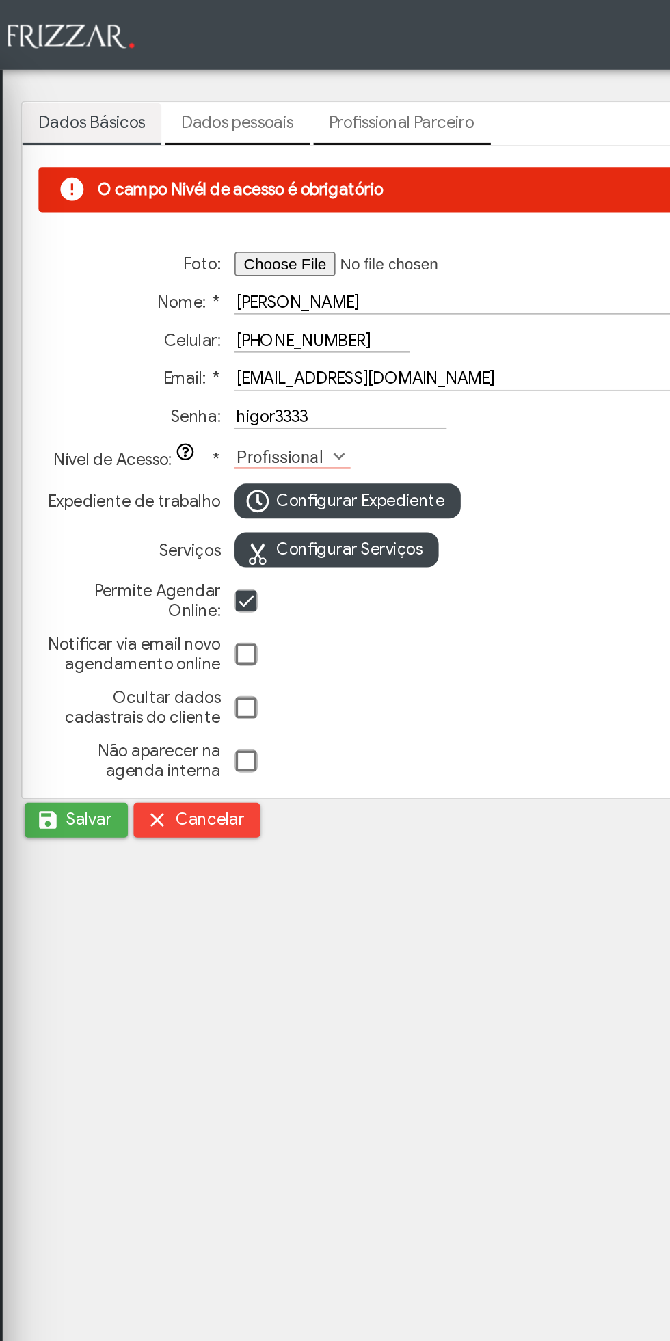
click at [66, 488] on span "submit" at bounding box center [61, 484] width 14 height 14
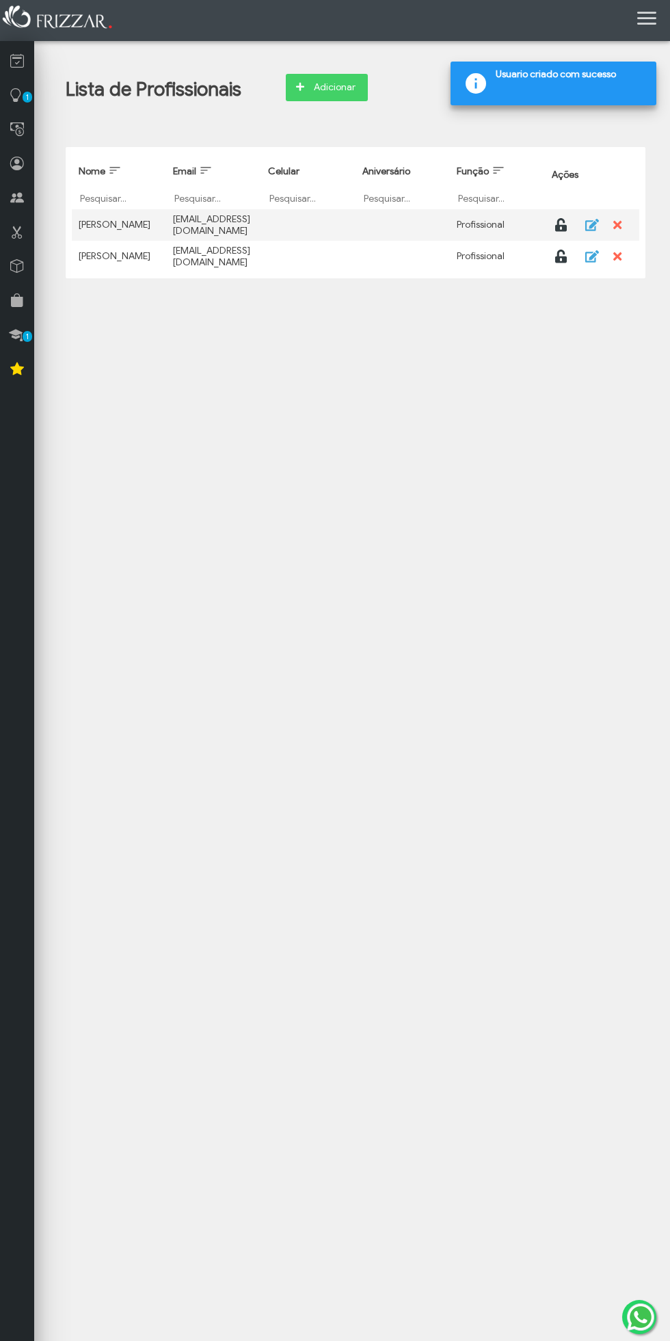
click at [591, 263] on icon "button" at bounding box center [592, 256] width 14 height 12
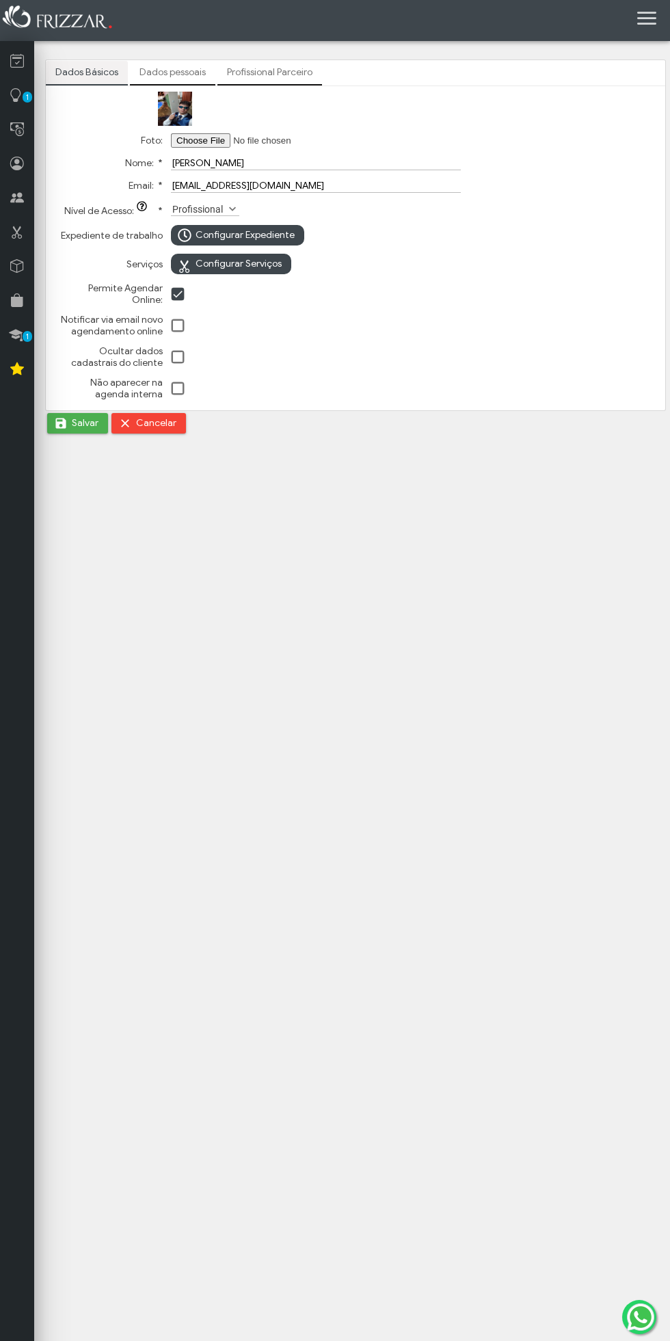
click at [237, 135] on input "Foto:" at bounding box center [257, 140] width 173 height 14
type input "C:\fakepath\IMG_20251004_224441.jpg"
click at [77, 417] on span "Salvar" at bounding box center [85, 423] width 27 height 21
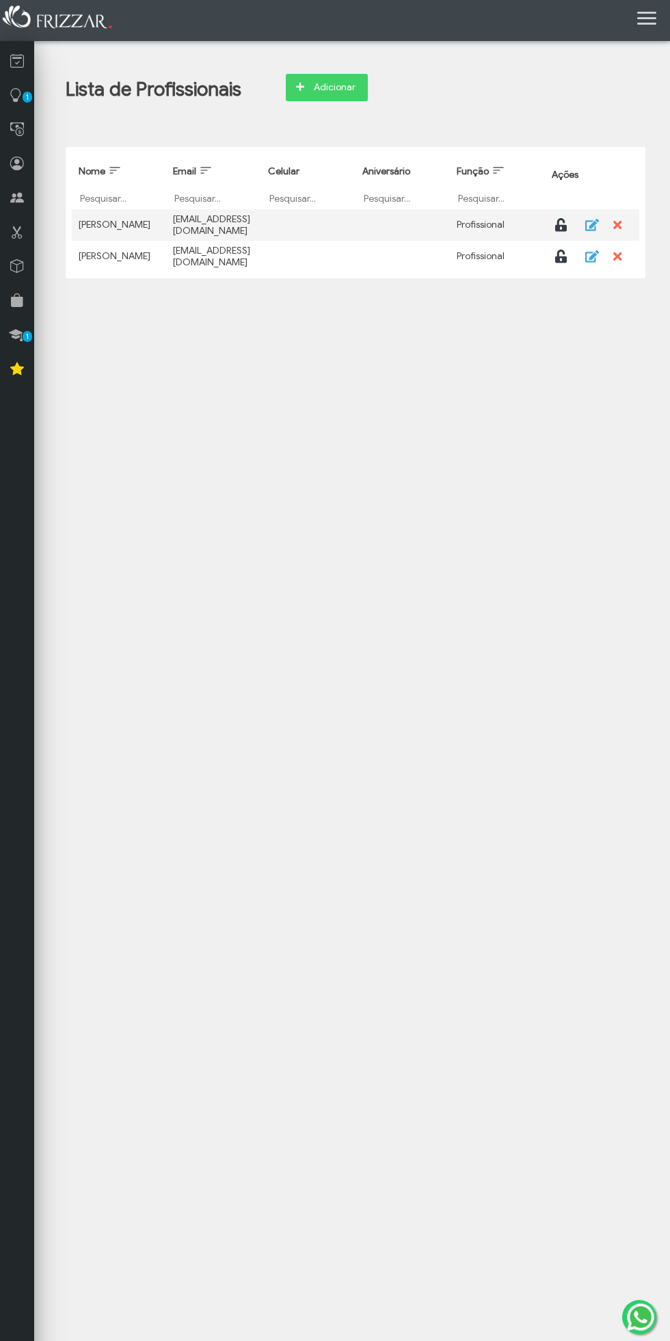
click at [16, 64] on icon at bounding box center [17, 61] width 14 height 17
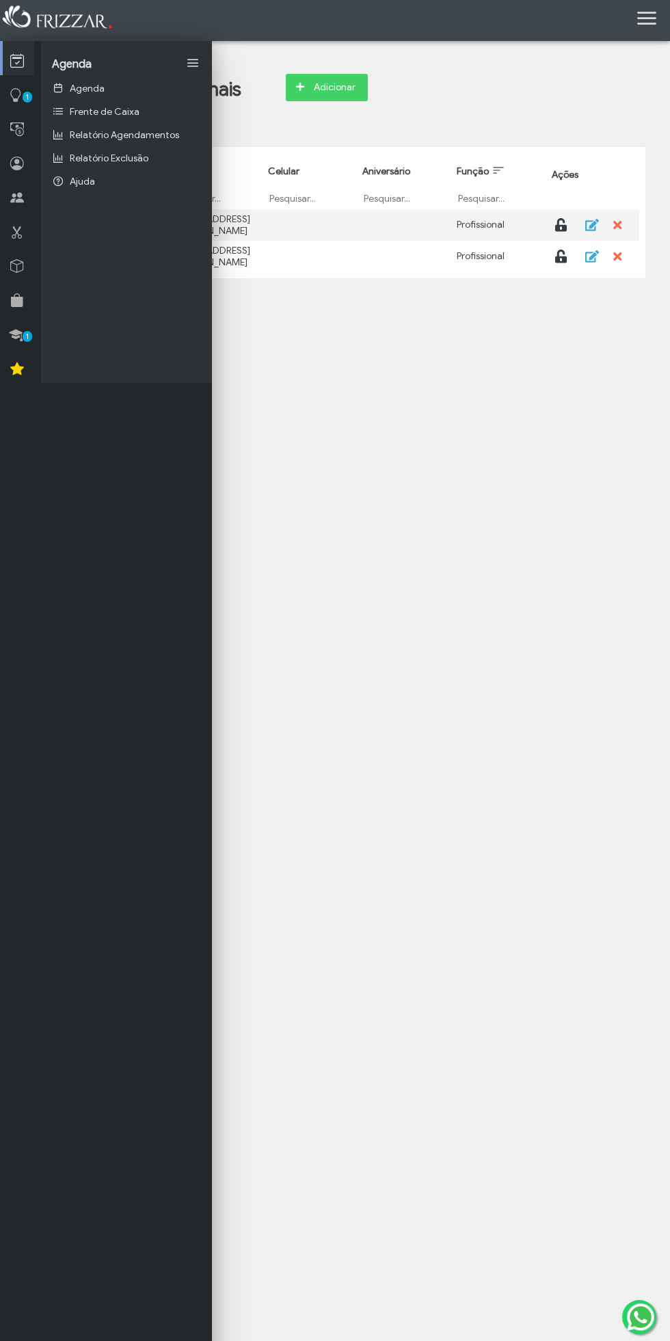
click at [120, 83] on link "Agenda" at bounding box center [126, 88] width 171 height 23
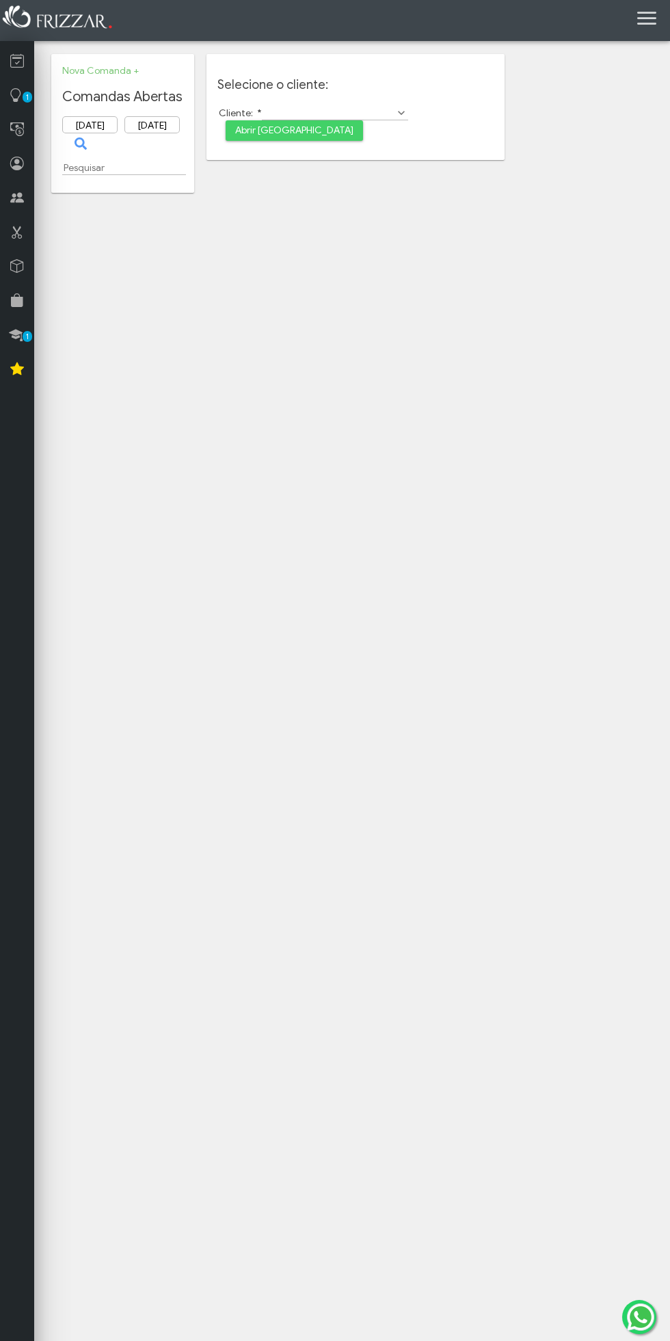
click at [365, 114] on input "Cliente: *" at bounding box center [335, 113] width 147 height 14
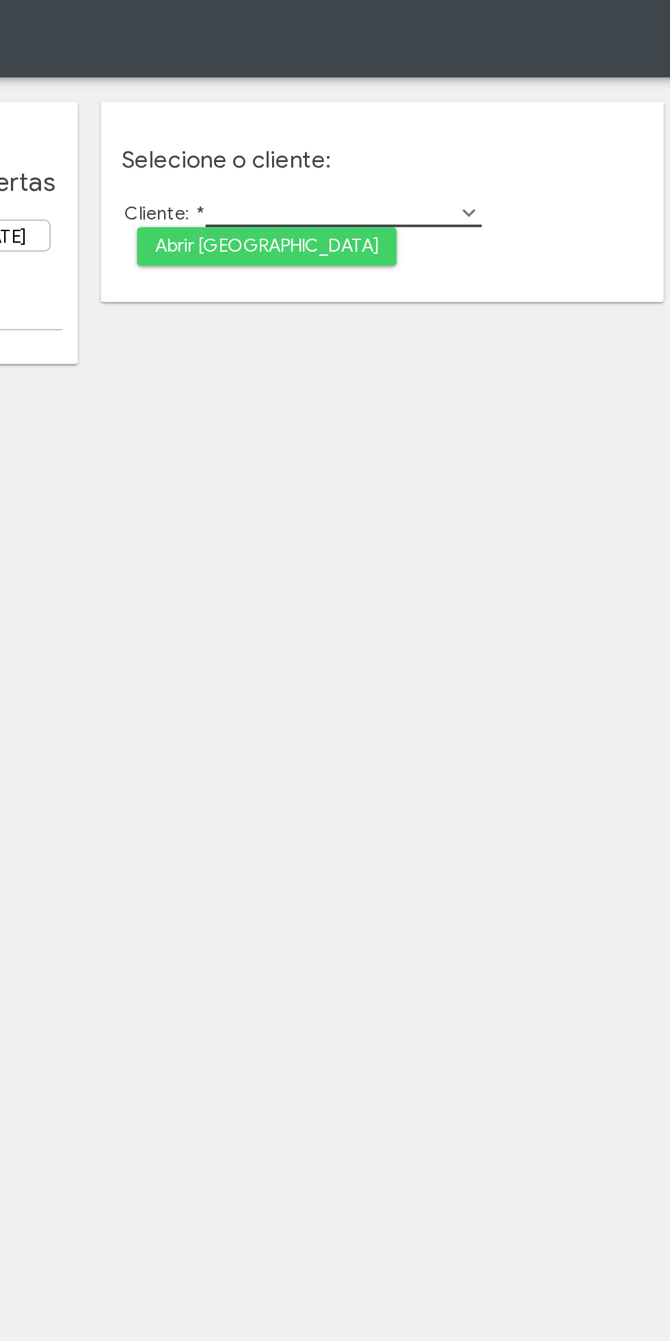
click at [311, 137] on span "Abrir [GEOGRAPHIC_DATA]" at bounding box center [294, 130] width 118 height 21
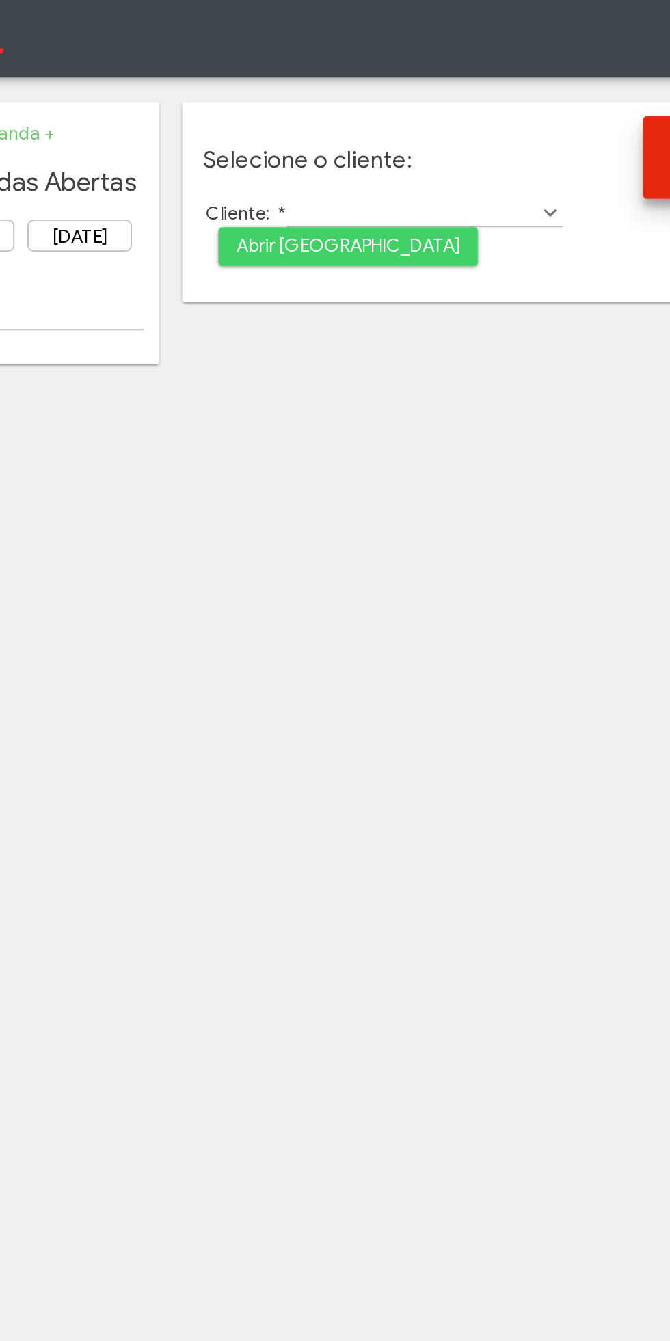
click at [322, 114] on input "Cliente: *" at bounding box center [335, 113] width 147 height 14
click at [382, 115] on input "Cliente: *" at bounding box center [335, 113] width 147 height 14
click at [179, 319] on body "ui-button Luan Gerente Minha Conta Home Treinamento Sair" at bounding box center [335, 670] width 670 height 1341
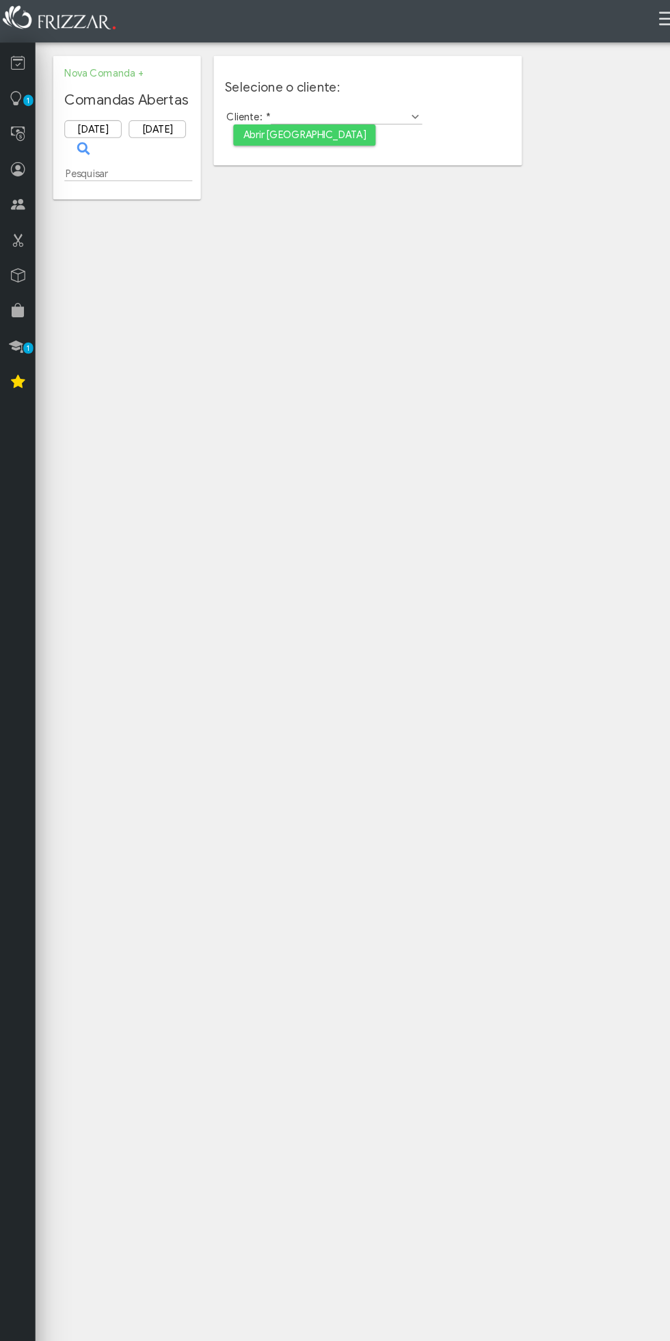
click at [23, 335] on span "1" at bounding box center [28, 336] width 10 height 11
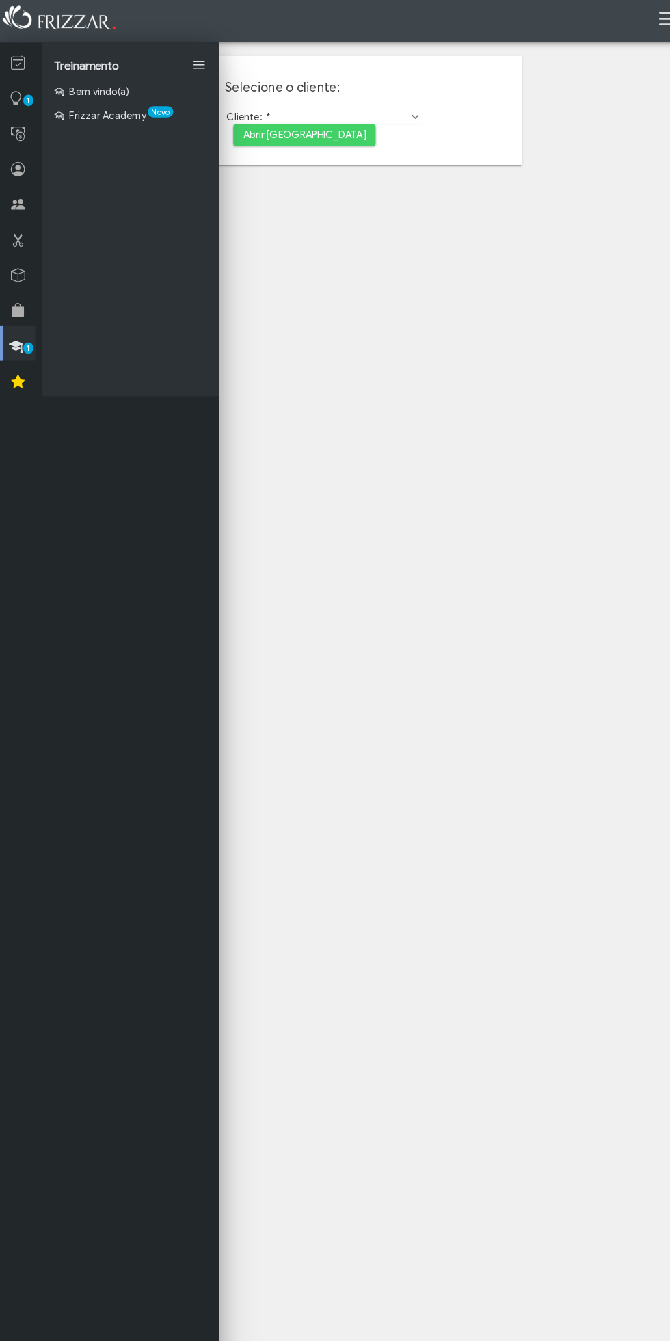
click at [23, 98] on span "1" at bounding box center [28, 97] width 10 height 11
click at [105, 105] on link "Meu Site" at bounding box center [126, 111] width 171 height 23
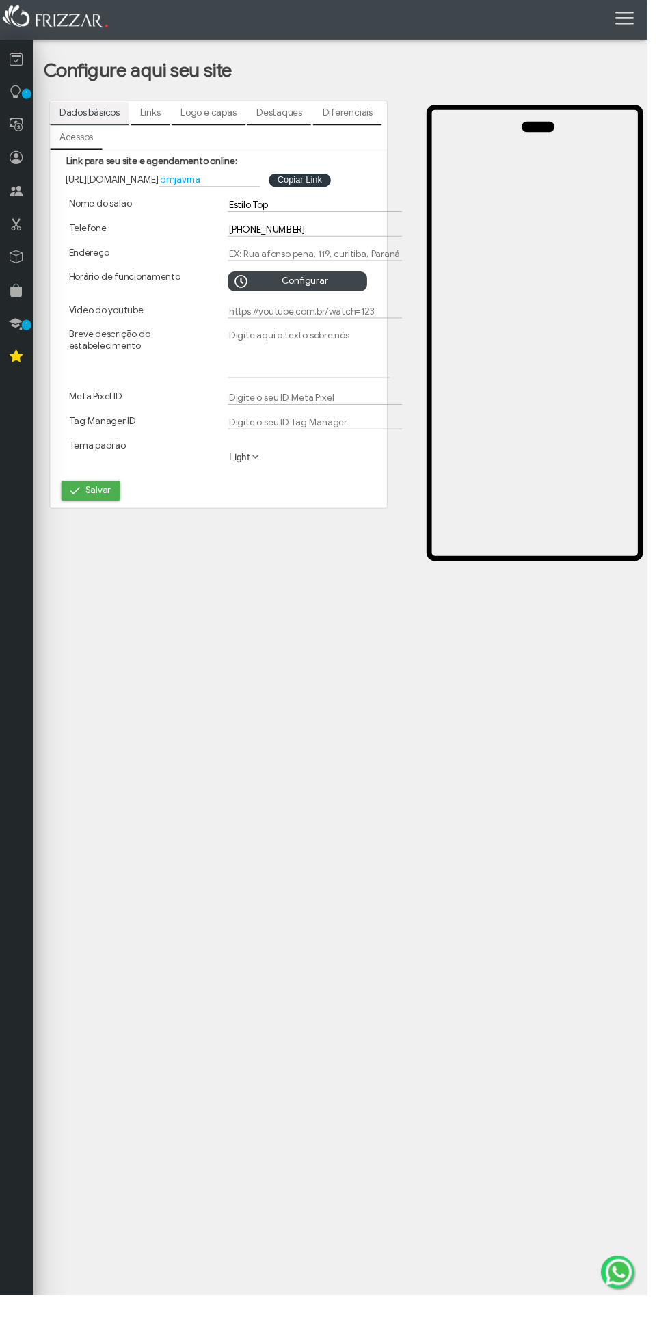
click at [342, 187] on button "Copiar Link Copiar Link" at bounding box center [310, 187] width 64 height 14
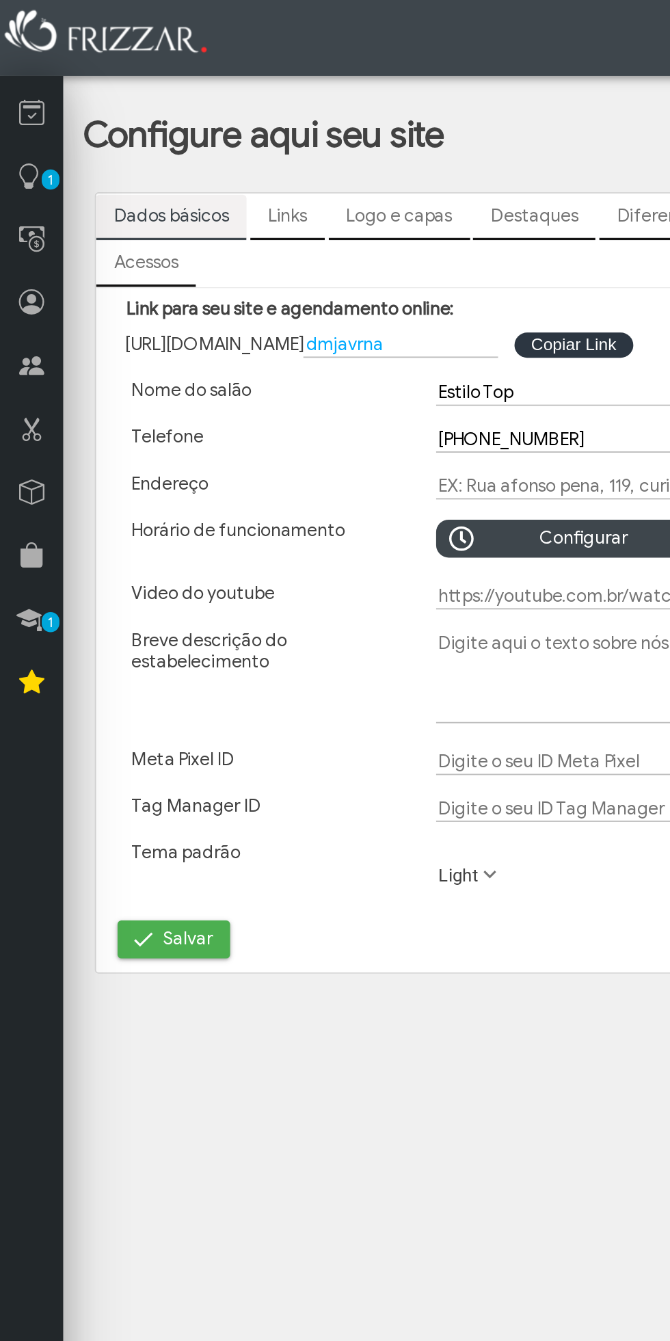
click at [12, 70] on link at bounding box center [17, 58] width 34 height 34
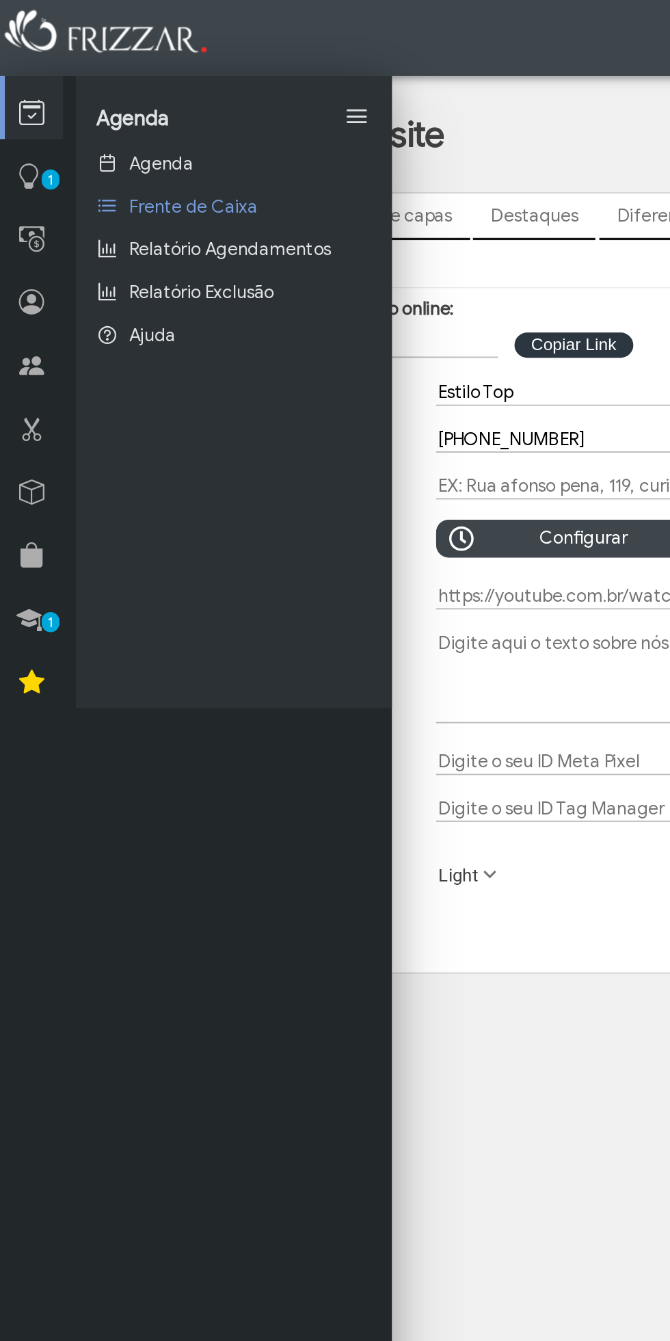
click at [131, 92] on link "Agenda" at bounding box center [126, 88] width 171 height 23
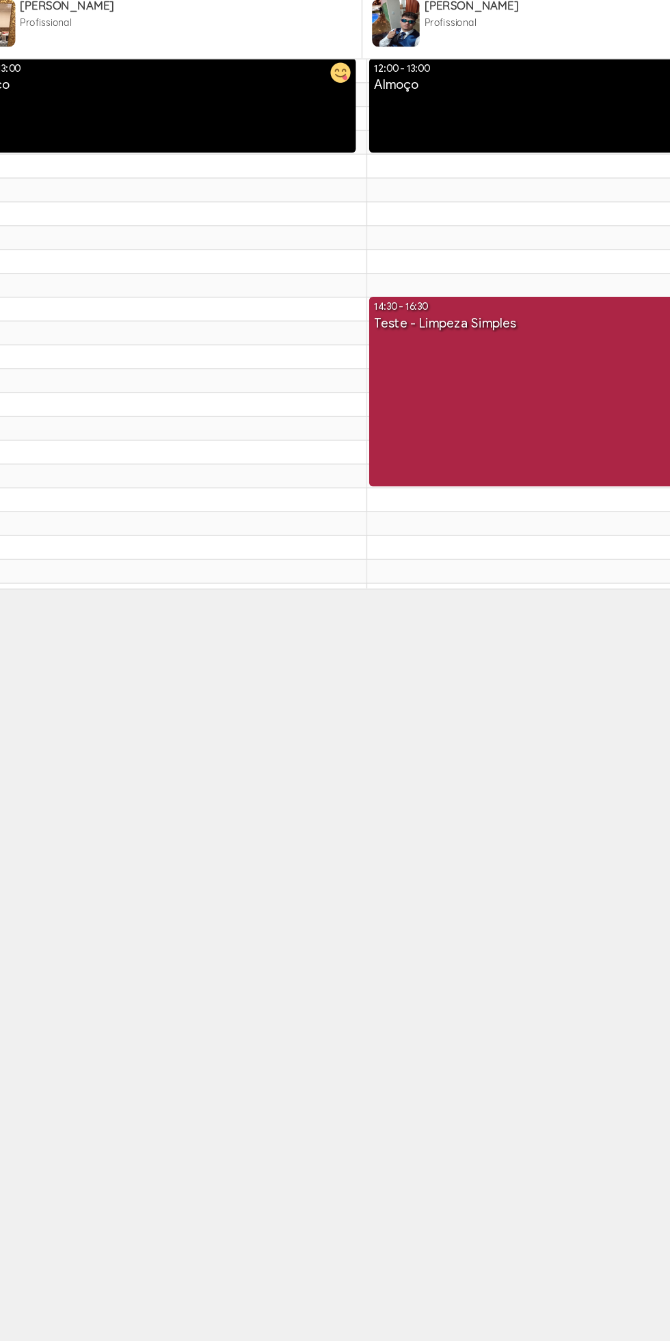
scroll to position [346, 0]
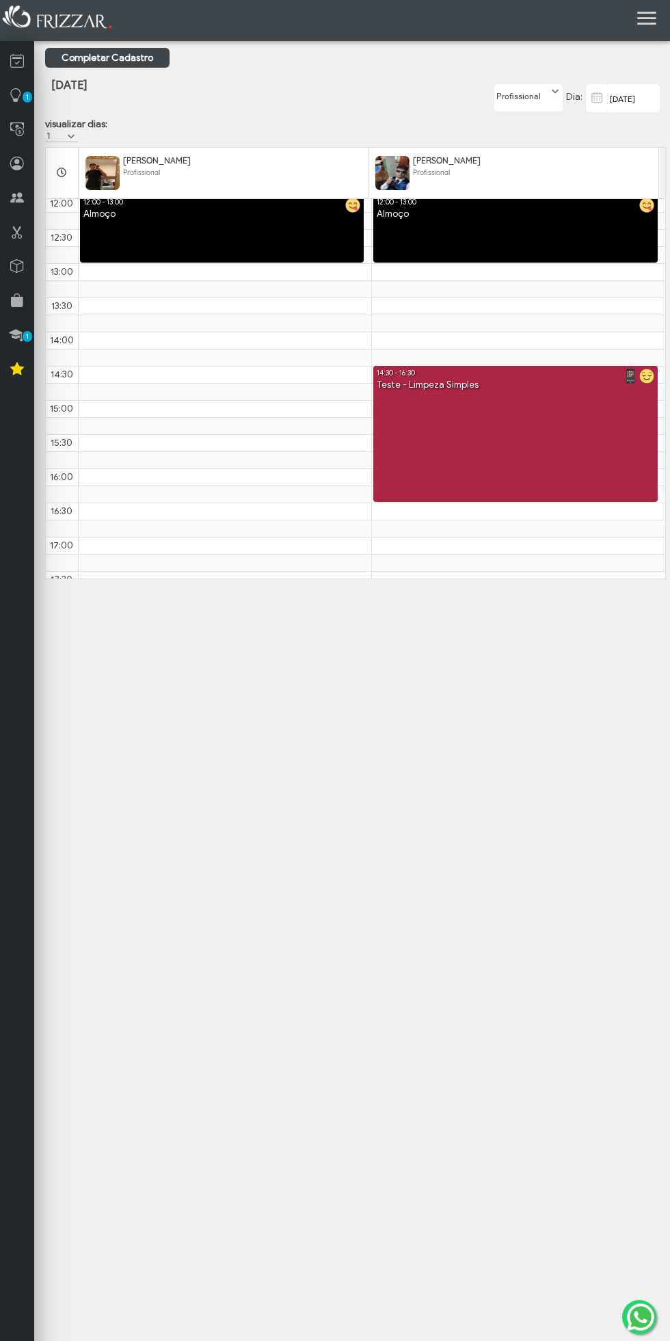
click at [594, 479] on link "14:30 - 16:30 Teste - Limpeza Simples" at bounding box center [515, 434] width 285 height 136
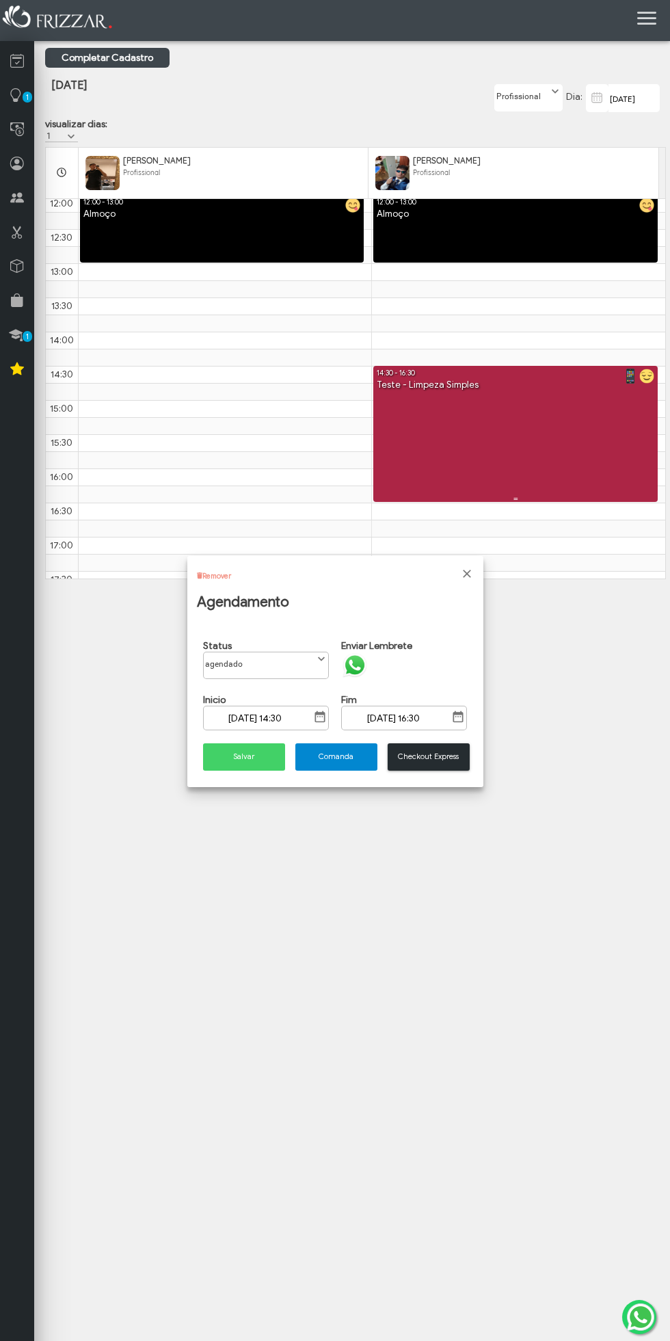
click at [555, 445] on link "14:30 - 16:30 Teste - Limpeza Simples" at bounding box center [515, 434] width 285 height 136
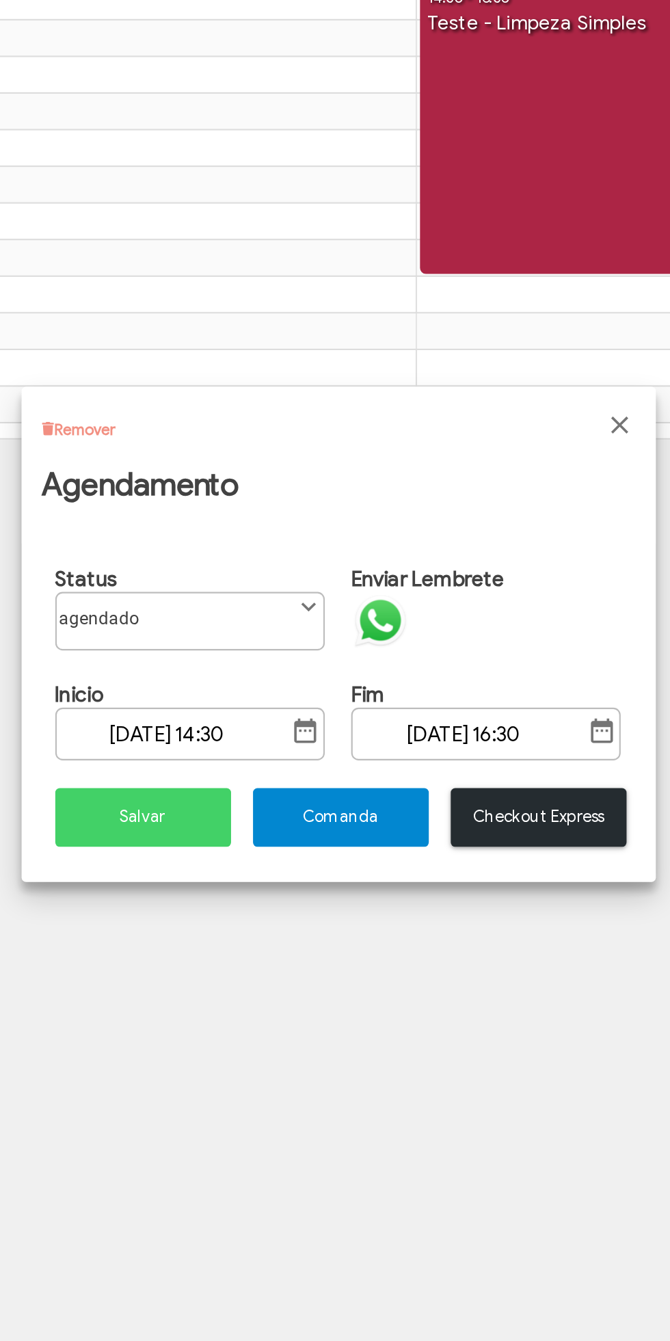
scroll to position [347, 0]
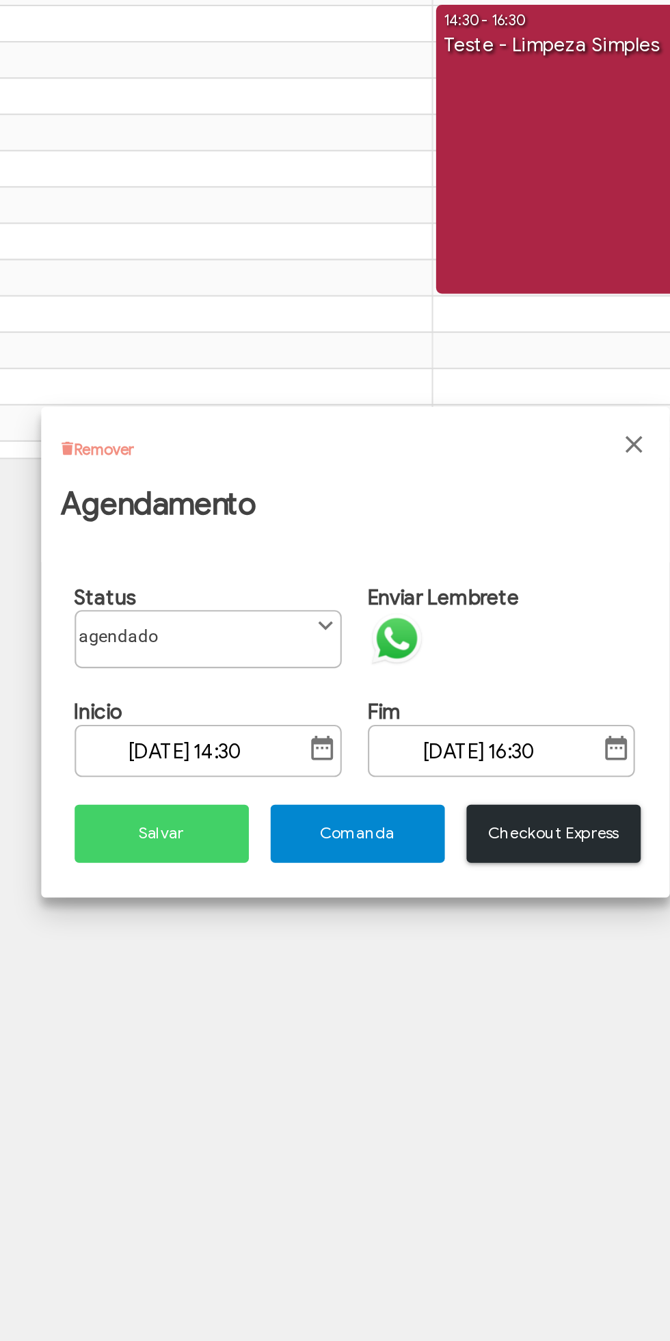
click at [348, 661] on img at bounding box center [354, 663] width 27 height 27
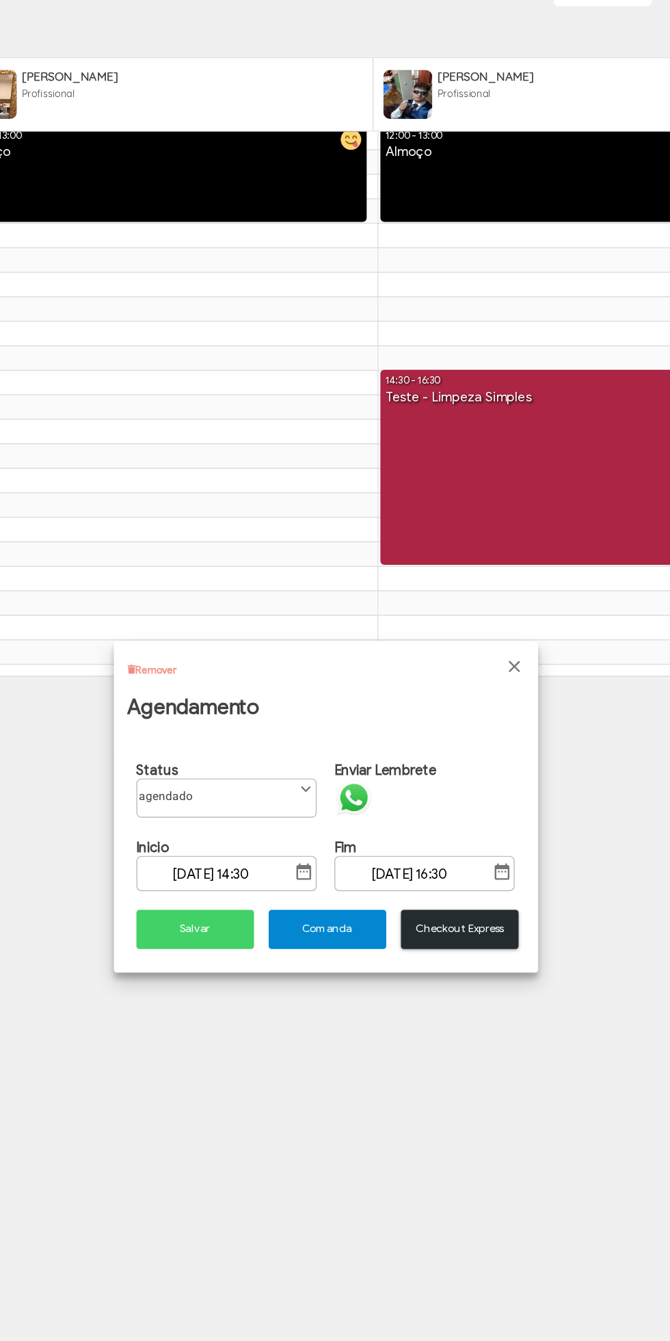
click at [228, 764] on button "Salvar" at bounding box center [244, 755] width 82 height 27
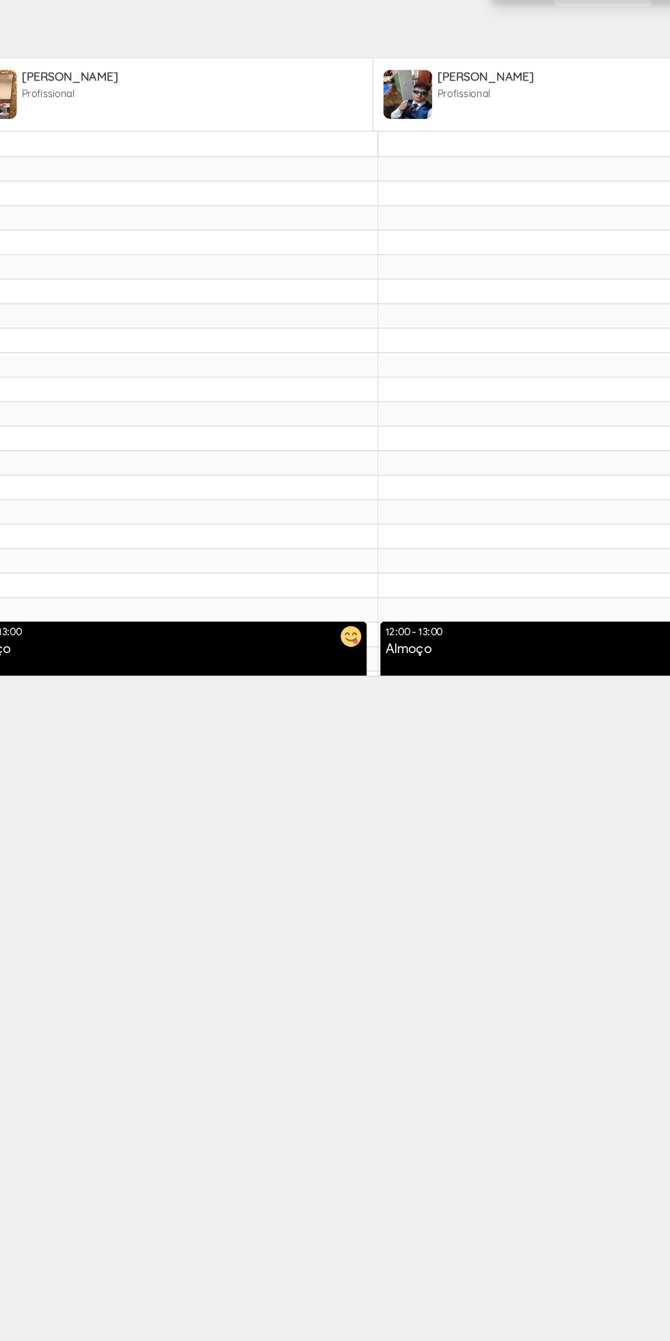
scroll to position [479, 0]
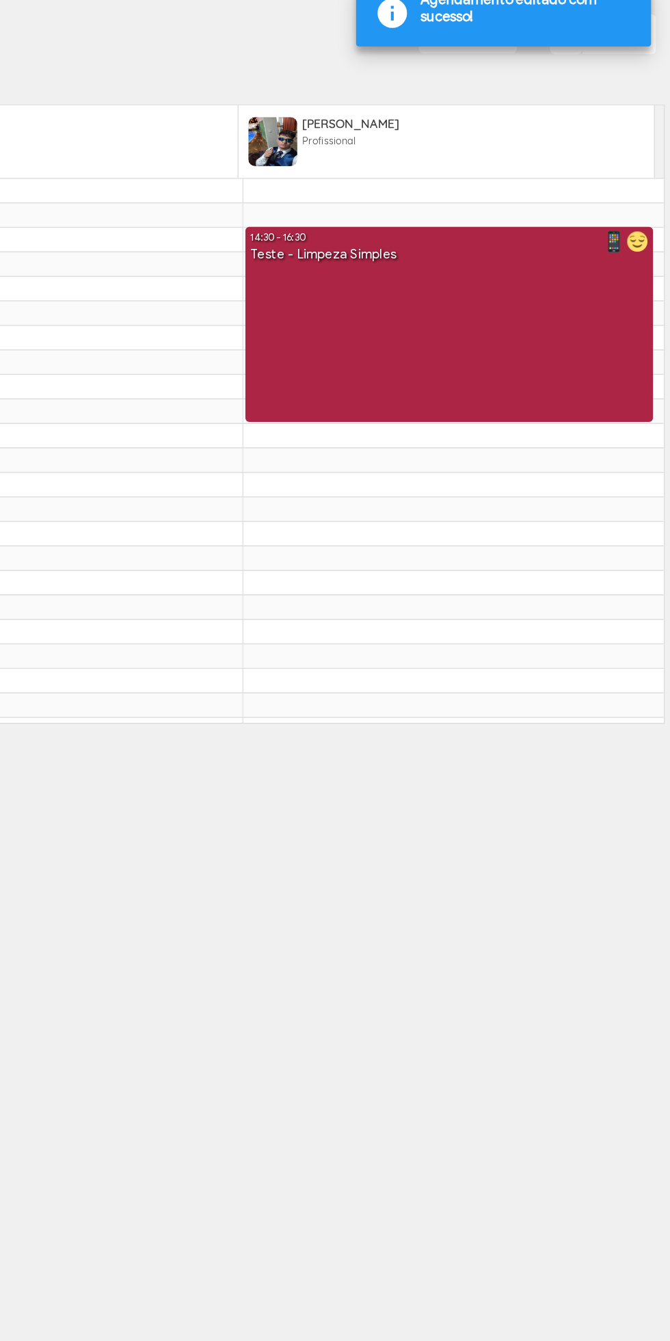
click at [559, 319] on link "14:30 - 16:30 Teste - Limpeza Simples" at bounding box center [515, 301] width 285 height 136
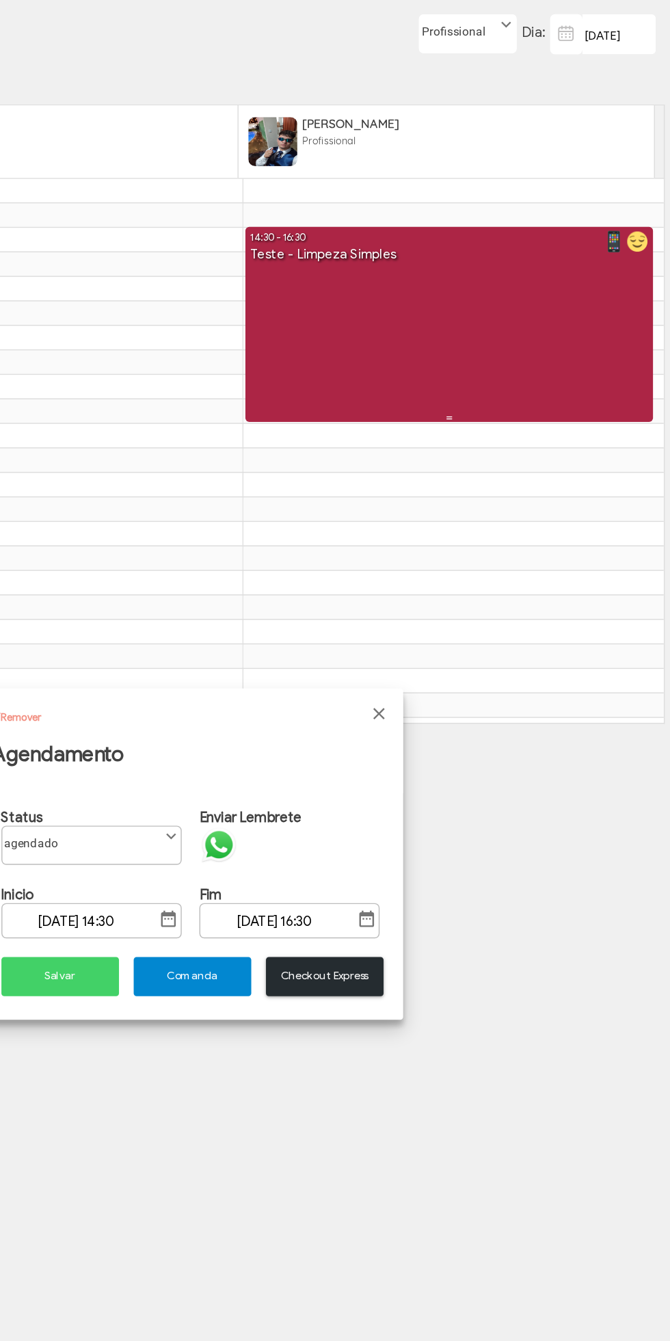
scroll to position [8, 55]
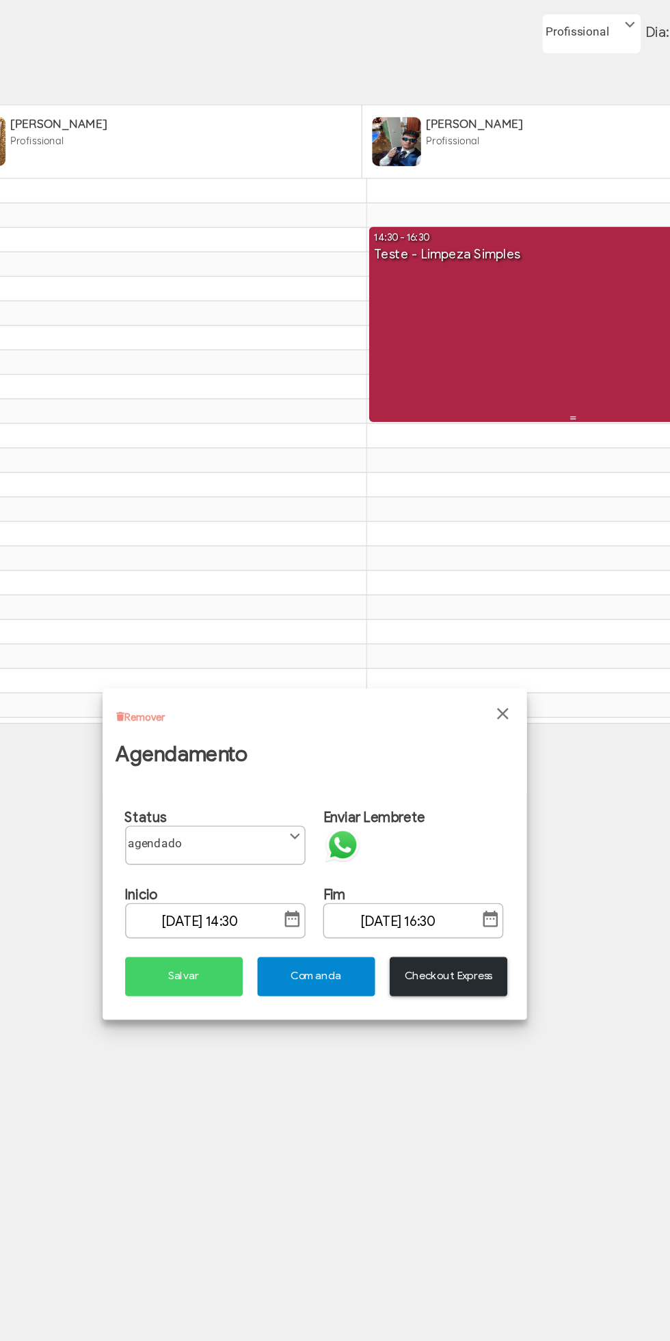
click at [318, 755] on span "Comanda" at bounding box center [336, 755] width 63 height 10
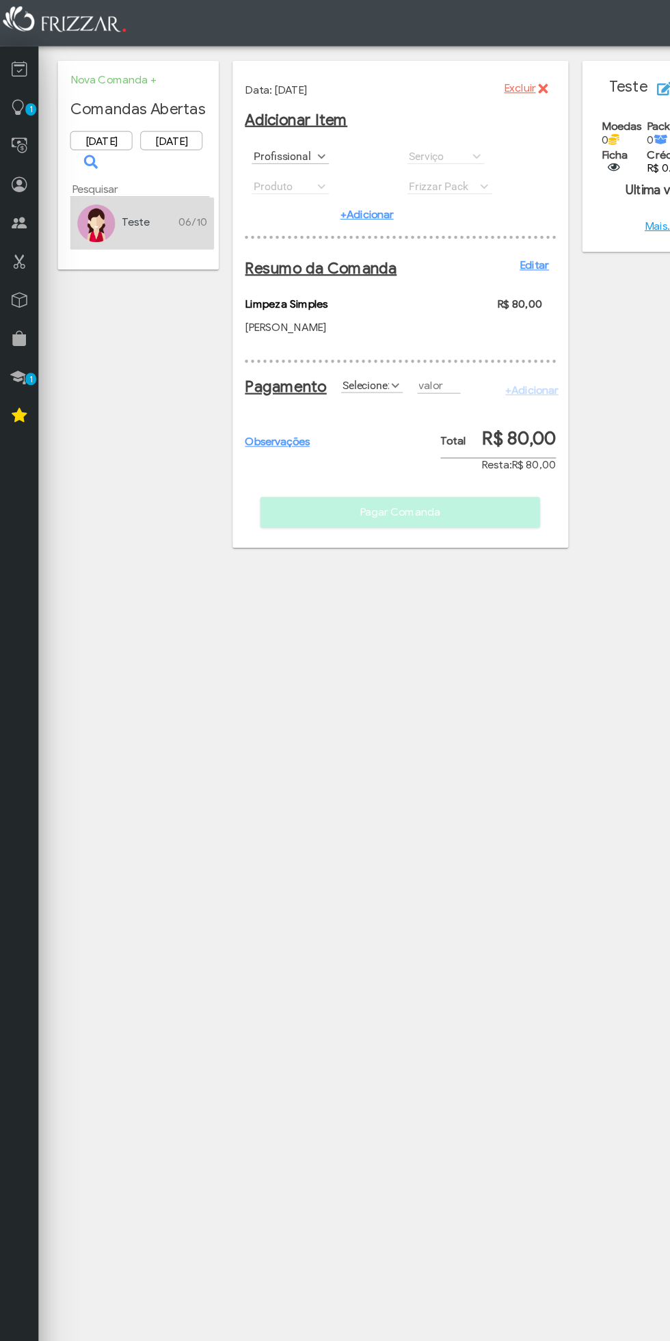
click at [15, 63] on icon at bounding box center [17, 61] width 14 height 17
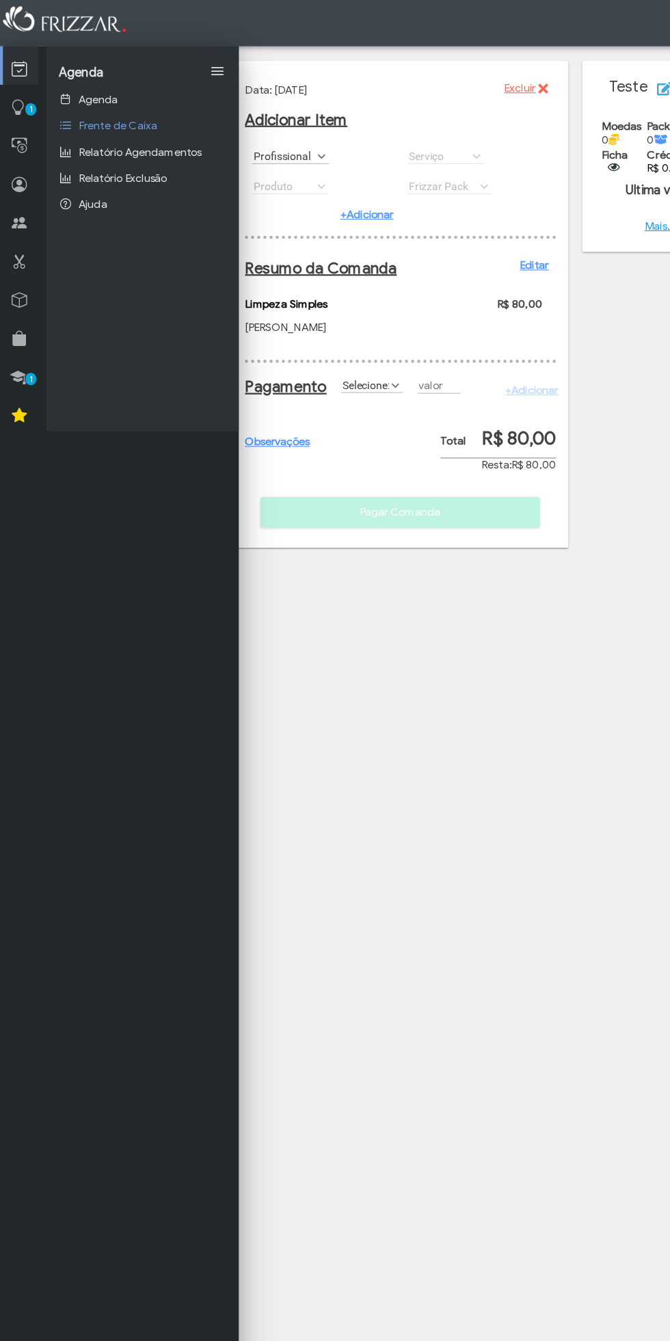
click at [137, 90] on link "Agenda" at bounding box center [126, 88] width 171 height 23
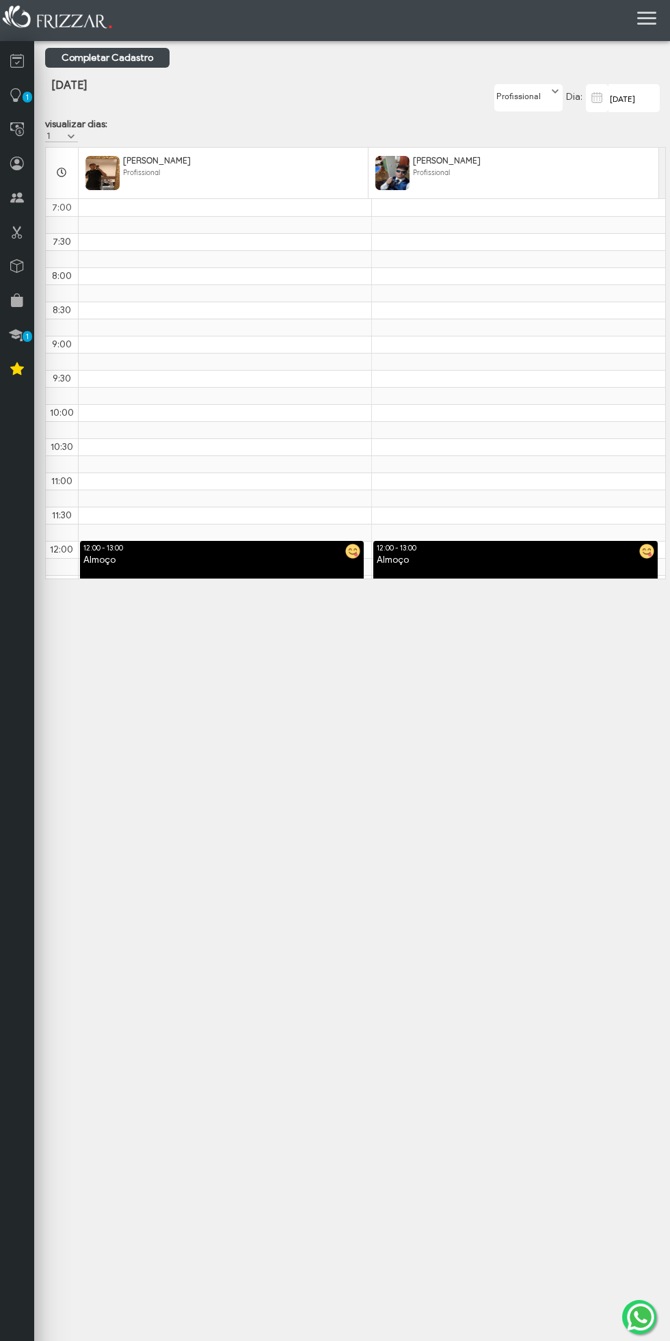
scroll to position [343, 0]
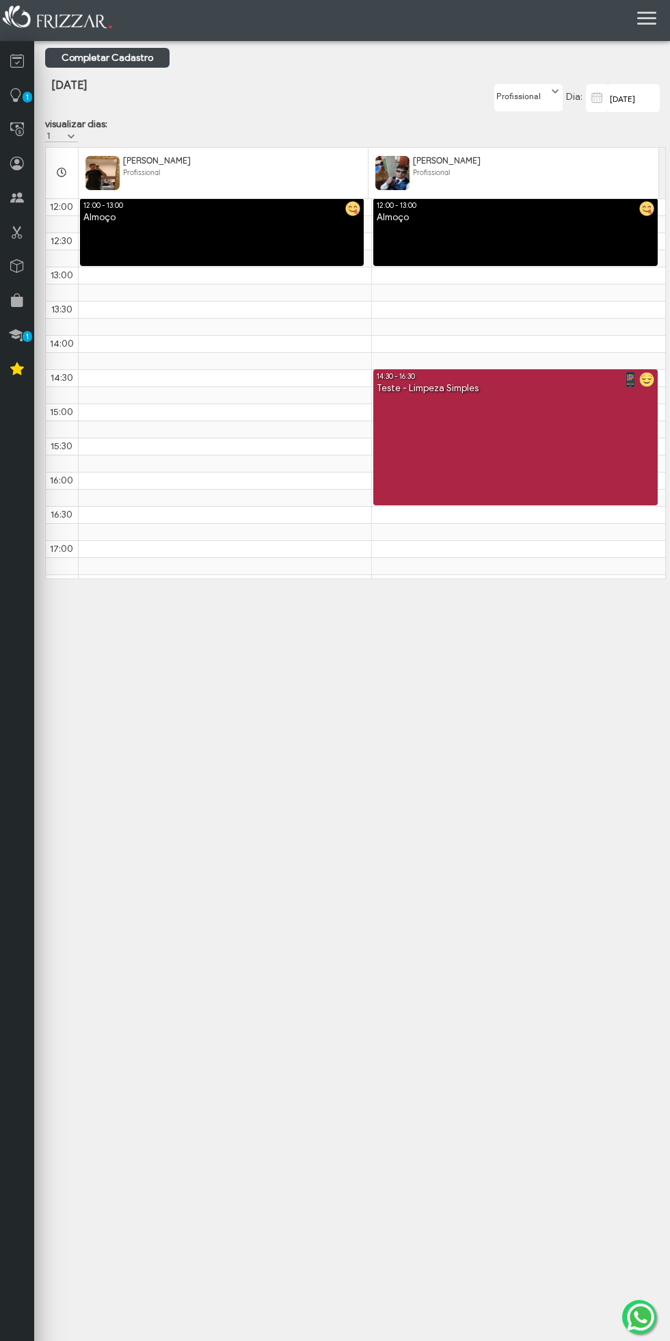
click at [568, 442] on link "14:30 - 16:30 Teste - Limpeza Simples" at bounding box center [515, 437] width 285 height 136
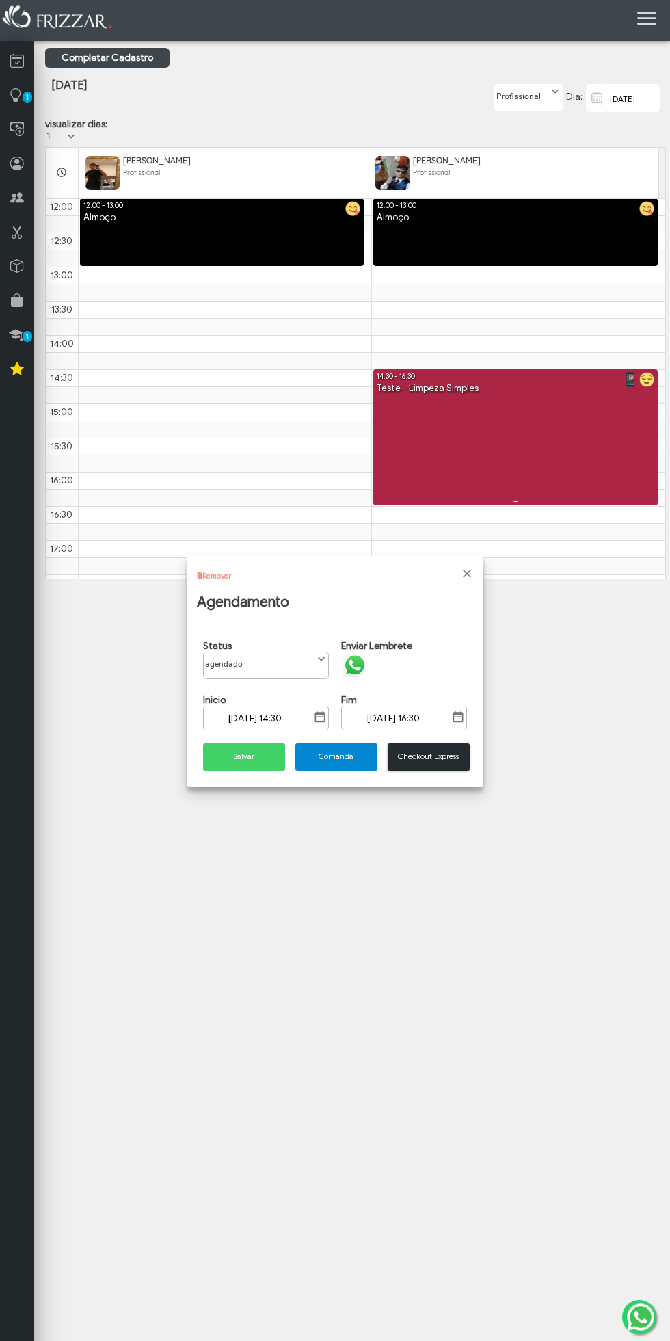
scroll to position [8, 55]
click at [469, 572] on span "Fechar" at bounding box center [467, 574] width 14 height 14
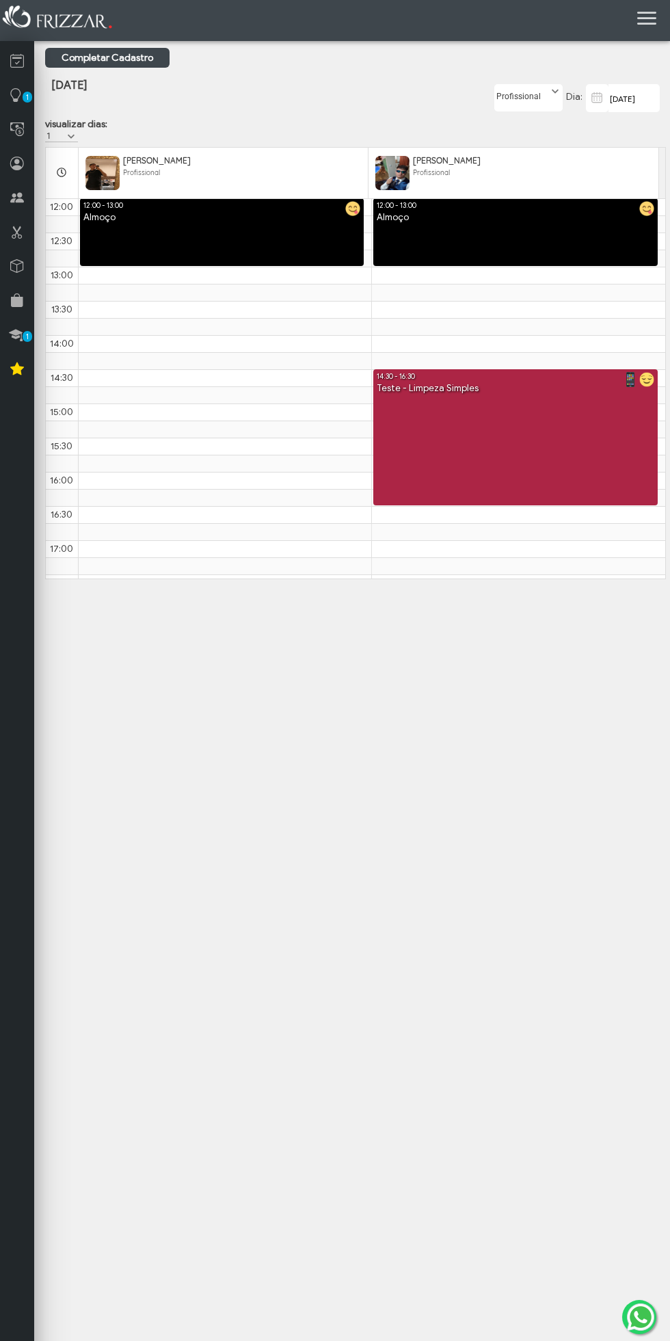
click at [551, 425] on link "14:30 - 16:30 Teste - Limpeza Simples" at bounding box center [515, 437] width 285 height 136
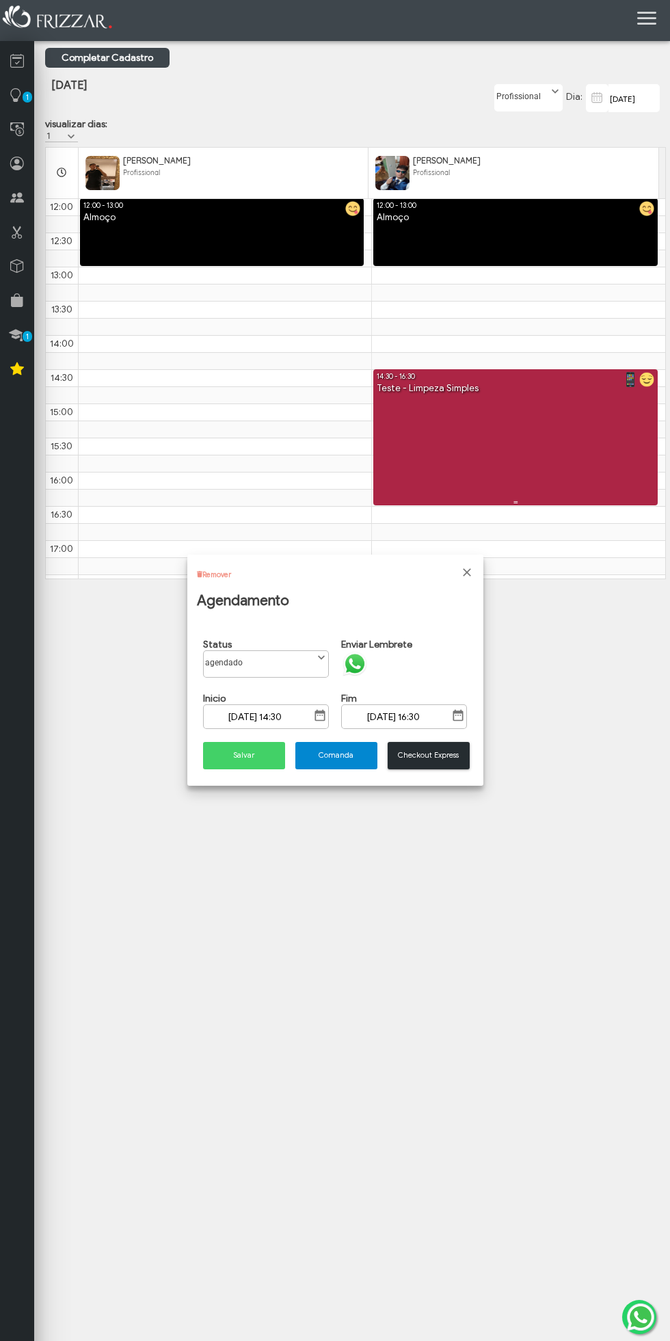
click at [217, 574] on link "Remover" at bounding box center [216, 574] width 29 height 9
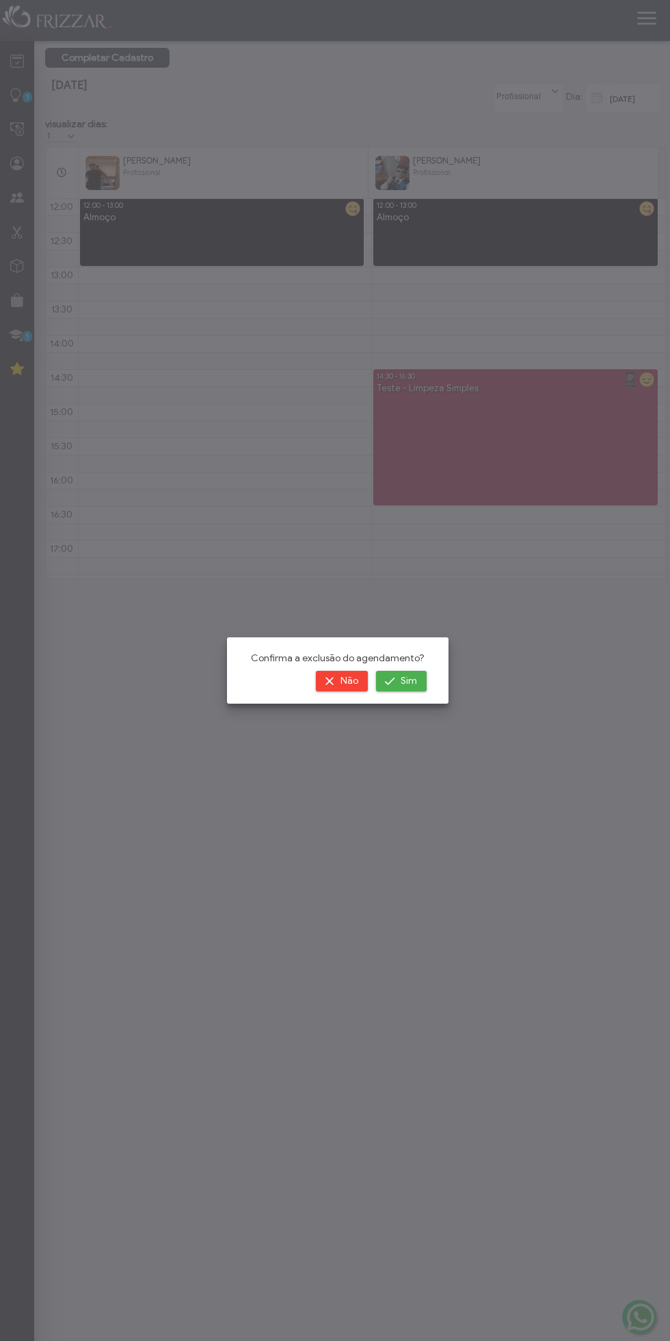
click at [390, 683] on span "submit" at bounding box center [390, 681] width 14 height 14
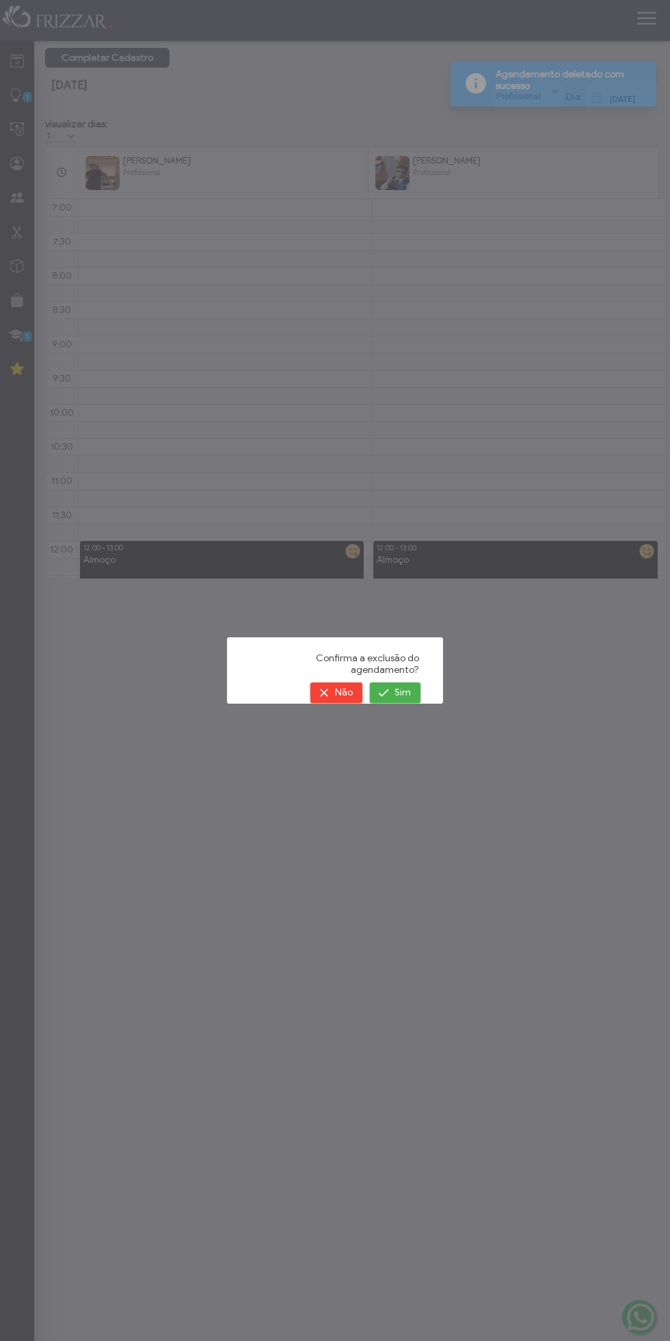
scroll to position [479, 0]
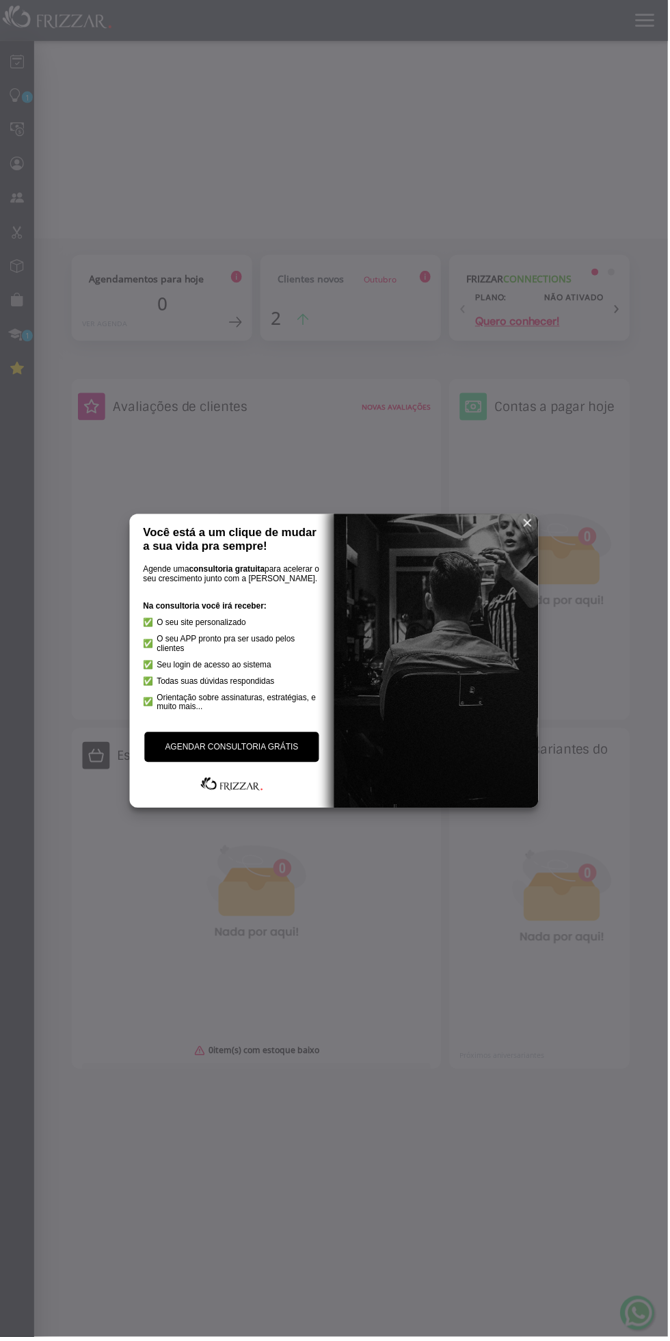
click at [531, 523] on span "reset" at bounding box center [530, 525] width 14 height 14
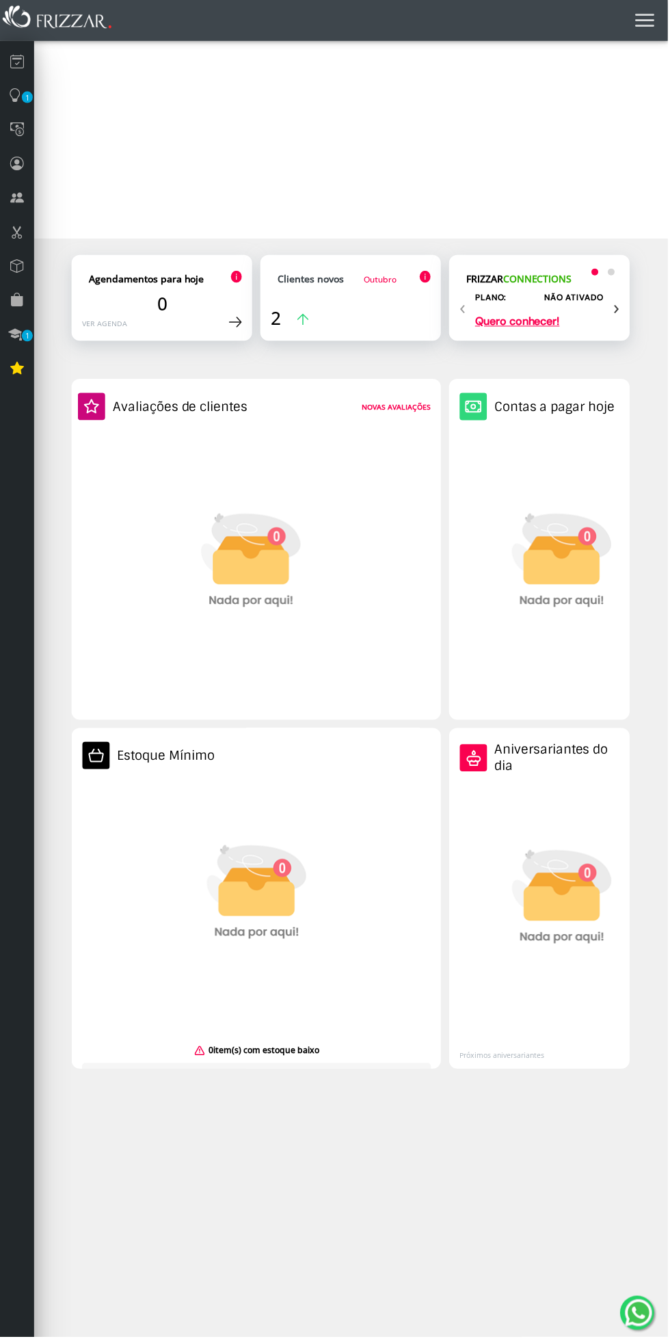
click at [16, 62] on icon at bounding box center [17, 61] width 14 height 18
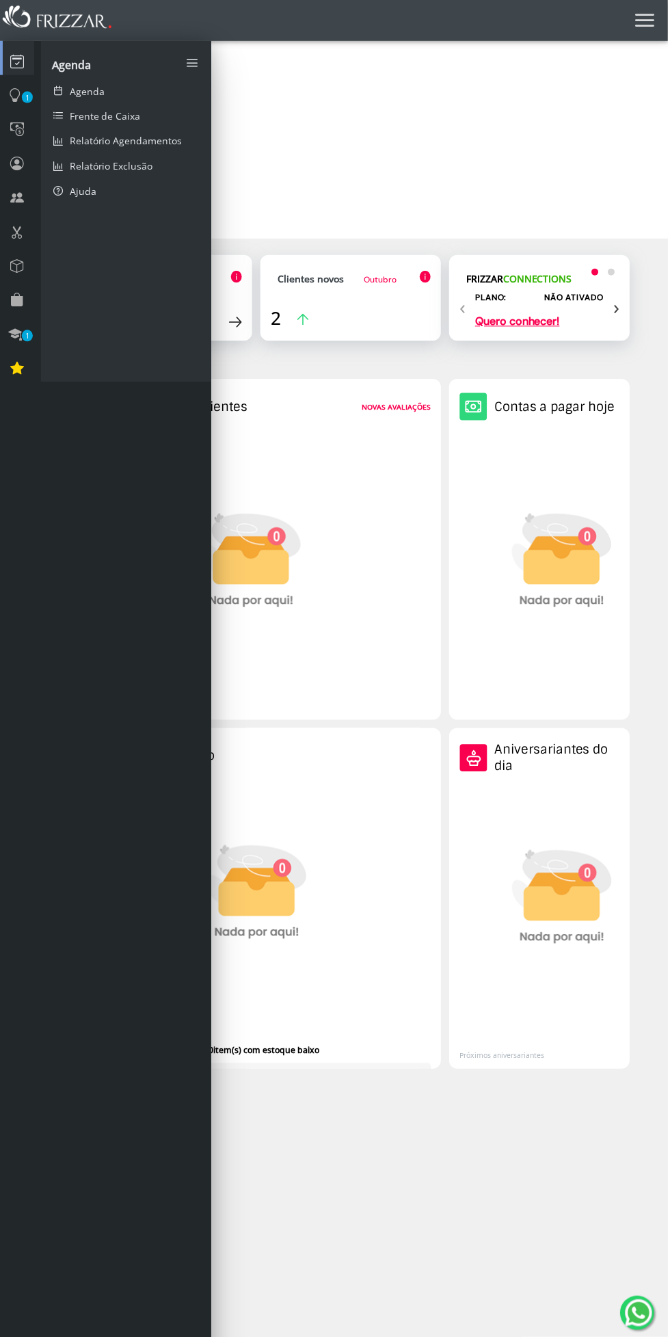
click at [64, 88] on link "Agenda" at bounding box center [126, 90] width 171 height 25
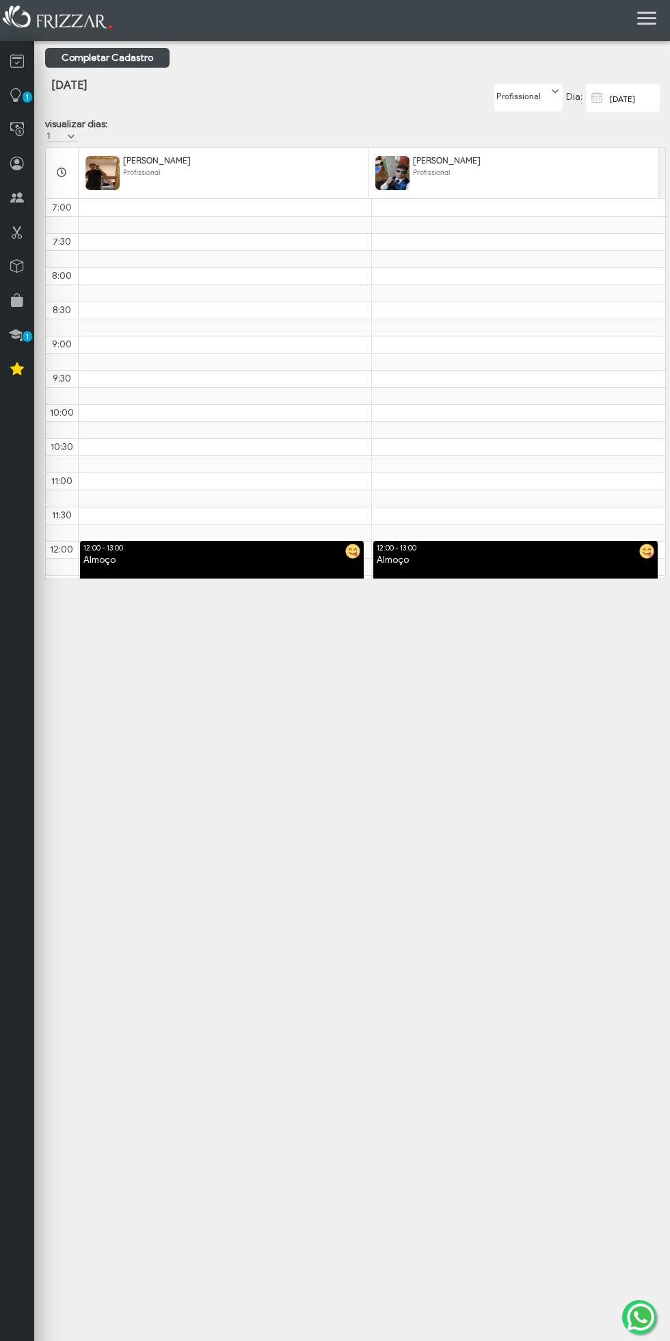
scroll to position [411, 0]
